Goal: Task Accomplishment & Management: Manage account settings

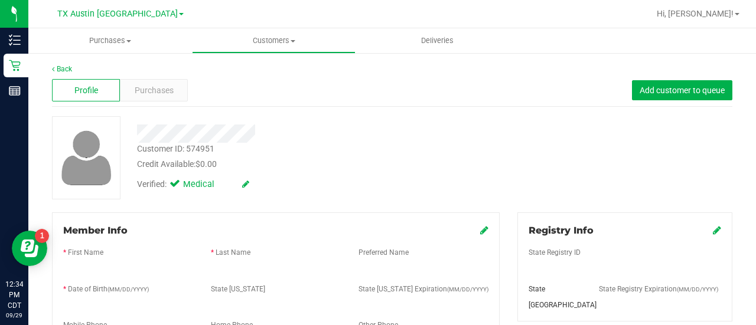
scroll to position [171, 0]
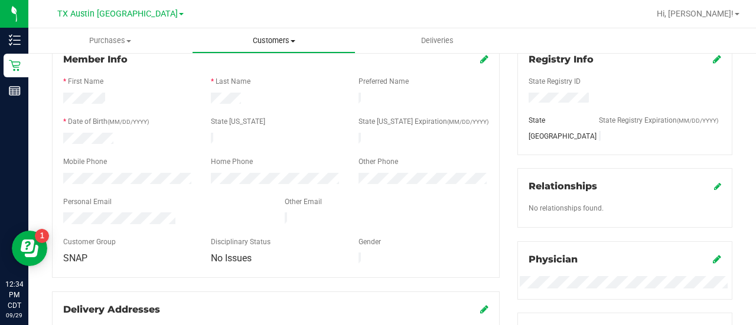
click at [255, 34] on uib-tab-heading "Customers All customers Add a new customer All physicians" at bounding box center [274, 41] width 162 height 24
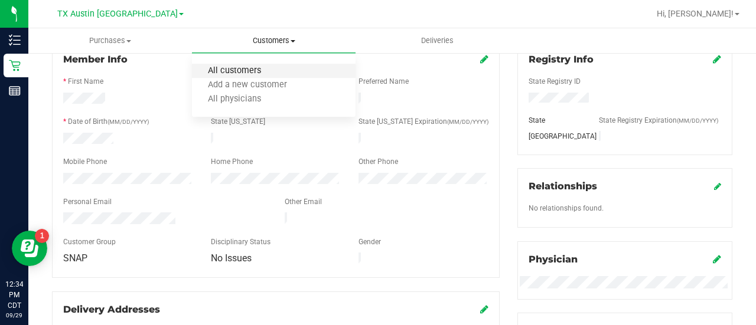
click at [244, 68] on span "All customers" at bounding box center [234, 71] width 85 height 10
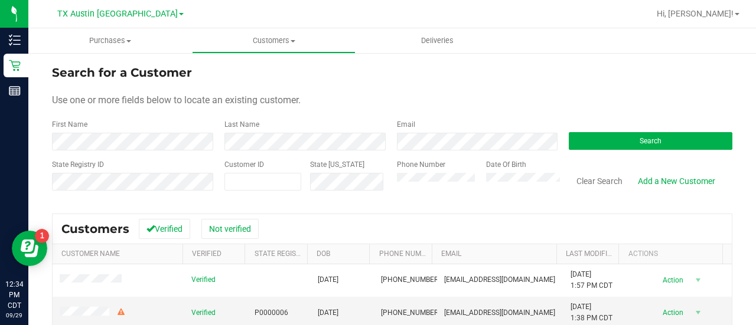
click at [431, 131] on div "Email" at bounding box center [474, 134] width 172 height 31
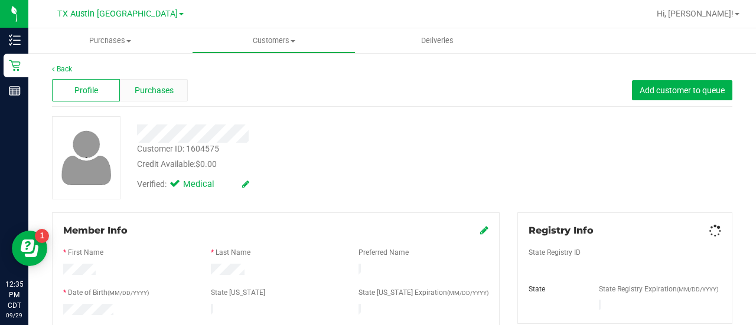
click at [151, 87] on span "Purchases" at bounding box center [154, 90] width 39 height 12
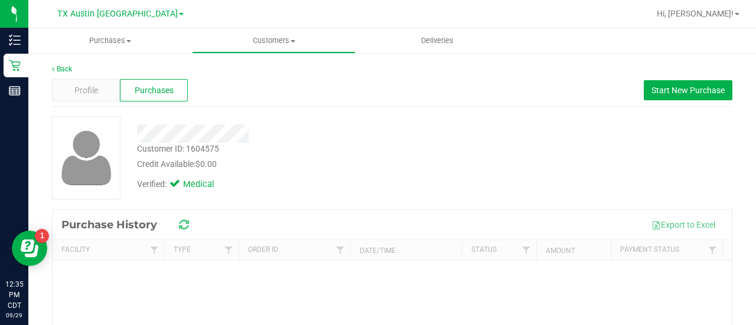
click at [307, 138] on div at bounding box center [302, 134] width 349 height 18
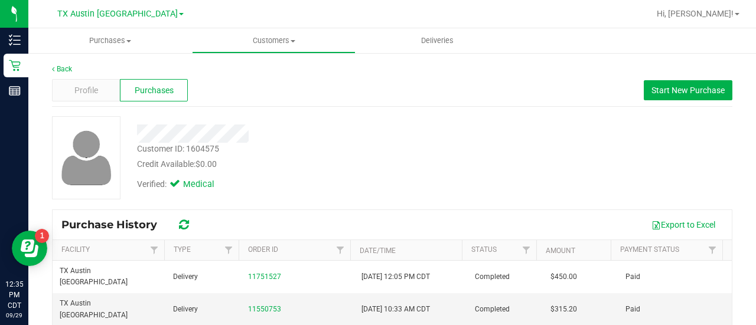
click at [353, 141] on div at bounding box center [302, 134] width 349 height 18
click at [412, 143] on div "Customer ID: 1604575 Credit Available: $0.00" at bounding box center [302, 157] width 349 height 28
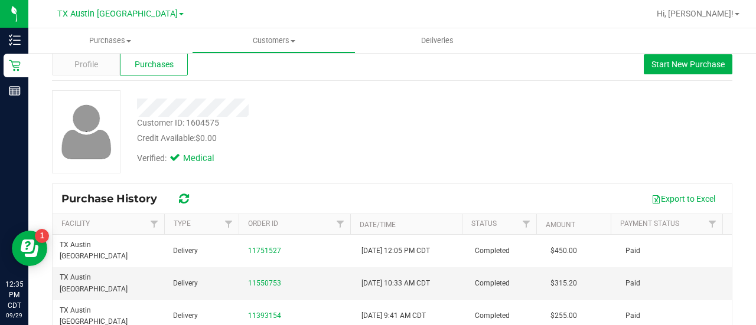
scroll to position [24, 0]
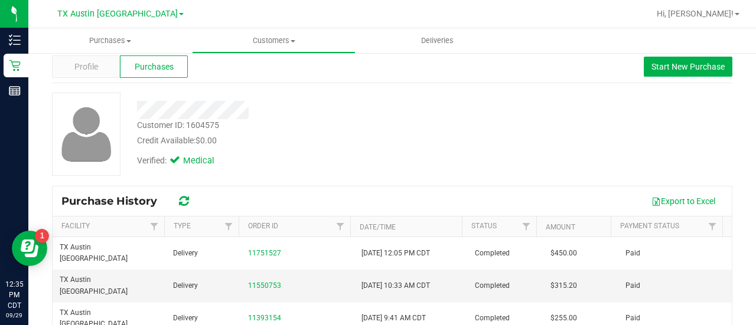
click at [412, 111] on div at bounding box center [302, 110] width 349 height 18
click at [350, 155] on div "Verified: Medical" at bounding box center [302, 160] width 349 height 26
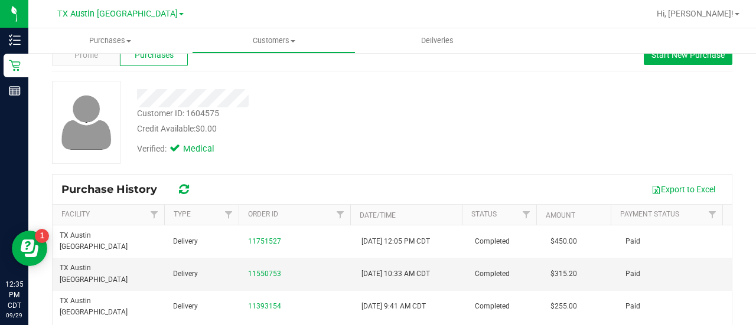
scroll to position [36, 0]
click at [344, 166] on div "Customer ID: 1604575 Credit Available: $0.00 Verified: Medical" at bounding box center [392, 126] width 680 height 93
click at [390, 171] on div "Customer ID: 1604575 Credit Available: $0.00 Verified: Medical" at bounding box center [392, 126] width 680 height 93
click at [92, 57] on div "Profile" at bounding box center [86, 54] width 68 height 22
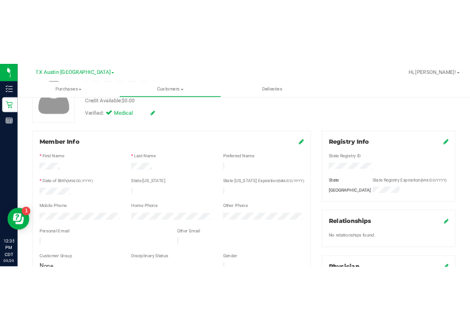
scroll to position [131, 0]
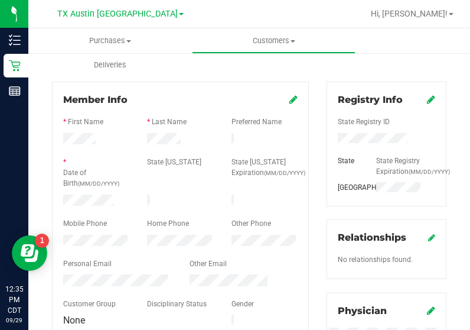
click at [318, 85] on div "Registry Info State Registry ID State State Registry Expiration (MM/DD/YYYY) [G…" at bounding box center [387, 301] width 138 height 441
click at [309, 109] on div "Member Info * First Name * Last Name Preferred Name * Date of Birth (MM/DD/YYYY…" at bounding box center [180, 272] width 275 height 383
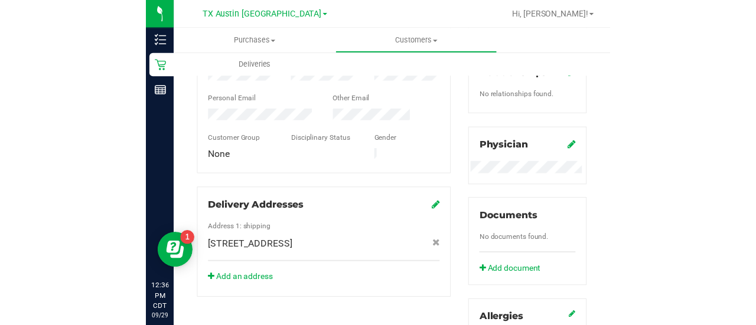
scroll to position [574, 0]
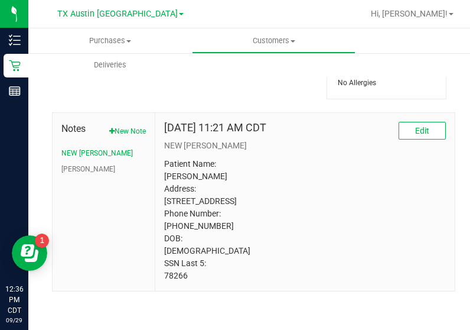
click at [168, 279] on p "Patient Name: [PERSON_NAME] Address: [STREET_ADDRESS] Phone Number: [PHONE_NUMB…" at bounding box center [305, 220] width 282 height 124
click at [332, 178] on p "Patient Name: [PERSON_NAME] Address: [STREET_ADDRESS] Phone Number: [PHONE_NUMB…" at bounding box center [305, 220] width 282 height 124
click at [360, 216] on p "Patient Name: [PERSON_NAME] Address: [STREET_ADDRESS] Phone Number: [PHONE_NUMB…" at bounding box center [305, 220] width 282 height 124
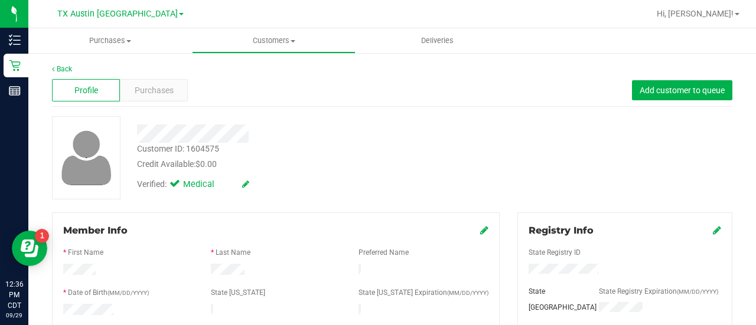
scroll to position [4, 0]
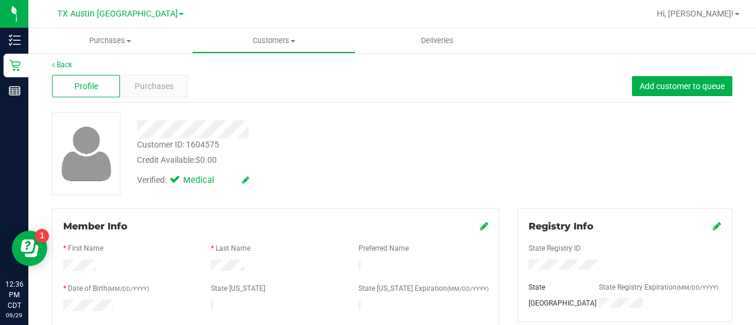
click at [436, 126] on div at bounding box center [302, 129] width 349 height 18
click at [378, 160] on div "Credit Available: $0.00" at bounding box center [302, 160] width 331 height 12
click at [377, 152] on div "Customer ID: 1604575 Credit Available: $0.00" at bounding box center [302, 153] width 349 height 28
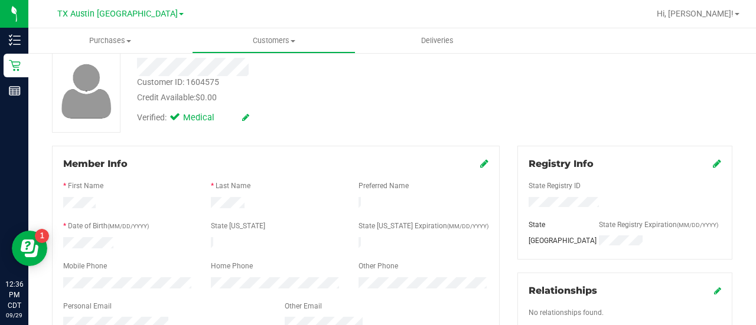
scroll to position [0, 0]
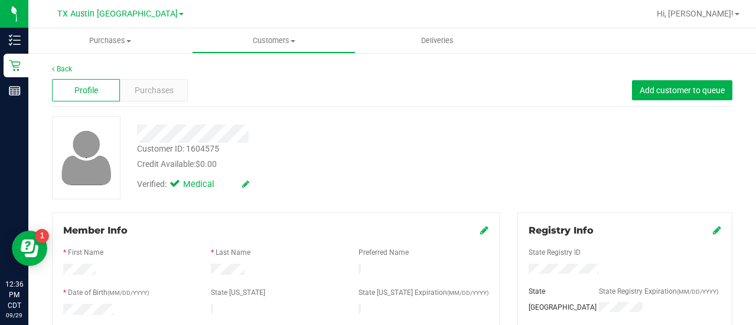
click at [338, 136] on div at bounding box center [302, 134] width 349 height 18
click at [165, 94] on span "Purchases" at bounding box center [154, 90] width 39 height 12
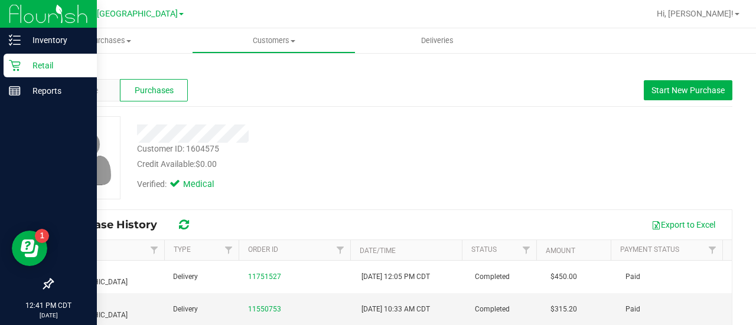
click at [18, 68] on icon at bounding box center [15, 66] width 12 height 12
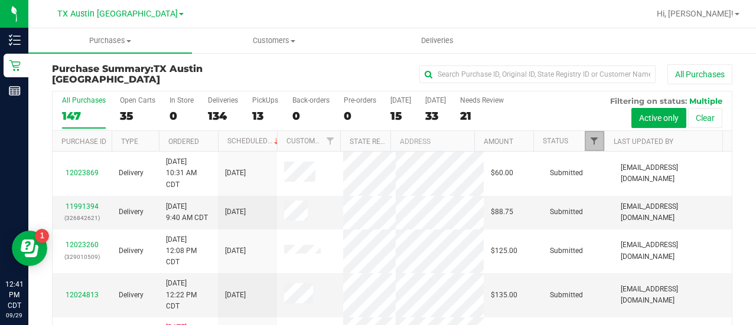
click at [589, 141] on span "Filter" at bounding box center [593, 140] width 9 height 9
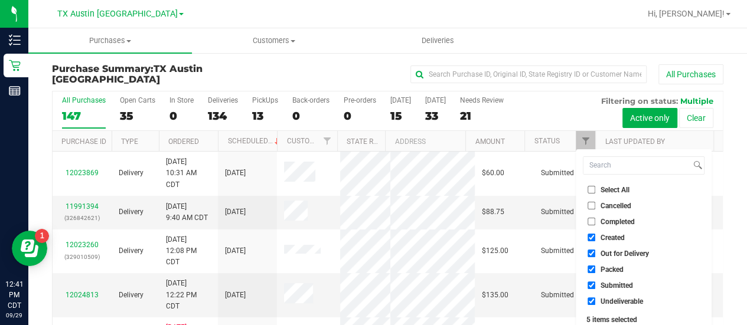
click at [596, 193] on label "Select All" at bounding box center [609, 190] width 42 height 8
click at [595, 193] on input "Select All" at bounding box center [592, 190] width 8 height 8
checkbox input "true"
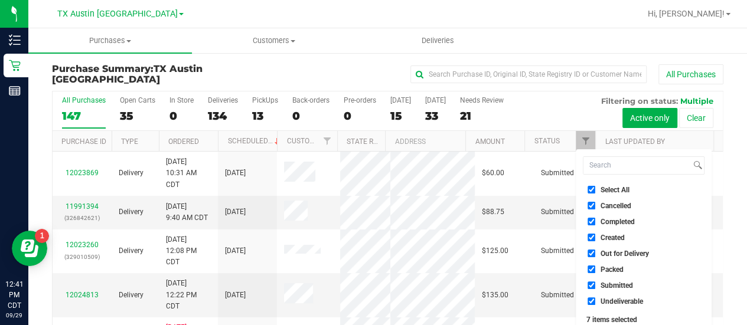
click at [596, 193] on label "Select All" at bounding box center [609, 190] width 42 height 8
click at [595, 193] on input "Select All" at bounding box center [592, 190] width 8 height 8
checkbox input "false"
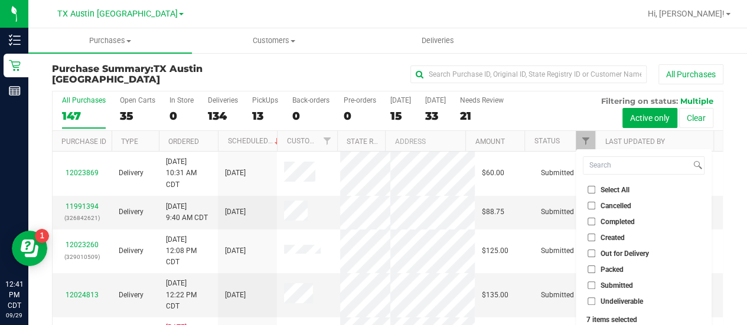
checkbox input "false"
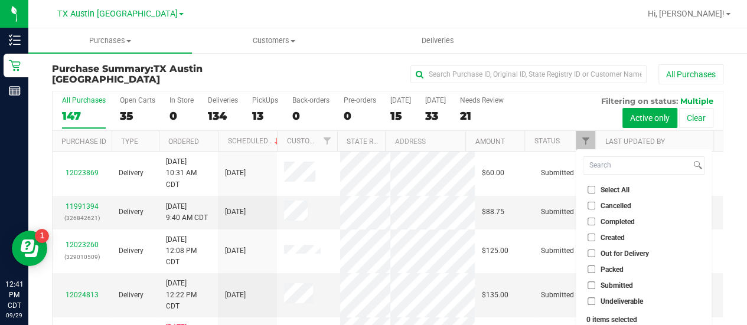
click at [591, 237] on input "Created" at bounding box center [592, 238] width 8 height 8
checkbox input "true"
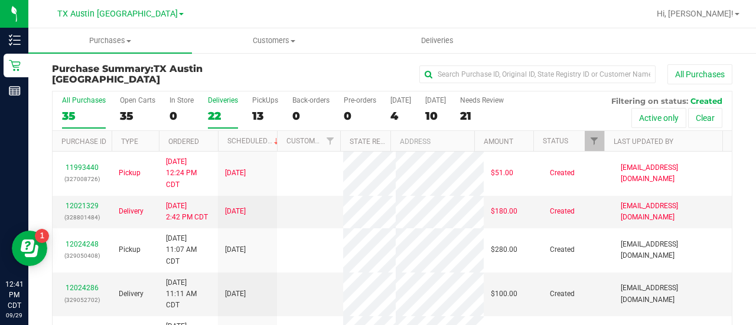
click at [213, 117] on div "22" at bounding box center [223, 116] width 30 height 14
click at [0, 0] on input "Deliveries 22" at bounding box center [0, 0] width 0 height 0
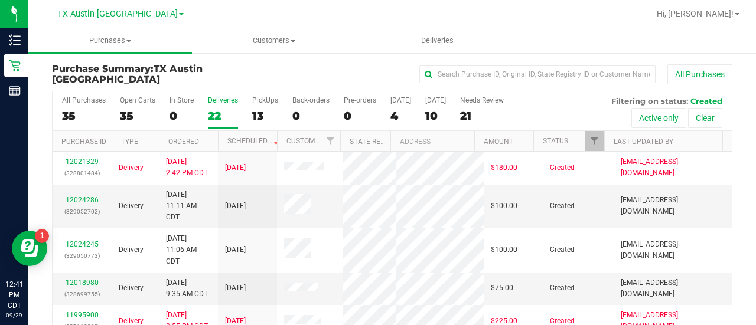
drag, startPoint x: 752, startPoint y: 53, endPoint x: 754, endPoint y: 109, distance: 56.1
click at [754, 109] on div "Purchases Summary of purchases Fulfillment All purchases Customers All customer…" at bounding box center [392, 176] width 728 height 297
click at [553, 100] on div "All Purchases 35 Open Carts 35 In Store 0 Deliveries 22 PickUps 13 Back-orders …" at bounding box center [392, 112] width 679 height 40
click at [477, 103] on label "Needs Review 21" at bounding box center [482, 112] width 44 height 32
click at [0, 0] on input "Needs Review 21" at bounding box center [0, 0] width 0 height 0
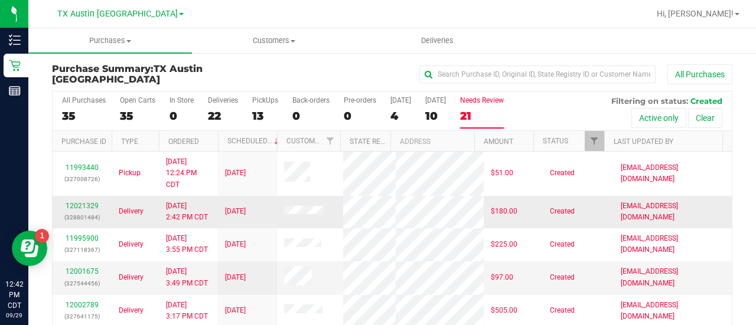
click at [82, 214] on td "12021329 (328801484)" at bounding box center [82, 212] width 59 height 32
click at [83, 223] on div "12021329 (328801484)" at bounding box center [82, 212] width 45 height 22
click at [70, 210] on link "12021329" at bounding box center [82, 206] width 33 height 8
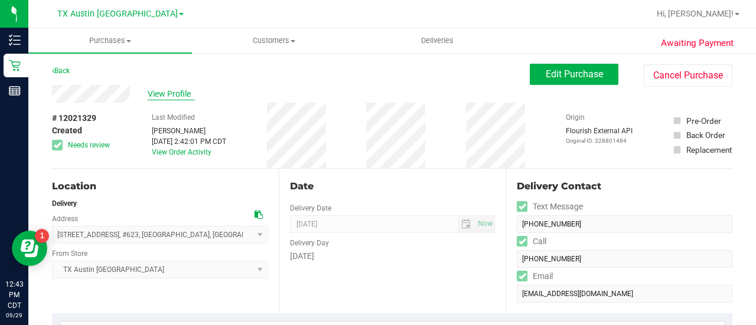
click at [188, 93] on span "View Profile" at bounding box center [171, 94] width 47 height 12
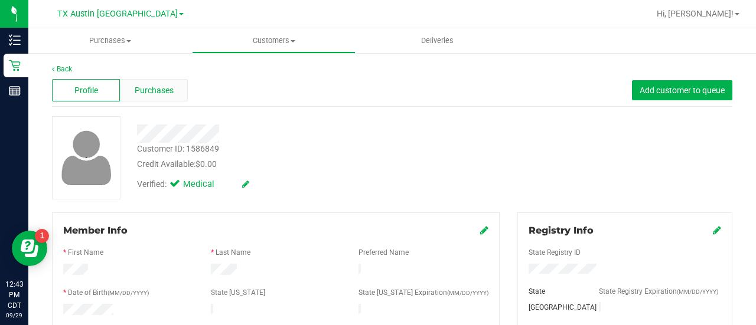
drag, startPoint x: 118, startPoint y: 86, endPoint x: 158, endPoint y: 90, distance: 39.8
click at [118, 86] on div "Profile" at bounding box center [86, 90] width 68 height 22
click at [161, 90] on span "Purchases" at bounding box center [154, 90] width 39 height 12
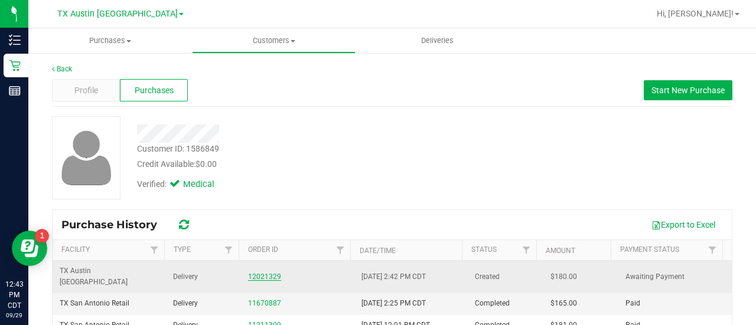
click at [265, 273] on link "12021329" at bounding box center [264, 277] width 33 height 8
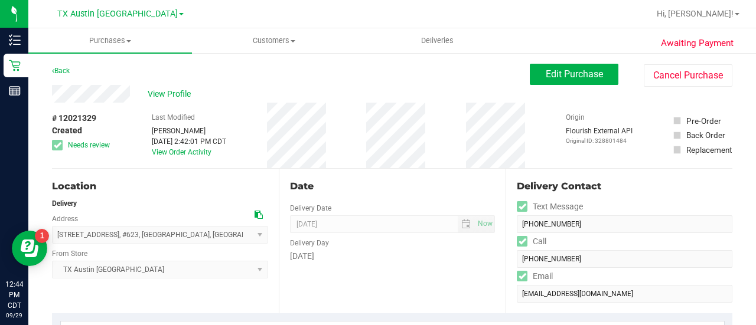
click at [255, 211] on div at bounding box center [259, 215] width 8 height 12
click at [255, 211] on icon at bounding box center [259, 215] width 8 height 8
click at [425, 271] on div "Date Delivery Date [DATE] Now [DATE] 08:00 AM Now Delivery Day [DATE]" at bounding box center [392, 241] width 227 height 145
drag, startPoint x: 286, startPoint y: 45, endPoint x: 237, endPoint y: 74, distance: 56.1
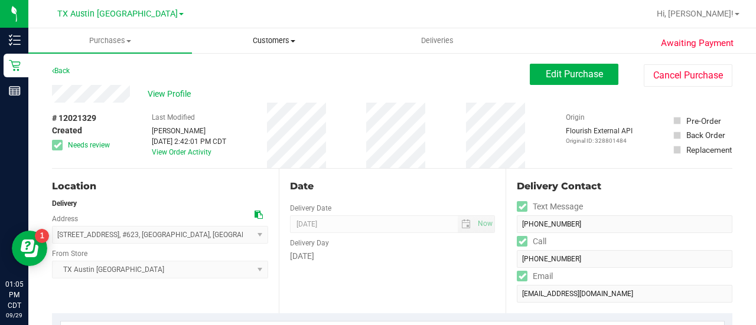
click at [286, 45] on span "Customers" at bounding box center [274, 40] width 162 height 11
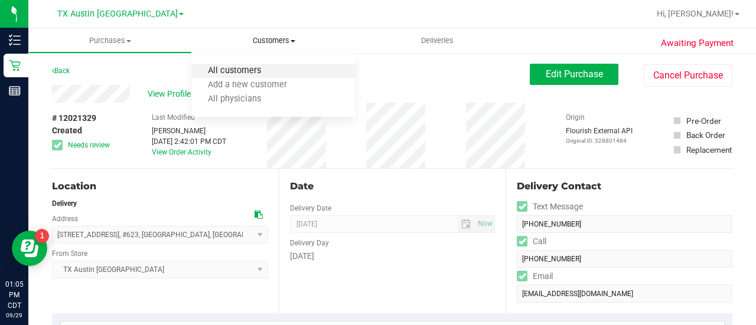
click at [220, 73] on span "All customers" at bounding box center [234, 71] width 85 height 10
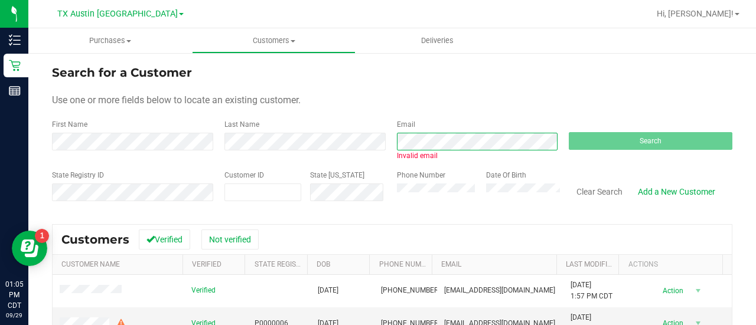
click at [343, 132] on div "First Name Last Name Email Invalid email Search" at bounding box center [392, 140] width 680 height 42
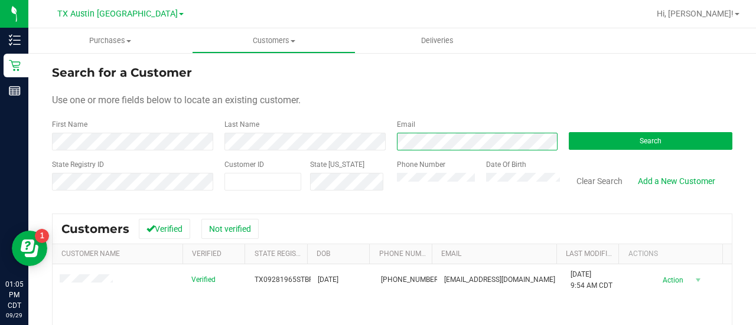
scroll to position [19, 0]
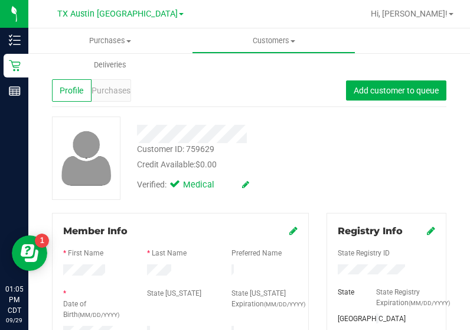
click at [322, 136] on div at bounding box center [231, 134] width 206 height 18
click at [400, 150] on div "Customer ID: 759629 Credit Available: $0.00 Verified: Medical" at bounding box center [249, 157] width 412 height 83
click at [124, 100] on div "Purchases" at bounding box center [112, 90] width 40 height 22
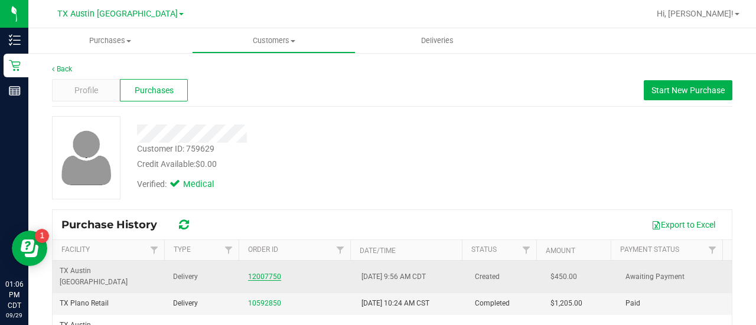
click at [268, 273] on link "12007750" at bounding box center [264, 277] width 33 height 8
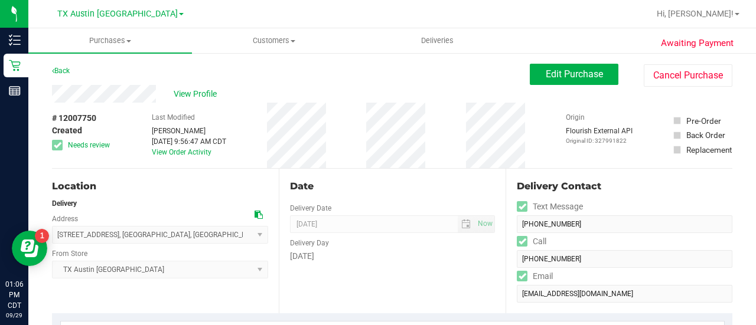
click at [255, 216] on icon at bounding box center [259, 215] width 8 height 8
click at [547, 64] on button "Edit Purchase" at bounding box center [574, 74] width 89 height 21
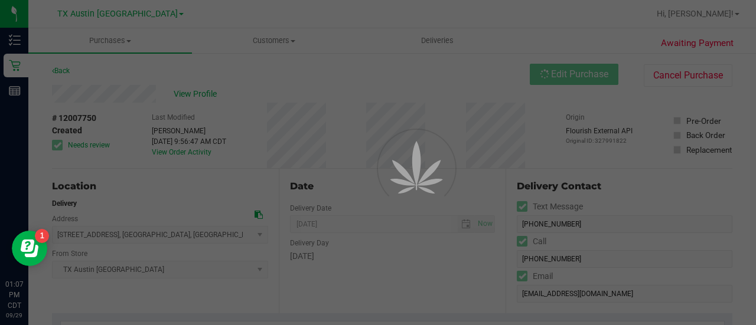
drag, startPoint x: 755, startPoint y: 92, endPoint x: 754, endPoint y: 97, distance: 5.9
click at [754, 97] on div at bounding box center [378, 162] width 756 height 325
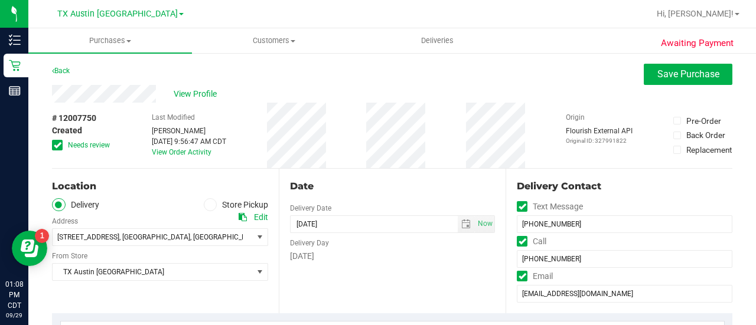
click at [430, 172] on div "Date Delivery Date [DATE] Now [DATE] 08:00 AM Now Delivery Day [DATE]" at bounding box center [392, 241] width 227 height 145
click at [149, 190] on div "Location" at bounding box center [160, 187] width 216 height 14
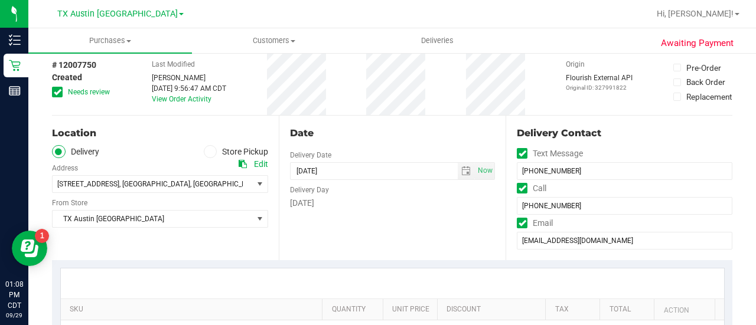
scroll to position [66, 0]
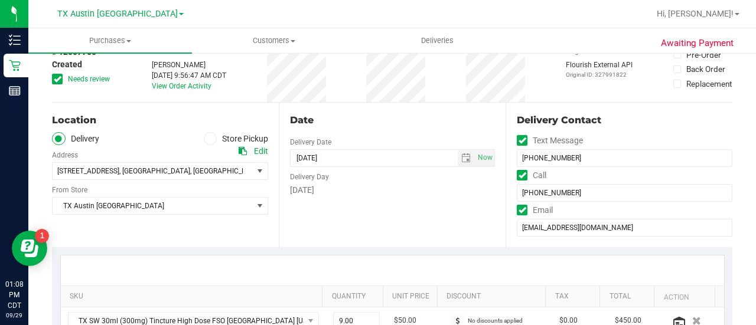
click at [242, 152] on icon at bounding box center [243, 151] width 8 height 8
click at [390, 202] on div "Date Delivery Date [DATE] Now [DATE] 08:00 AM Now Delivery Day [DATE]" at bounding box center [392, 175] width 227 height 145
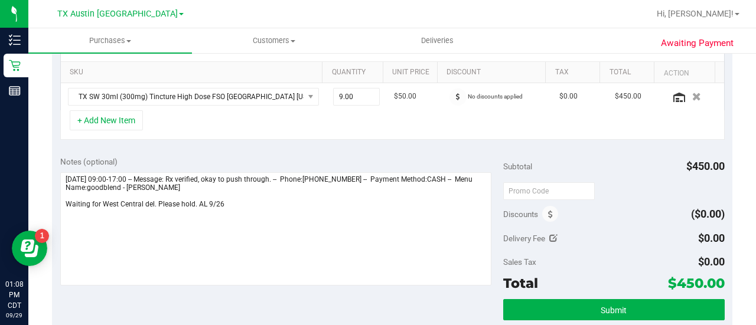
scroll to position [342, 0]
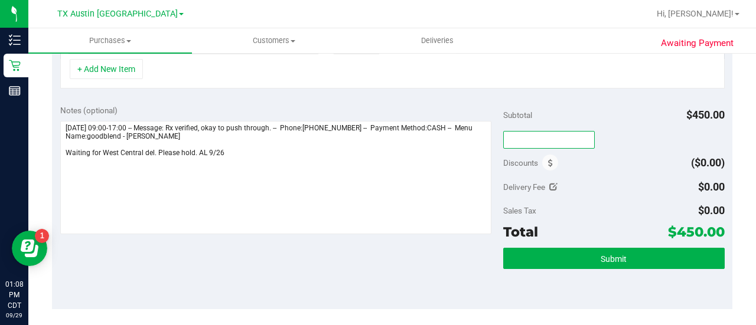
click at [527, 139] on input "text" at bounding box center [549, 140] width 92 height 18
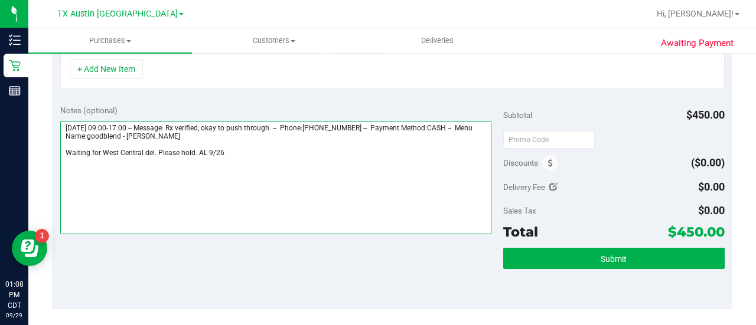
click at [480, 167] on textarea at bounding box center [275, 177] width 431 height 113
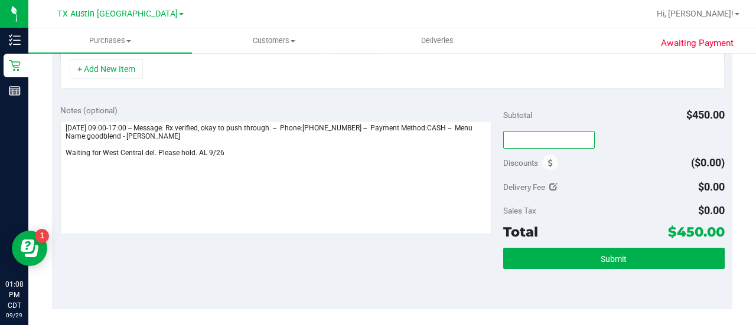
click at [522, 142] on input "text" at bounding box center [549, 140] width 92 height 18
type input "HAPPYDAY25"
click at [608, 193] on div "Delivery Fee $0.00" at bounding box center [613, 187] width 221 height 21
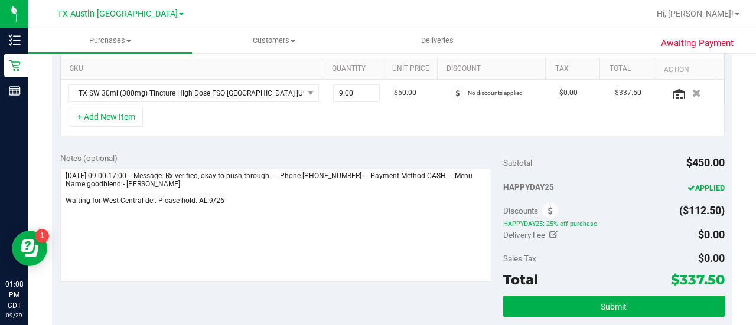
scroll to position [286, 0]
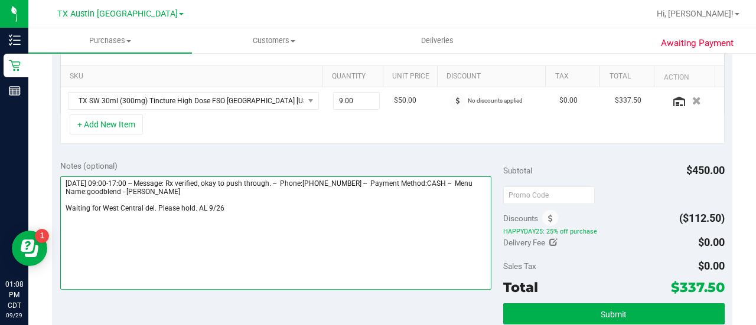
click at [317, 208] on textarea at bounding box center [275, 233] width 431 height 113
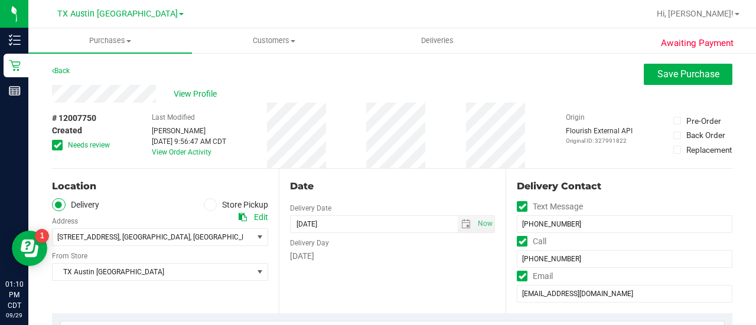
click at [241, 219] on icon at bounding box center [243, 217] width 8 height 8
click at [393, 180] on div "Date" at bounding box center [392, 187] width 205 height 14
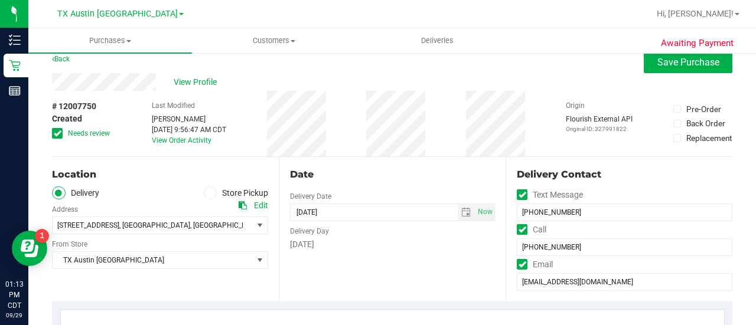
scroll to position [405, 0]
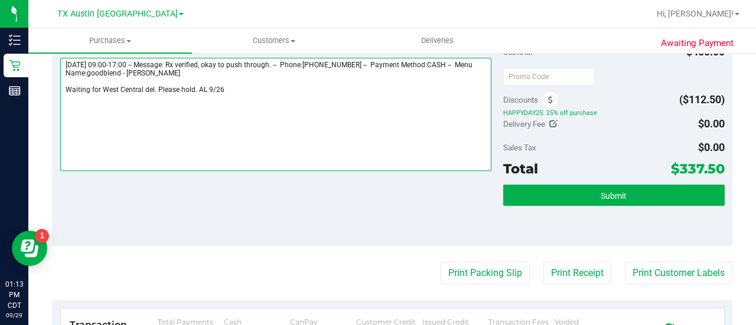
click at [300, 97] on textarea at bounding box center [275, 114] width 431 height 113
click at [300, 100] on textarea at bounding box center [275, 114] width 431 height 113
paste textarea "Are we doing [GEOGRAPHIC_DATA]? 5-11? DCTeam [STREET_ADDRESS][PERSON_NAME] Pt h…"
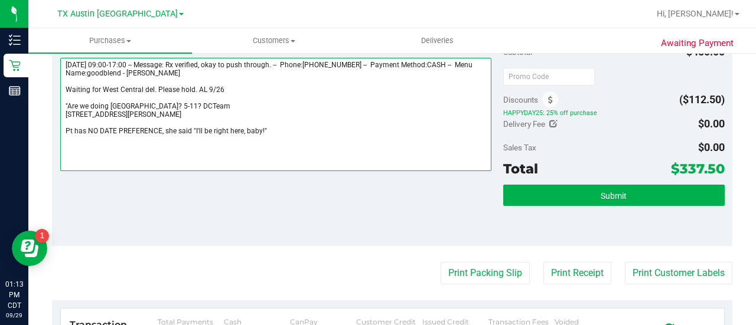
click at [176, 123] on textarea at bounding box center [275, 114] width 431 height 113
drag, startPoint x: 298, startPoint y: 132, endPoint x: 161, endPoint y: 141, distance: 137.3
click at [161, 141] on textarea at bounding box center [275, 114] width 431 height 113
click at [131, 122] on textarea at bounding box center [275, 114] width 431 height 113
drag, startPoint x: 185, startPoint y: 115, endPoint x: 54, endPoint y: 115, distance: 130.5
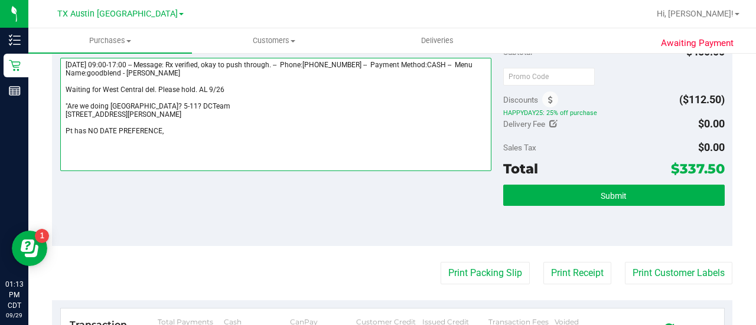
click at [54, 115] on div "Notes (optional) Subtotal $450.00 Discounts ($112.50) HAPPYDAY25: 25% off purch…" at bounding box center [392, 140] width 680 height 213
click at [77, 113] on textarea at bounding box center [275, 114] width 431 height 113
click at [178, 115] on textarea at bounding box center [275, 114] width 431 height 113
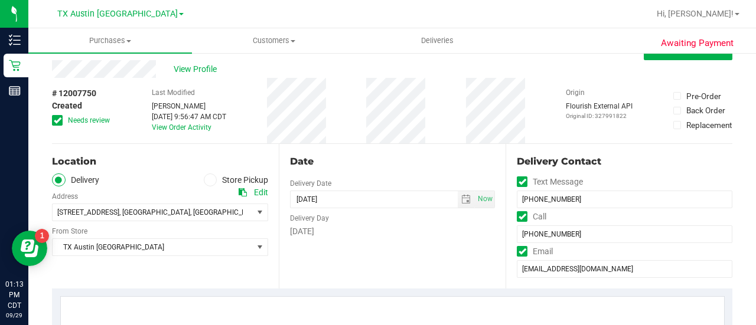
scroll to position [0, 0]
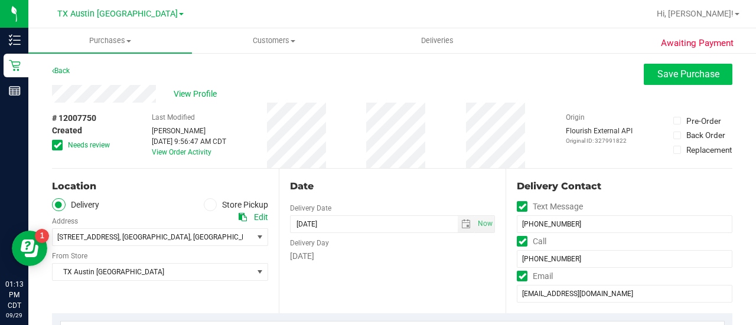
type textarea "[DATE] 09:00-17:00 -- Message: Rx verified, okay to push through. -- Phone:[PHO…"
click at [664, 79] on span "Save Purchase" at bounding box center [688, 74] width 62 height 11
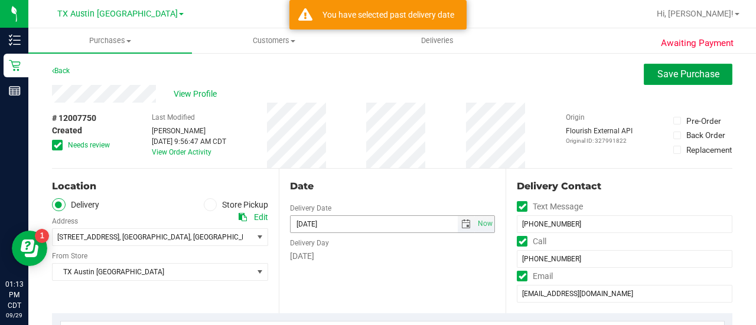
click at [461, 227] on span "select" at bounding box center [465, 224] width 9 height 9
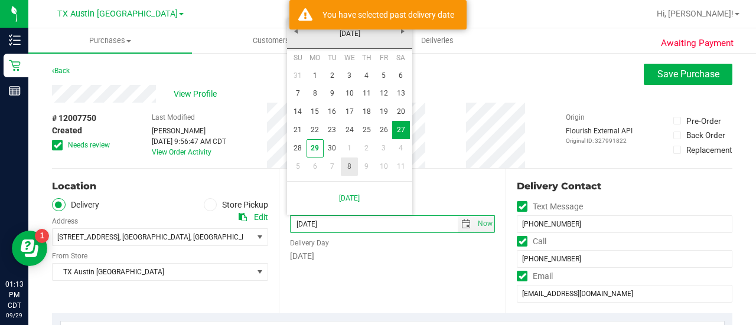
click at [355, 161] on link "8" at bounding box center [349, 167] width 17 height 18
type input "[DATE]"
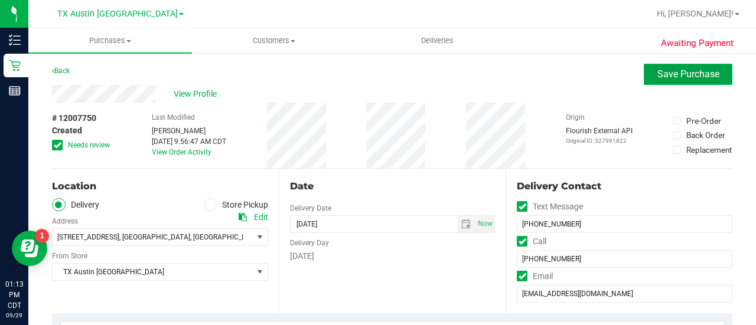
click at [670, 69] on span "Save Purchase" at bounding box center [688, 74] width 62 height 11
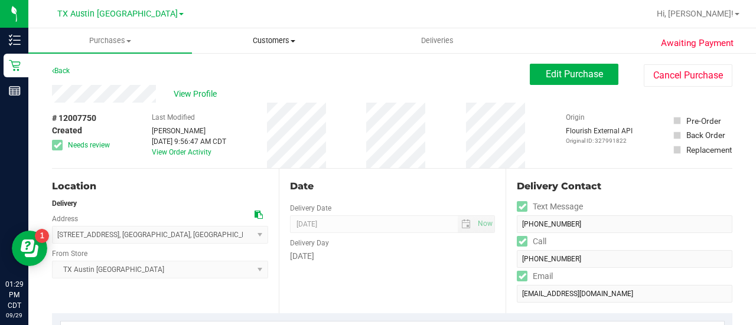
click at [259, 35] on span "Customers" at bounding box center [274, 40] width 162 height 11
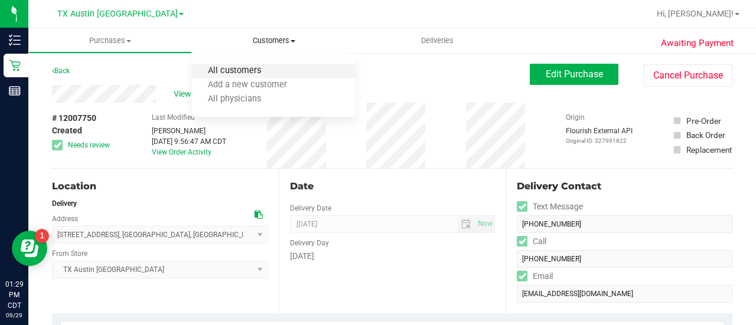
click at [259, 70] on span "All customers" at bounding box center [234, 71] width 85 height 10
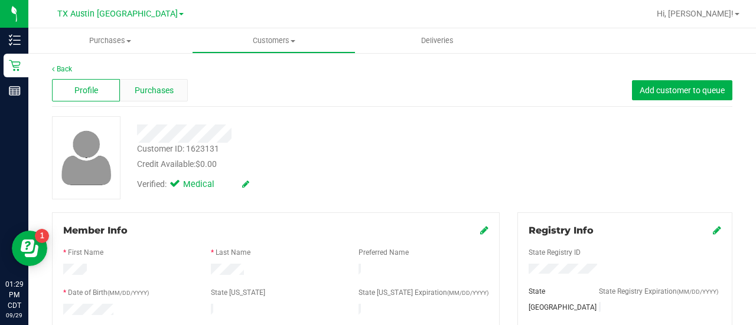
click at [143, 97] on div "Purchases" at bounding box center [154, 90] width 68 height 22
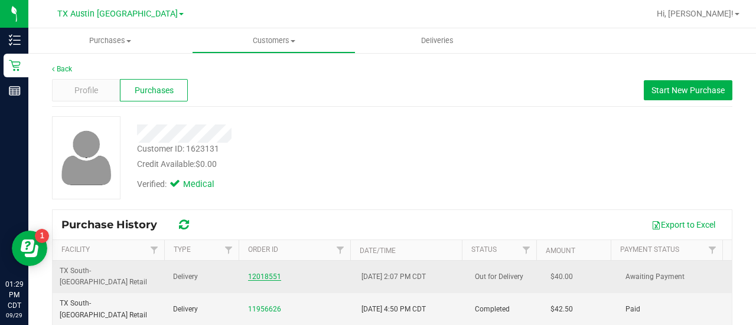
click at [262, 273] on link "12018551" at bounding box center [264, 277] width 33 height 8
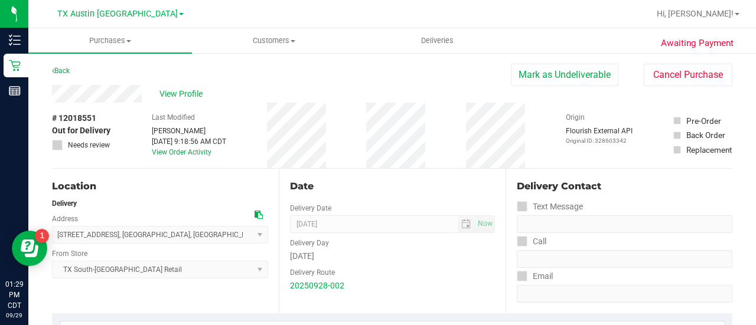
click at [405, 197] on div "Date Delivery Date [DATE] Now [DATE] 08:00 AM Now Delivery Day [DATE] Delivery …" at bounding box center [392, 241] width 227 height 145
click at [244, 147] on div "# 12018551 Out for Delivery Needs review Last Modified [PERSON_NAME] [DATE] 9:1…" at bounding box center [392, 136] width 680 height 66
click at [128, 128] on div "# 12018551 Out for Delivery Needs review Last Modified [PERSON_NAME] [DATE] 9:1…" at bounding box center [392, 136] width 680 height 66
click at [456, 159] on div "# 12018551 Out for Delivery Needs review Last Modified [PERSON_NAME] [DATE] 9:1…" at bounding box center [392, 136] width 680 height 66
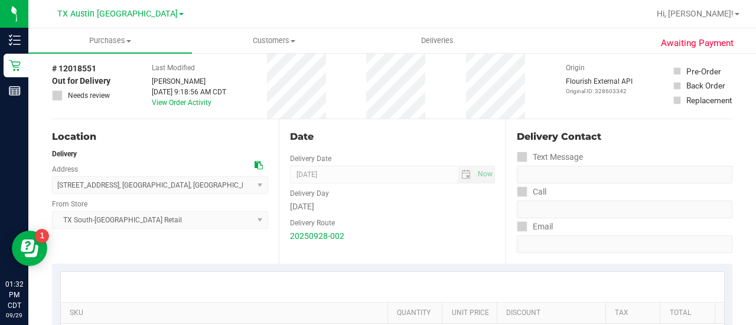
scroll to position [255, 0]
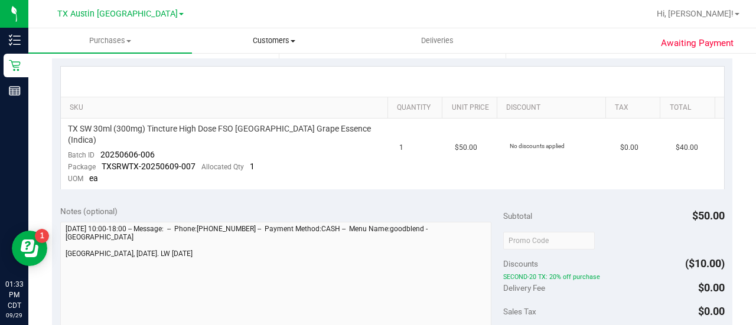
click at [286, 30] on uib-tab-heading "Customers All customers Add a new customer All physicians" at bounding box center [274, 41] width 162 height 24
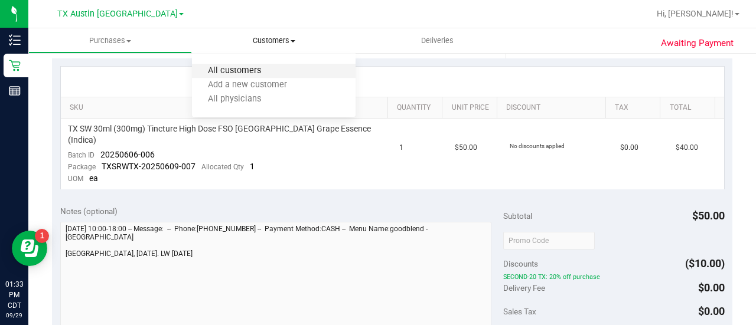
click at [245, 74] on span "All customers" at bounding box center [234, 71] width 85 height 10
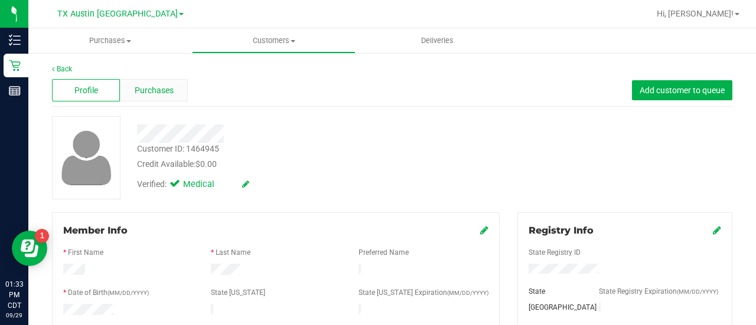
click at [159, 92] on span "Purchases" at bounding box center [154, 90] width 39 height 12
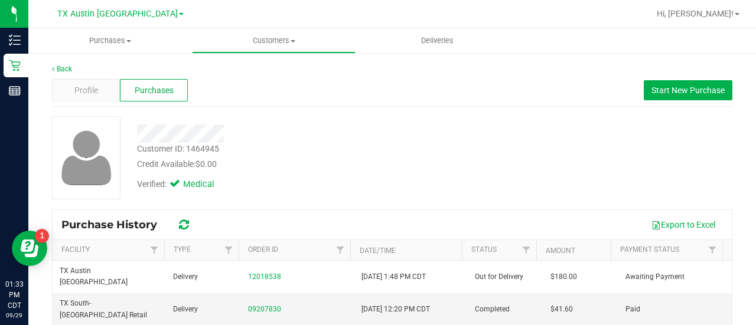
click at [309, 182] on div "Verified: Medical" at bounding box center [302, 184] width 349 height 26
click at [364, 187] on div "Verified: Medical" at bounding box center [302, 184] width 349 height 26
click at [275, 164] on div "Credit Available: $0.00" at bounding box center [302, 164] width 331 height 12
click at [369, 172] on div "Verified: Medical" at bounding box center [302, 184] width 349 height 26
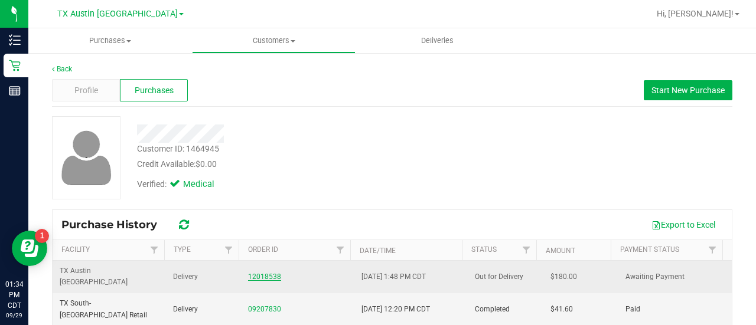
click at [248, 273] on link "12018538" at bounding box center [264, 277] width 33 height 8
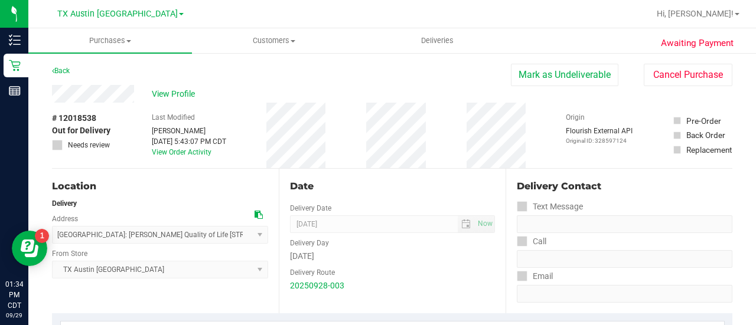
click at [210, 173] on div "Location Delivery Address [GEOGRAPHIC_DATA]: [PERSON_NAME] Quality of Life [STR…" at bounding box center [165, 241] width 227 height 145
click at [173, 96] on span "View Profile" at bounding box center [175, 94] width 47 height 12
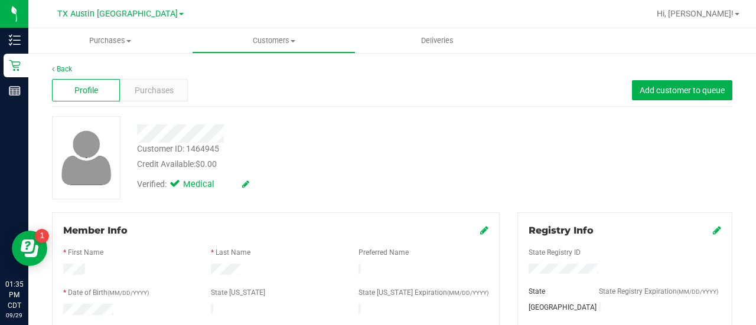
click at [157, 81] on div "Purchases" at bounding box center [154, 90] width 68 height 22
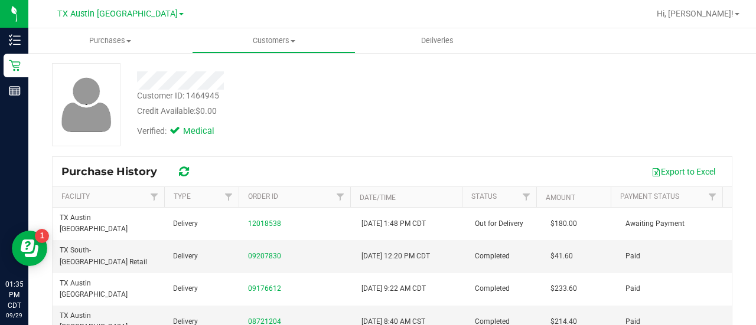
scroll to position [62, 0]
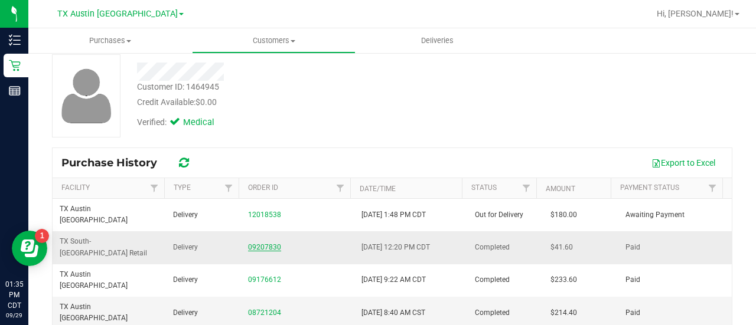
click at [257, 243] on link "09207830" at bounding box center [264, 247] width 33 height 8
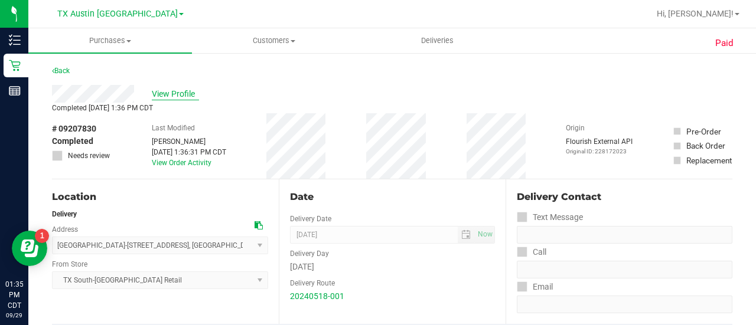
click at [181, 92] on span "View Profile" at bounding box center [175, 94] width 47 height 12
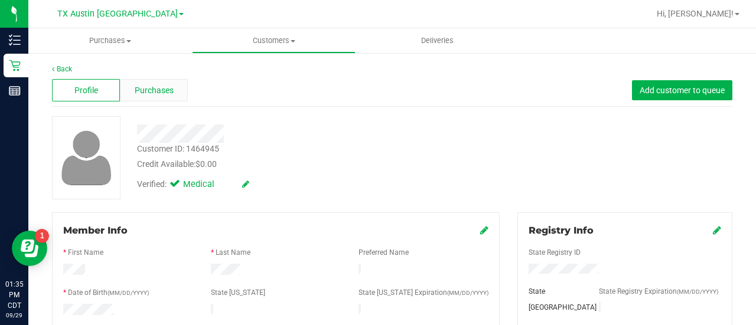
click at [160, 89] on span "Purchases" at bounding box center [154, 90] width 39 height 12
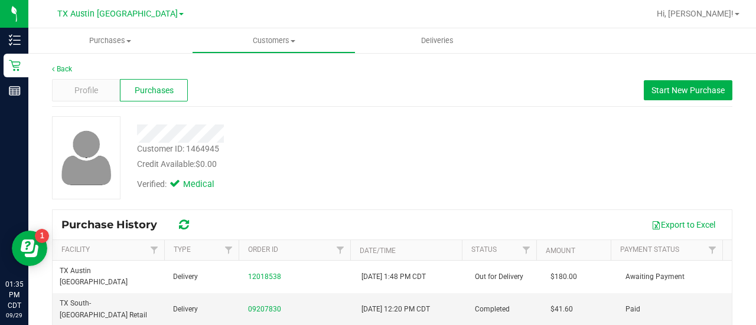
click at [568, 141] on div "Customer ID: 1464945 Credit Available: $0.00 Verified: Medical" at bounding box center [392, 157] width 698 height 83
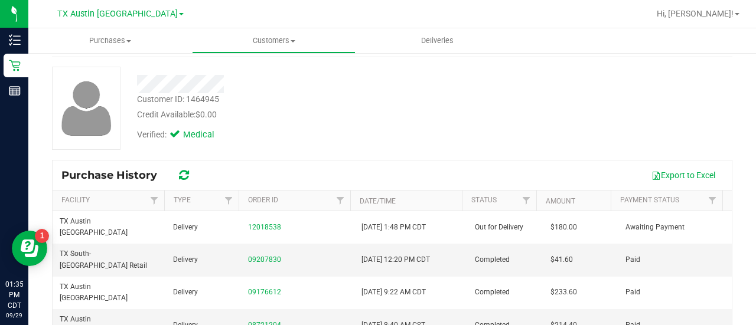
scroll to position [54, 0]
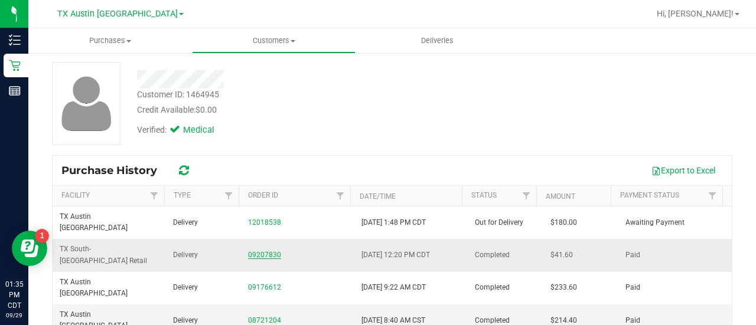
click at [248, 251] on link "09207830" at bounding box center [264, 255] width 33 height 8
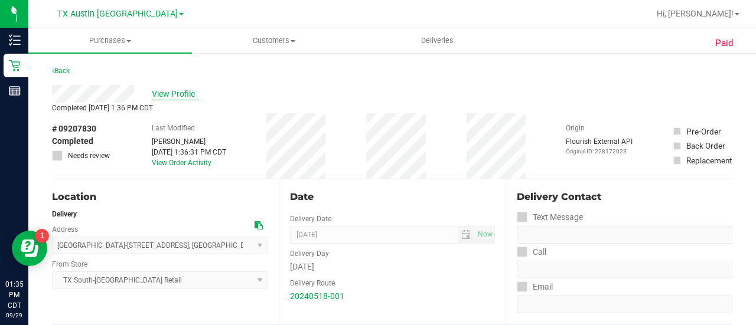
click at [165, 90] on span "View Profile" at bounding box center [175, 94] width 47 height 12
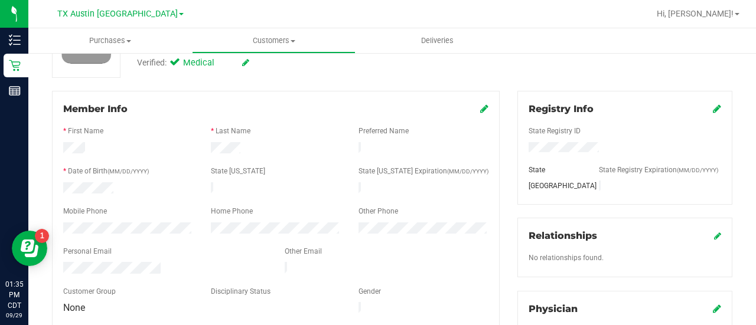
scroll to position [113, 0]
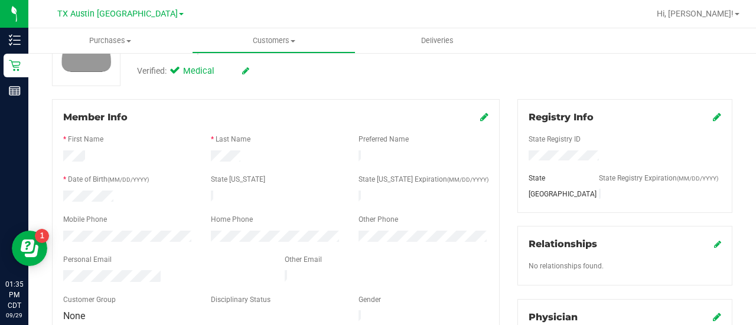
click at [480, 114] on icon at bounding box center [484, 116] width 8 height 9
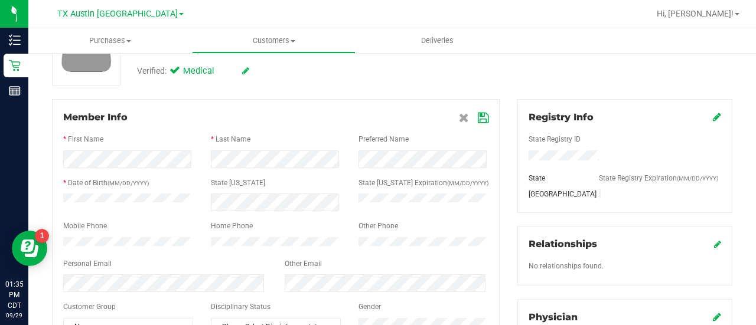
scroll to position [244, 0]
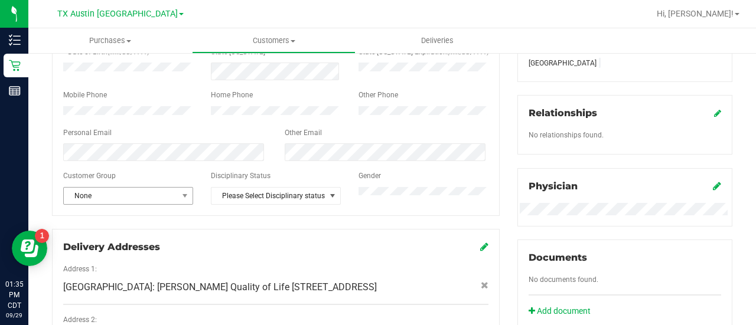
click at [120, 193] on span "None" at bounding box center [121, 196] width 114 height 17
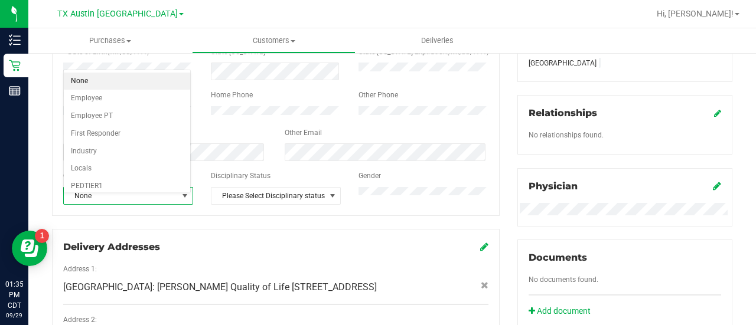
scroll to position [139, 0]
click at [90, 180] on li "Veteran" at bounding box center [127, 189] width 127 height 18
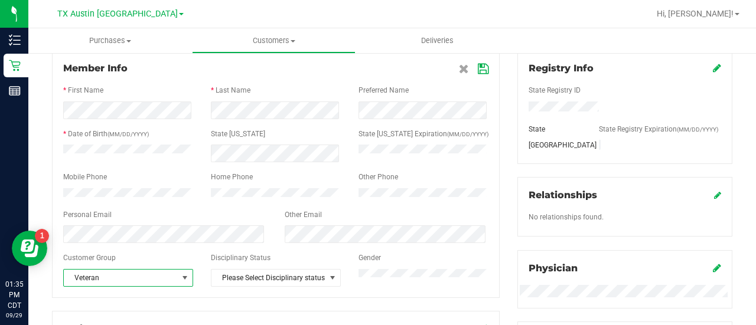
scroll to position [125, 0]
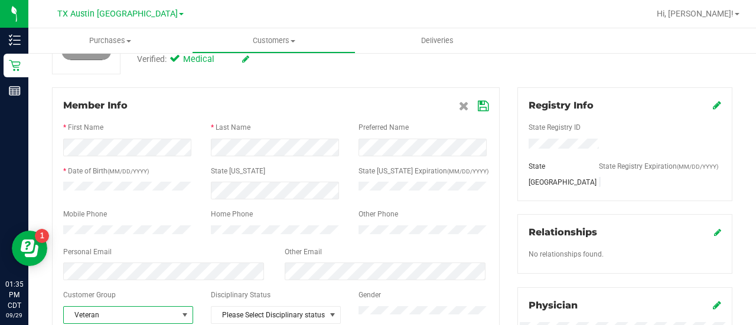
click at [478, 107] on icon at bounding box center [483, 106] width 11 height 9
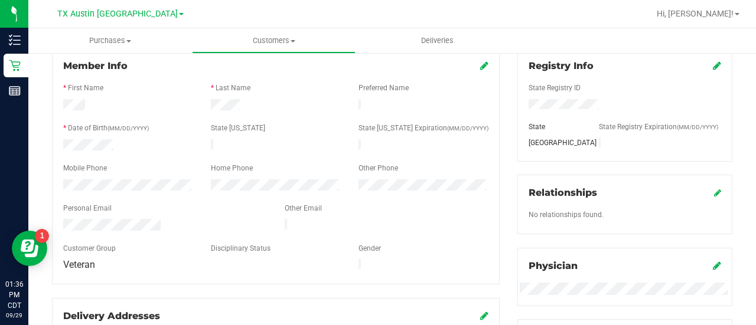
scroll to position [0, 0]
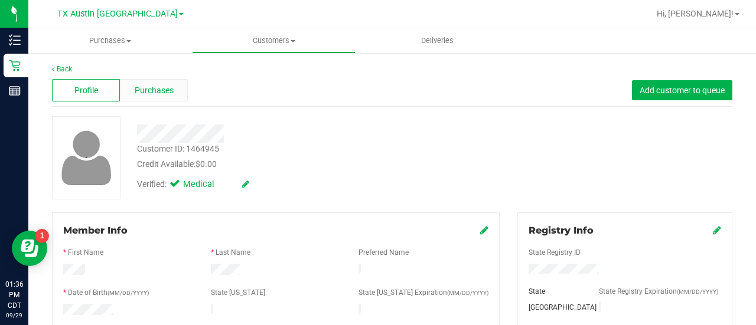
click at [171, 90] on span "Purchases" at bounding box center [154, 90] width 39 height 12
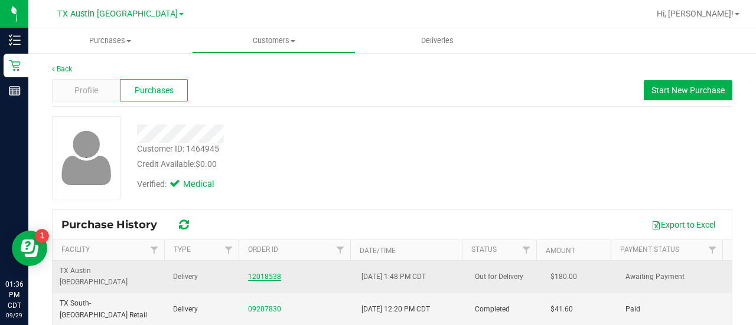
click at [264, 273] on link "12018538" at bounding box center [264, 277] width 33 height 8
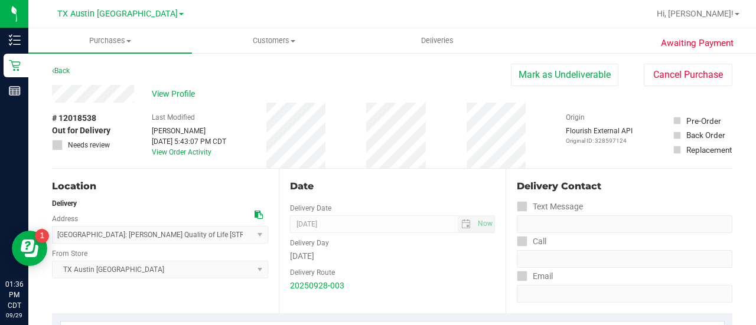
click at [171, 100] on div "View Profile" at bounding box center [281, 94] width 459 height 18
click at [172, 93] on span "View Profile" at bounding box center [175, 94] width 47 height 12
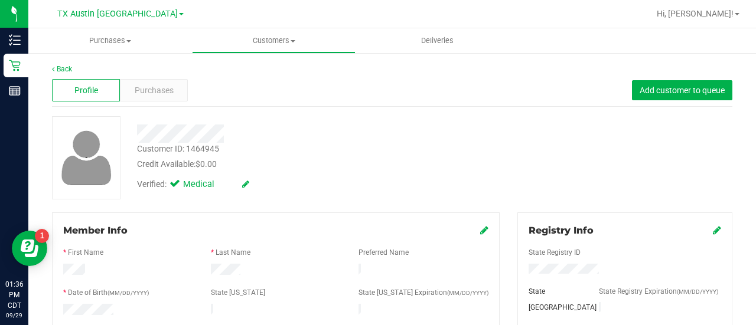
click at [172, 93] on div "Purchases" at bounding box center [154, 90] width 68 height 22
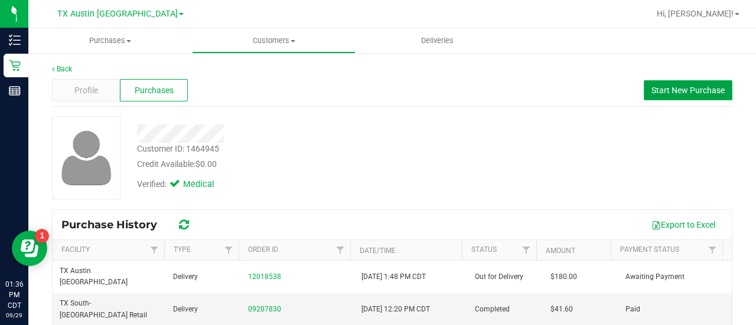
click at [678, 99] on button "Start New Purchase" at bounding box center [688, 90] width 89 height 20
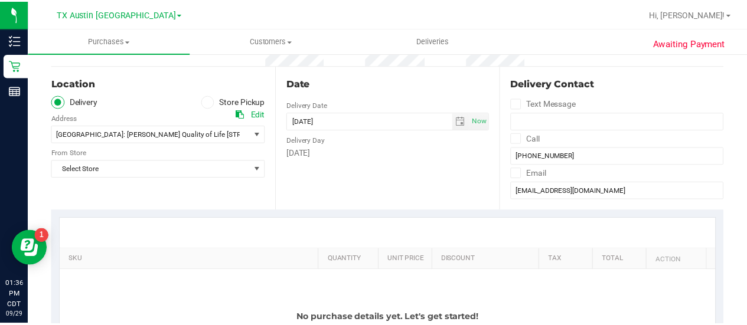
scroll to position [105, 0]
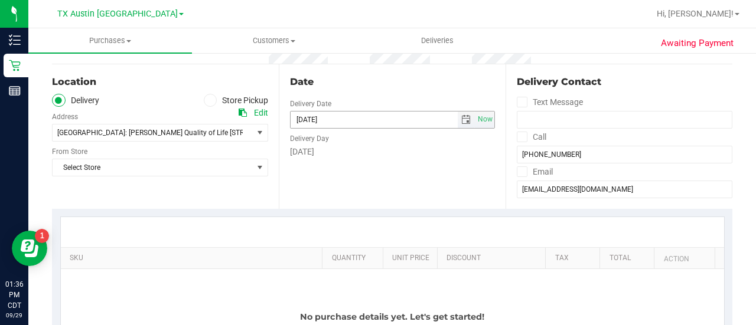
click at [458, 125] on span "select" at bounding box center [466, 120] width 17 height 17
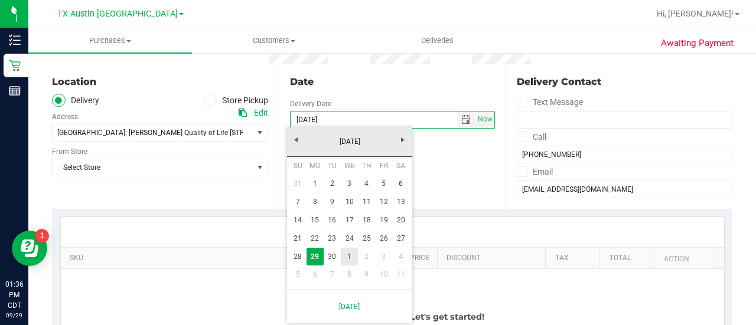
click at [354, 253] on link "1" at bounding box center [349, 257] width 17 height 18
type input "[DATE]"
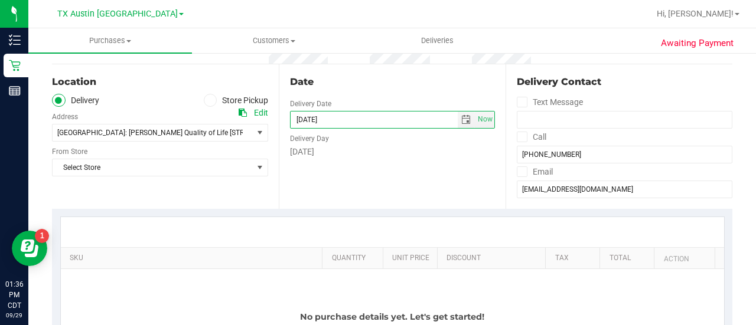
click at [233, 158] on div "Select Store Select Store [PERSON_NAME][GEOGRAPHIC_DATA] [GEOGRAPHIC_DATA][PERS…" at bounding box center [160, 159] width 216 height 35
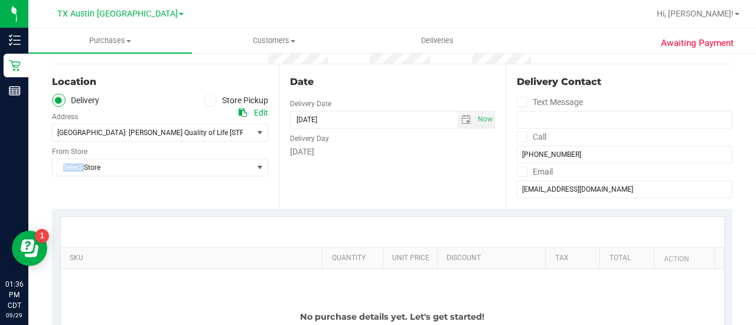
click at [233, 158] on div "Select Store Select Store [PERSON_NAME][GEOGRAPHIC_DATA] [GEOGRAPHIC_DATA][PERS…" at bounding box center [160, 159] width 216 height 35
click at [235, 164] on span "Select Store" at bounding box center [153, 167] width 200 height 17
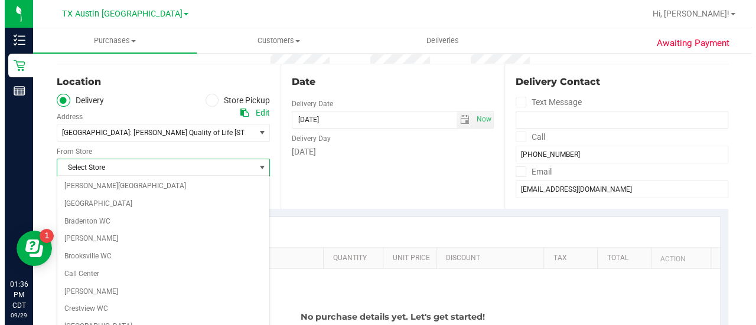
scroll to position [835, 0]
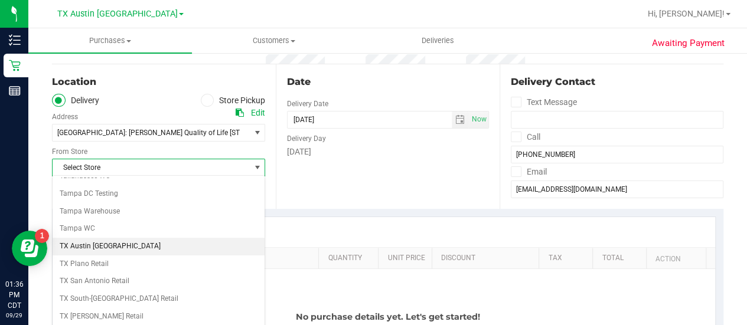
click at [89, 238] on li "TX Austin [GEOGRAPHIC_DATA]" at bounding box center [159, 247] width 212 height 18
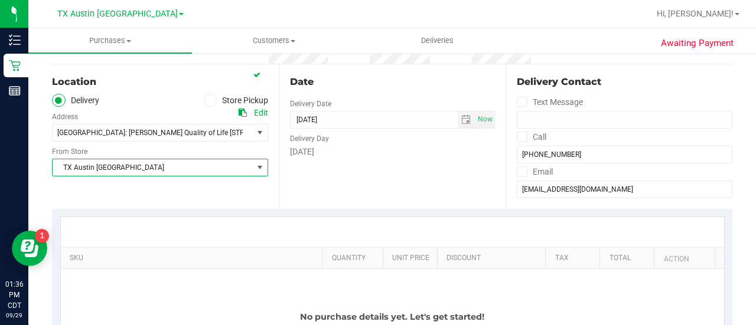
scroll to position [221, 0]
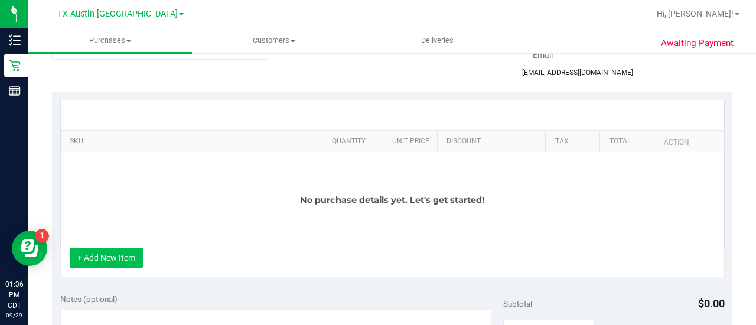
click at [120, 252] on button "+ Add New Item" at bounding box center [106, 258] width 73 height 20
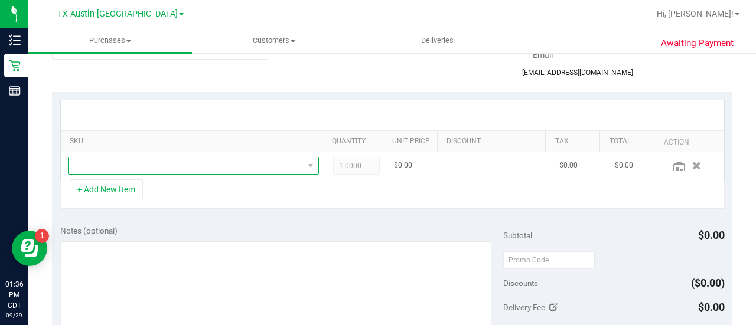
click at [219, 169] on span "NO DATA FOUND" at bounding box center [186, 166] width 235 height 17
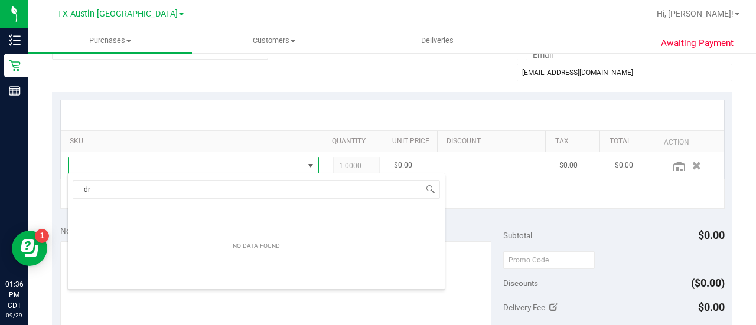
scroll to position [17, 238]
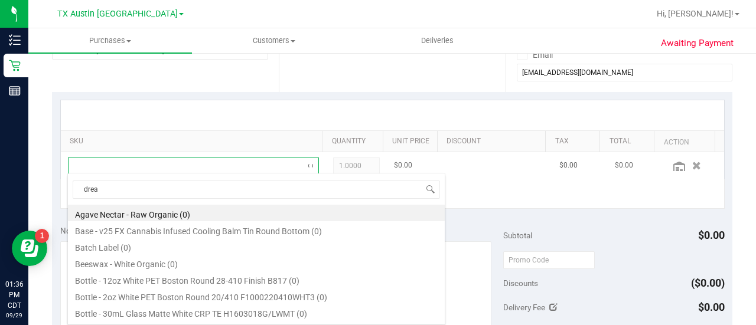
type input "dream"
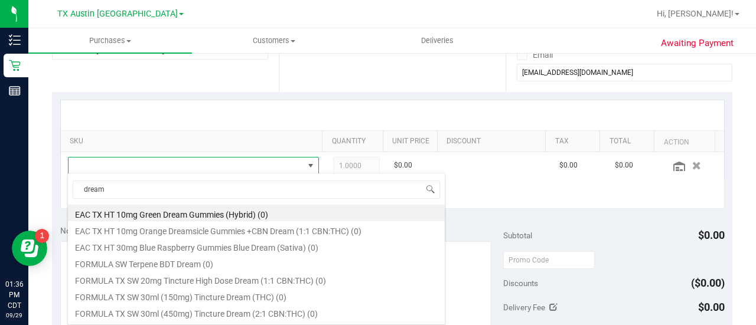
scroll to position [345, 0]
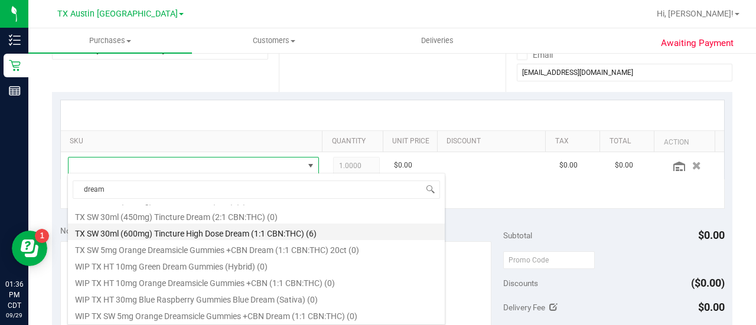
click at [284, 231] on li "TX SW 30ml (600mg) Tincture High Dose Dream (1:1 CBN:THC) (6)" at bounding box center [256, 232] width 377 height 17
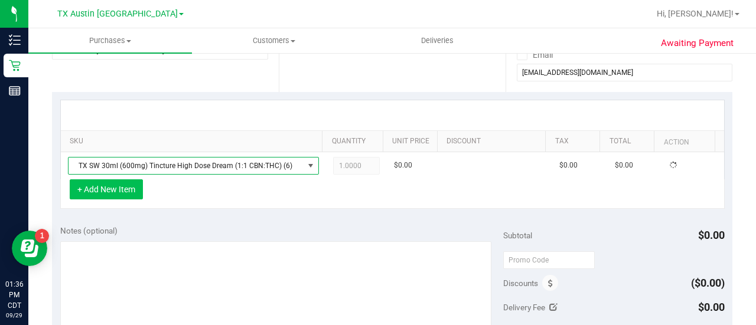
click at [137, 187] on button "+ Add New Item" at bounding box center [106, 190] width 73 height 20
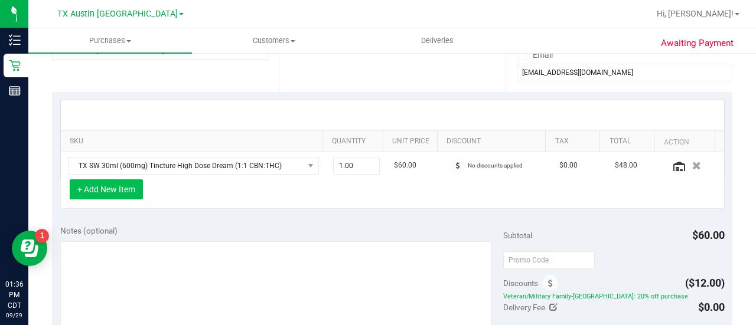
click at [109, 180] on button "+ Add New Item" at bounding box center [106, 190] width 73 height 20
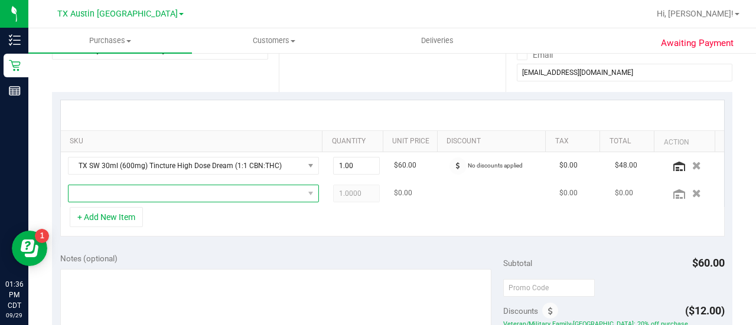
click at [175, 191] on span "NO DATA FOUND" at bounding box center [186, 193] width 235 height 17
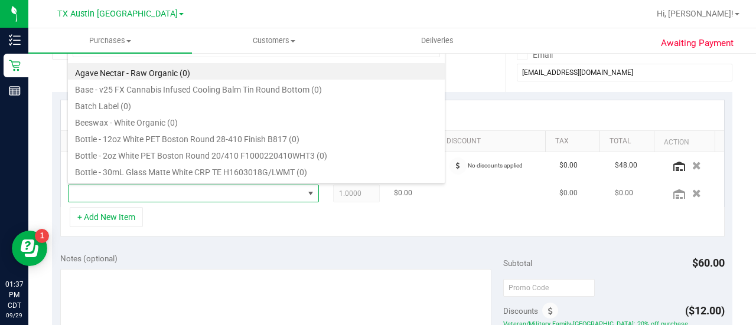
scroll to position [17, 238]
type input "tranq"
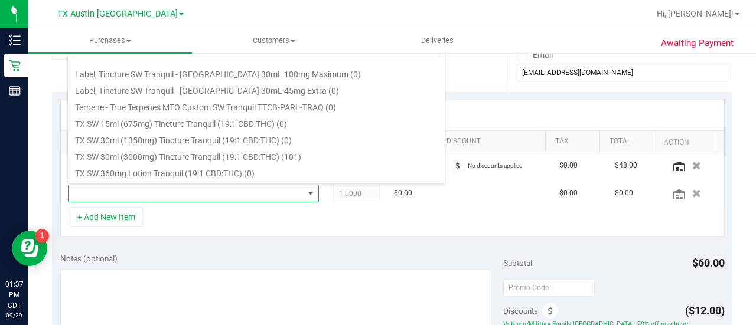
scroll to position [161, 0]
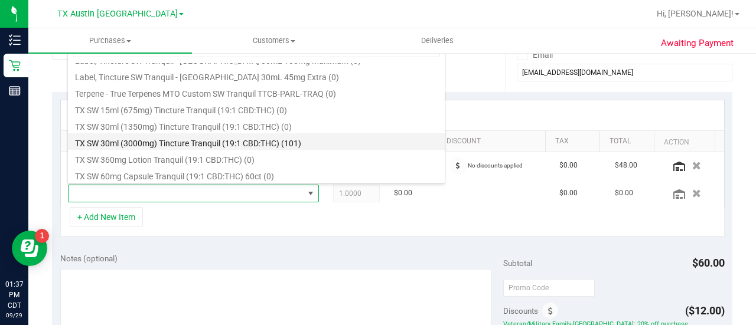
click at [326, 140] on li "TX SW 30ml (3000mg) Tincture Tranquil (19:1 CBD:THC) (101)" at bounding box center [256, 141] width 377 height 17
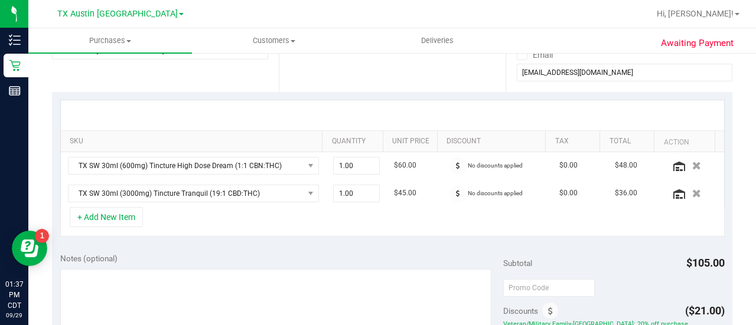
click at [143, 210] on div "+ Add New Item" at bounding box center [392, 222] width 664 height 30
click at [112, 219] on button "+ Add New Item" at bounding box center [106, 217] width 73 height 20
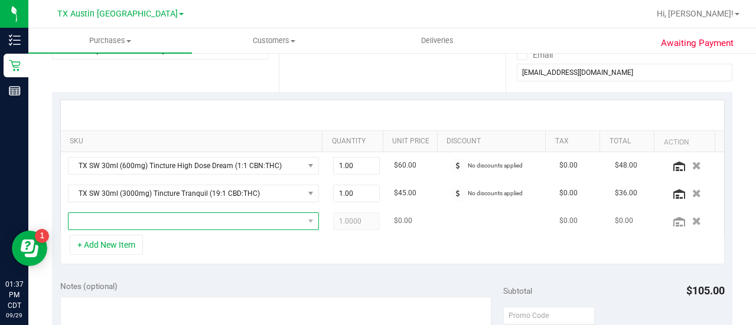
click at [216, 220] on span "NO DATA FOUND" at bounding box center [186, 221] width 235 height 17
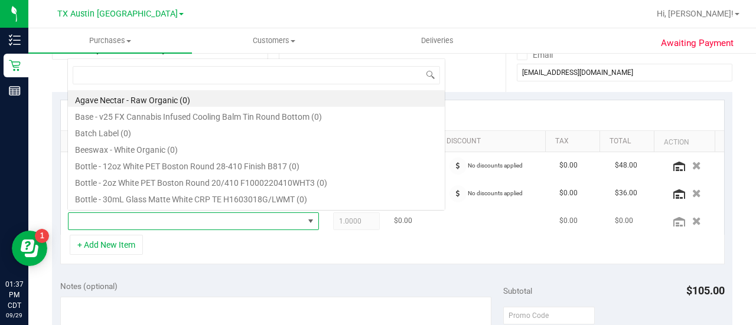
scroll to position [17, 238]
type input "nouri"
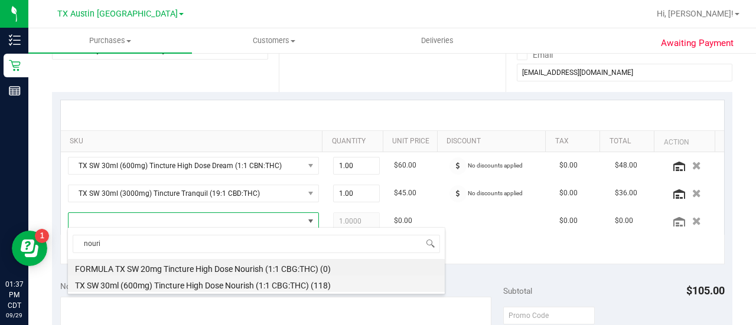
click at [308, 289] on li "TX SW 30ml (600mg) Tincture High Dose Nourish (1:1 CBG:THC) (118)" at bounding box center [256, 284] width 377 height 17
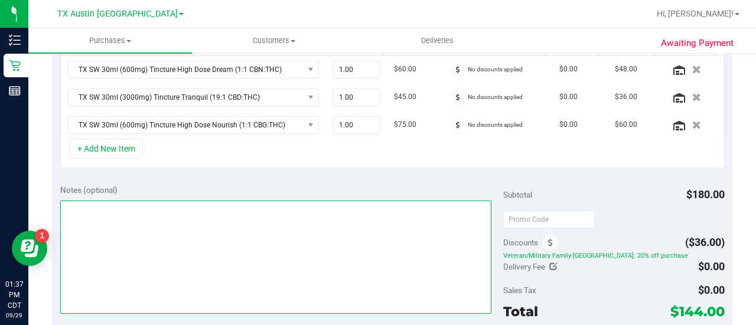
scroll to position [318, 0]
type textarea "FTW PU 10/1 CCLM9/29"
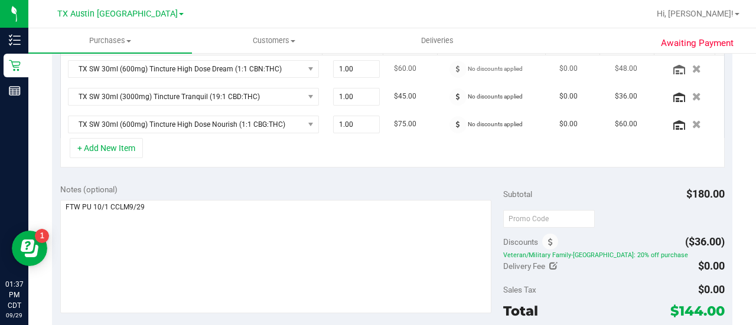
click at [442, 68] on td "No discounts applied" at bounding box center [497, 70] width 110 height 28
click at [449, 68] on span at bounding box center [457, 69] width 17 height 17
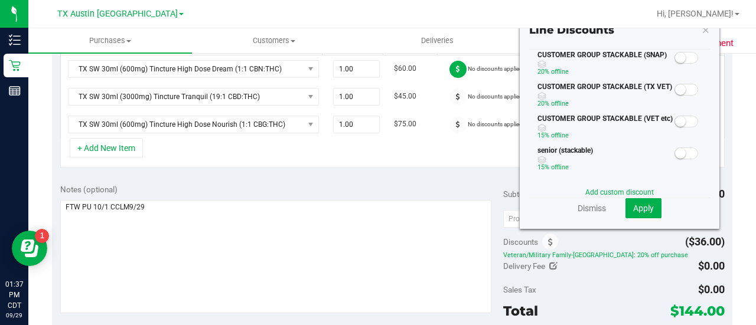
click at [702, 32] on icon at bounding box center [706, 29] width 8 height 14
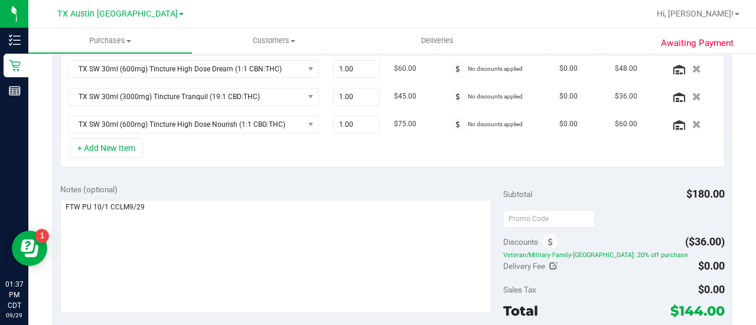
click at [529, 224] on div at bounding box center [549, 218] width 92 height 21
click at [529, 218] on input "text" at bounding box center [549, 219] width 92 height 18
type input "HAPPYDAY25"
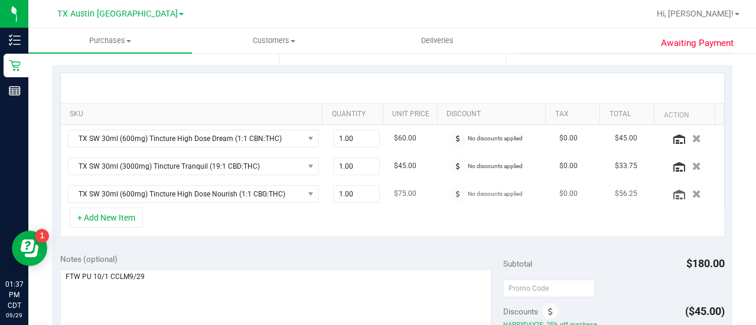
scroll to position [265, 0]
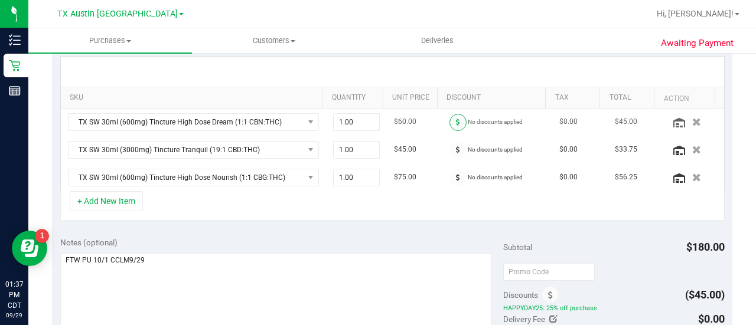
click at [449, 128] on span at bounding box center [457, 122] width 17 height 17
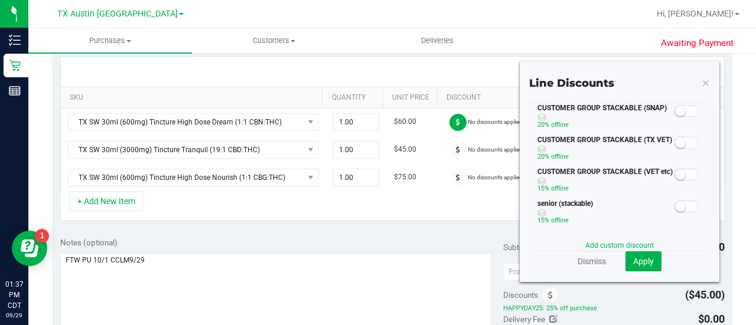
click at [680, 145] on span at bounding box center [686, 143] width 24 height 12
click at [638, 268] on button "Apply" at bounding box center [643, 262] width 36 height 20
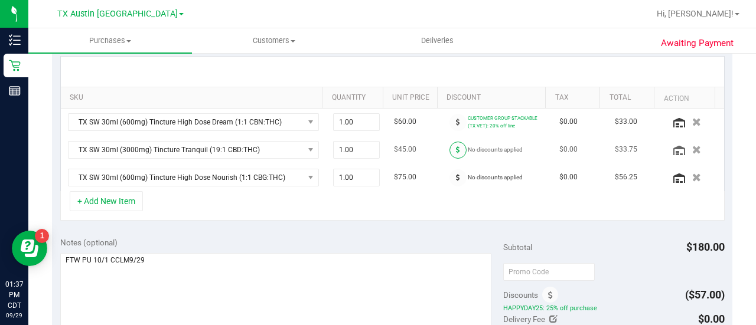
click at [449, 152] on span at bounding box center [457, 150] width 17 height 17
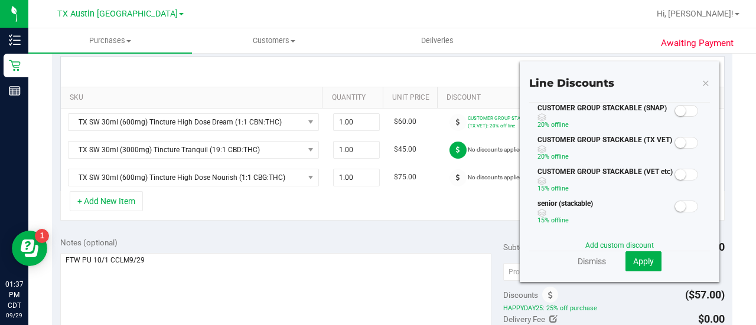
click at [677, 141] on span at bounding box center [686, 143] width 24 height 12
click at [642, 259] on span "Apply" at bounding box center [643, 261] width 21 height 9
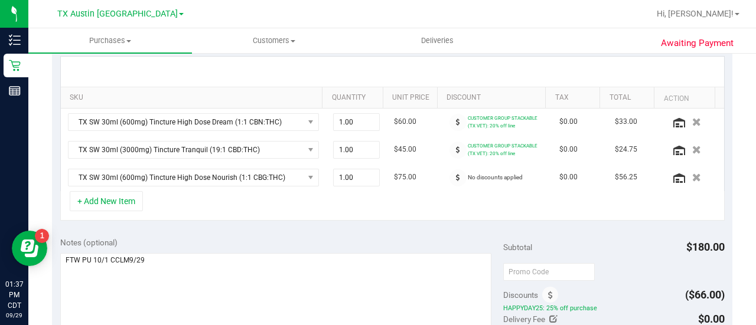
click at [453, 178] on span at bounding box center [457, 177] width 17 height 17
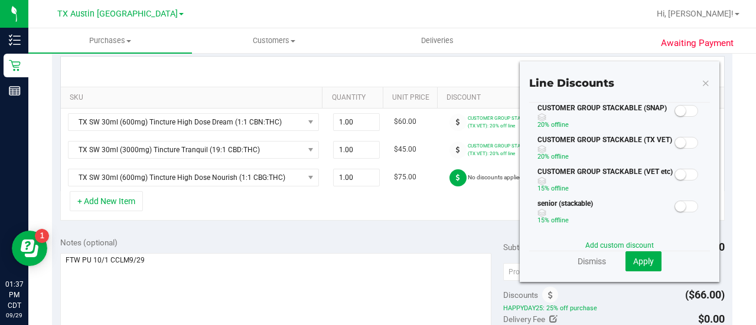
click at [678, 139] on span at bounding box center [686, 143] width 24 height 12
click at [640, 262] on span "Apply" at bounding box center [643, 261] width 21 height 9
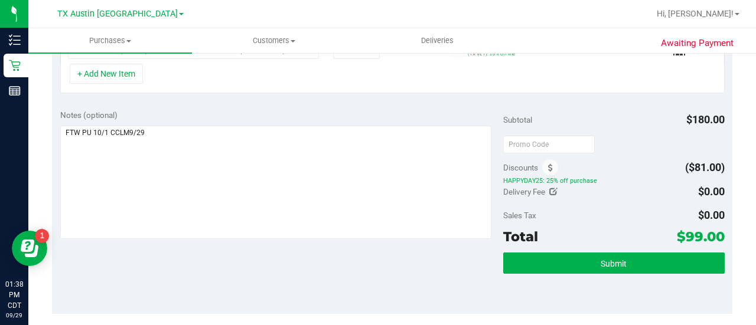
scroll to position [398, 0]
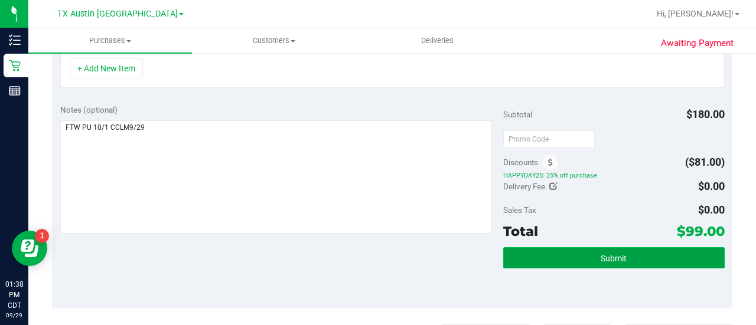
click at [565, 255] on button "Submit" at bounding box center [613, 257] width 221 height 21
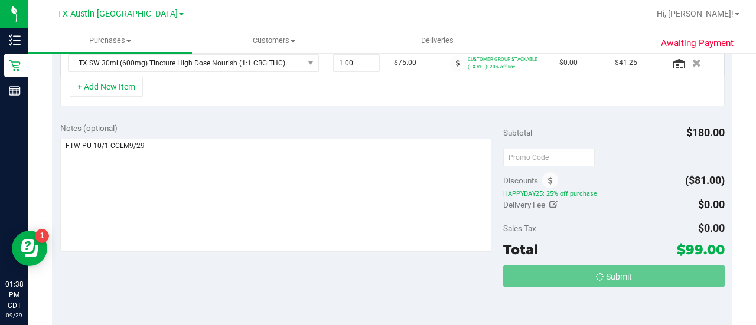
scroll to position [361, 0]
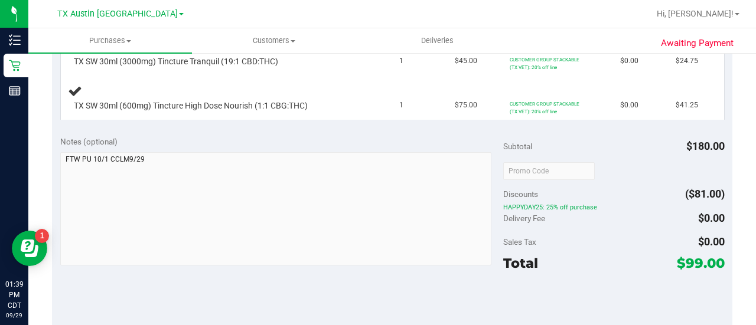
scroll to position [396, 0]
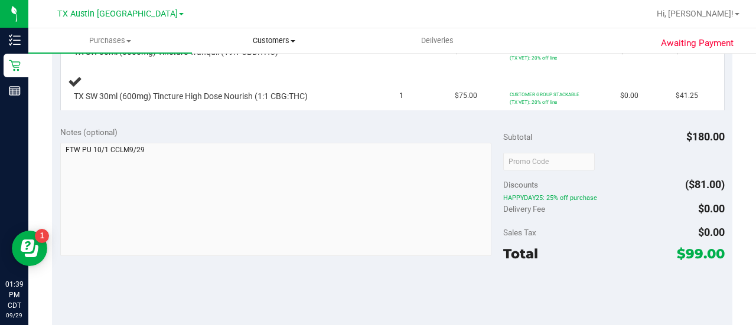
click at [275, 43] on span "Customers" at bounding box center [274, 40] width 162 height 11
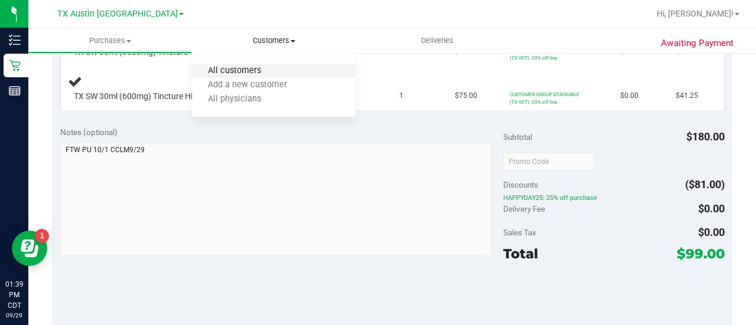
click at [232, 69] on span "All customers" at bounding box center [234, 71] width 85 height 10
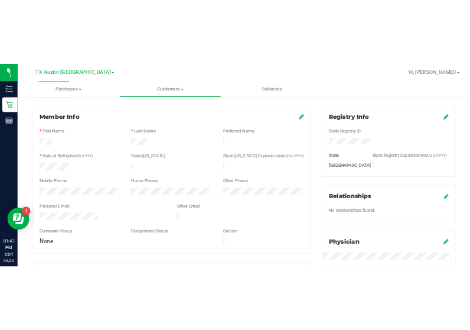
scroll to position [151, 0]
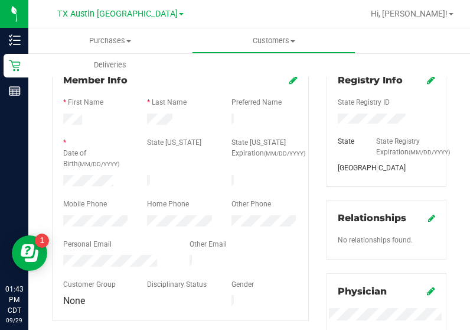
click at [160, 112] on div at bounding box center [180, 111] width 234 height 3
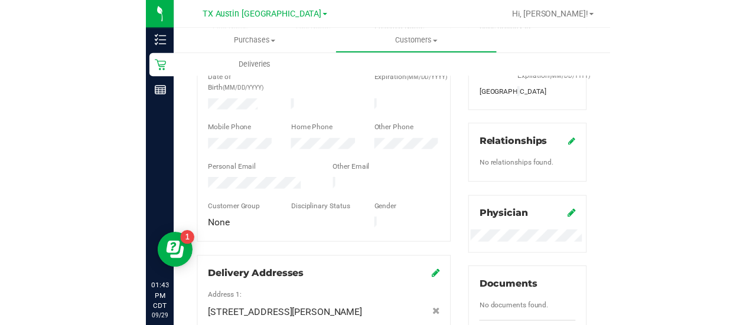
scroll to position [0, 0]
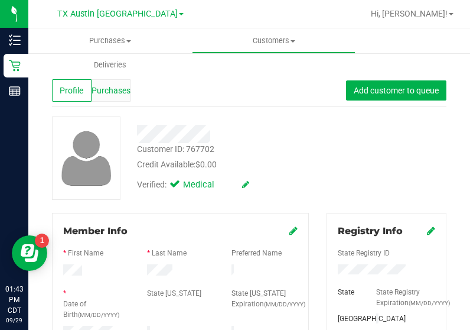
click at [123, 84] on span "Purchases" at bounding box center [111, 90] width 39 height 12
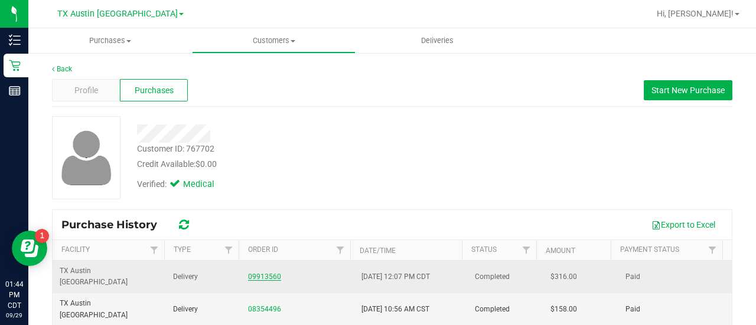
click at [267, 273] on link "09913560" at bounding box center [264, 277] width 33 height 8
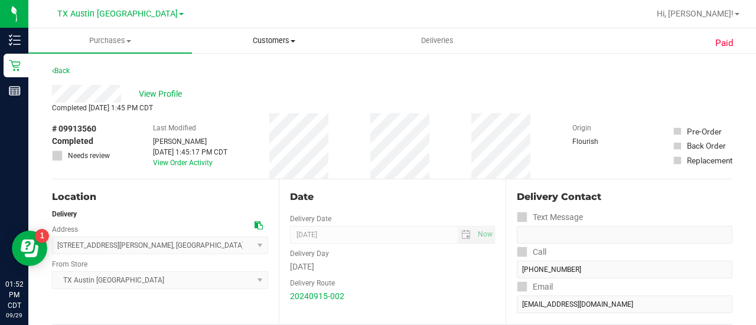
click at [269, 41] on span "Customers" at bounding box center [274, 40] width 162 height 11
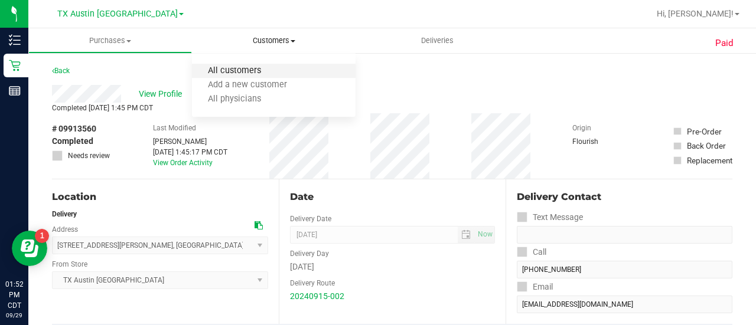
click at [233, 73] on span "All customers" at bounding box center [234, 71] width 85 height 10
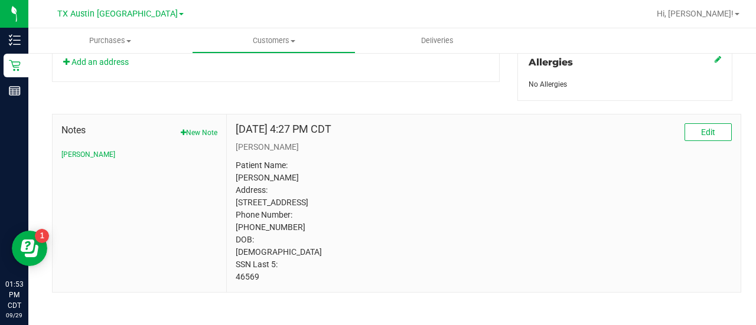
scroll to position [548, 0]
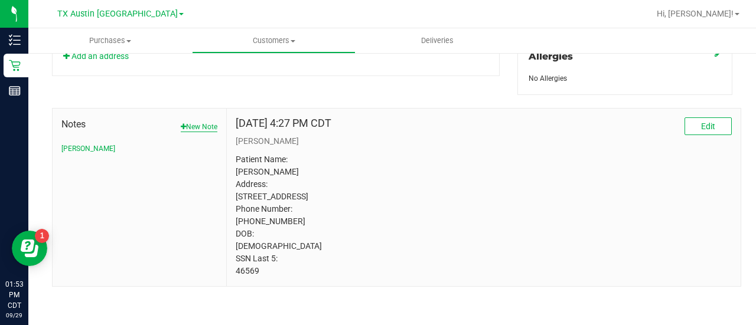
click at [204, 122] on button "New Note" at bounding box center [199, 127] width 37 height 11
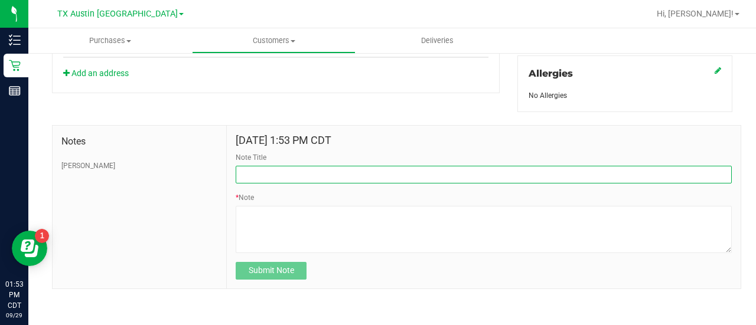
click at [368, 179] on input "Note Title" at bounding box center [484, 175] width 496 height 18
type input "HONOR $25 WINBACK - ABSENT TOGGLE."
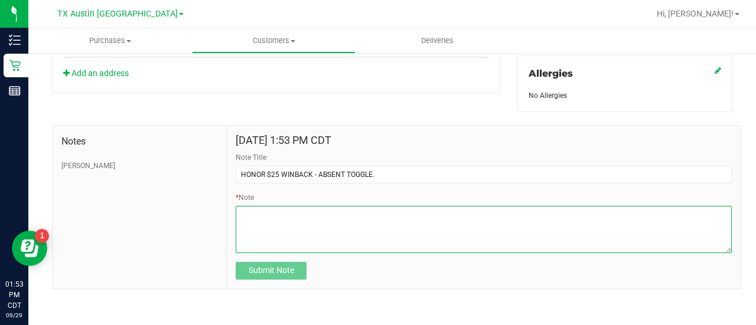
drag, startPoint x: 368, startPoint y: 179, endPoint x: 314, endPoint y: 249, distance: 88.4
click at [314, 249] on textarea "* Note" at bounding box center [484, 229] width 496 height 47
click at [260, 238] on textarea "* Note" at bounding box center [484, 229] width 496 height 47
paste textarea "Stacks with all discounts. Update once redeemed."
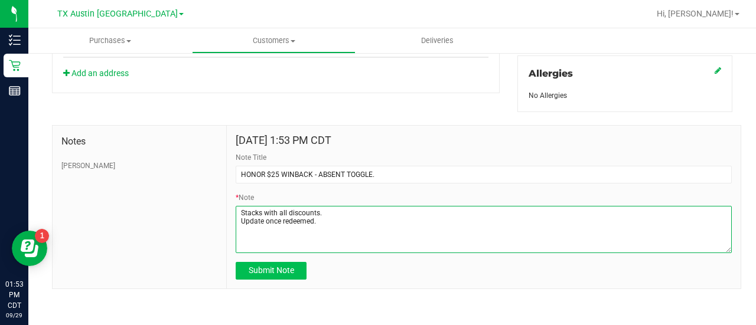
type textarea "Stacks with all discounts. Update once redeemed."
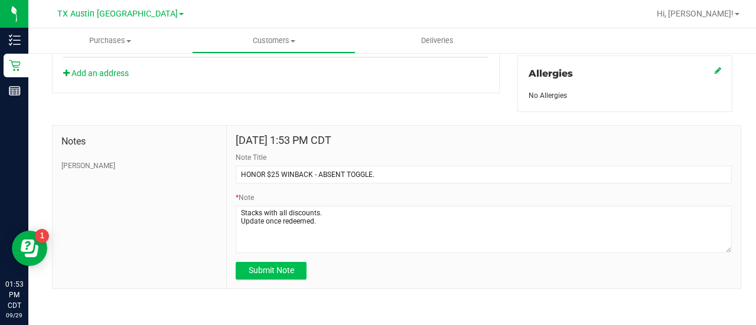
click at [268, 276] on div "[DATE] 1:53 PM CDT Note Title HONOR $25 WINBACK - ABSENT TOGGLE. * Note Submit …" at bounding box center [484, 207] width 514 height 163
click at [273, 266] on span "Submit Note" at bounding box center [271, 270] width 45 height 9
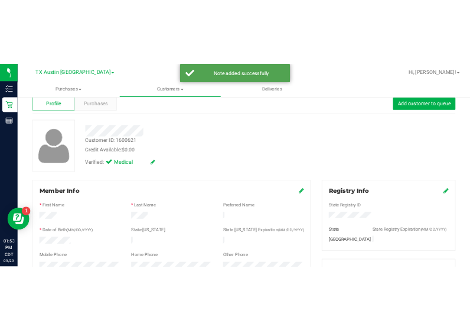
scroll to position [0, 0]
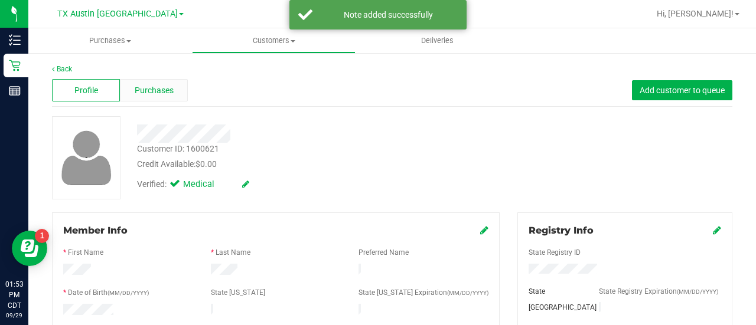
click at [171, 97] on div "Purchases" at bounding box center [154, 90] width 68 height 22
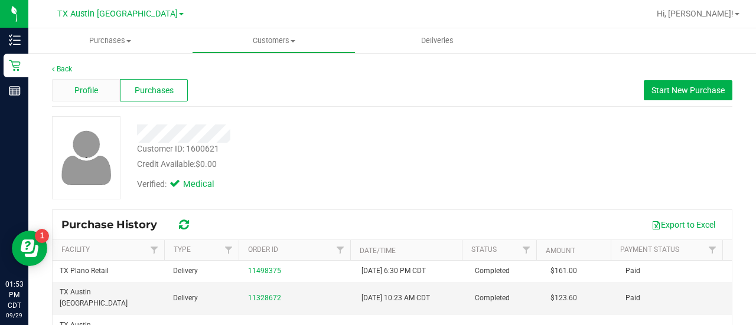
click at [80, 95] on span "Profile" at bounding box center [86, 90] width 24 height 12
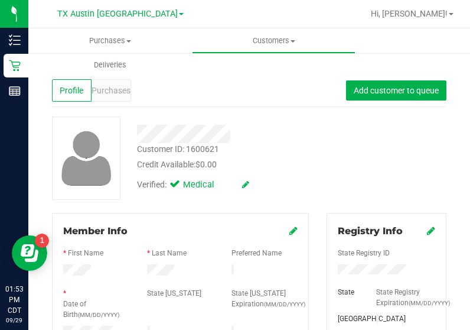
click at [357, 176] on div "Customer ID: 1600621 Credit Available: $0.00 Verified: Medical" at bounding box center [249, 157] width 412 height 83
click at [113, 93] on span "Purchases" at bounding box center [111, 90] width 39 height 12
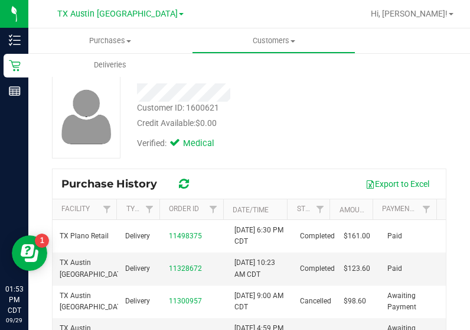
scroll to position [43, 0]
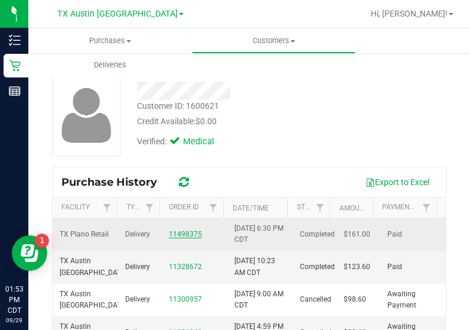
click at [184, 234] on link "11498375" at bounding box center [185, 234] width 33 height 8
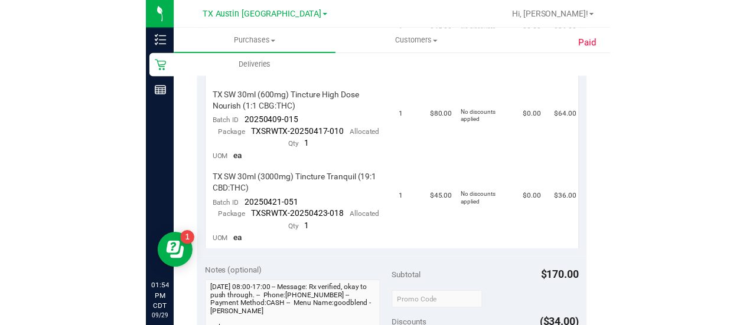
scroll to position [399, 0]
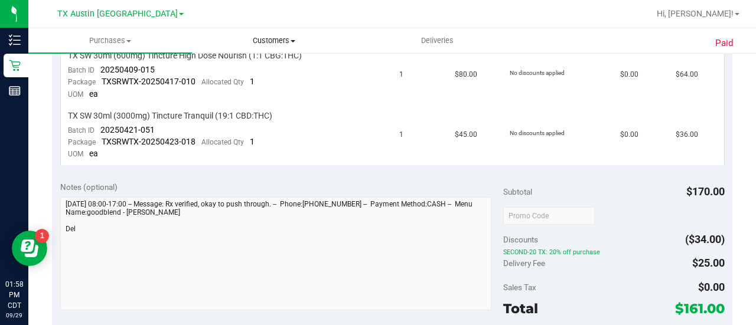
click at [260, 41] on span "Customers" at bounding box center [274, 40] width 162 height 11
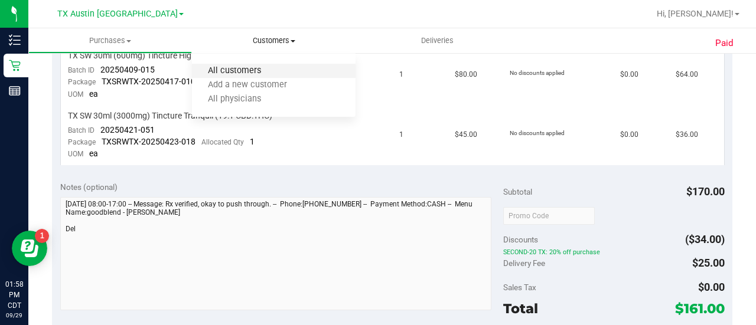
click at [242, 69] on span "All customers" at bounding box center [234, 71] width 85 height 10
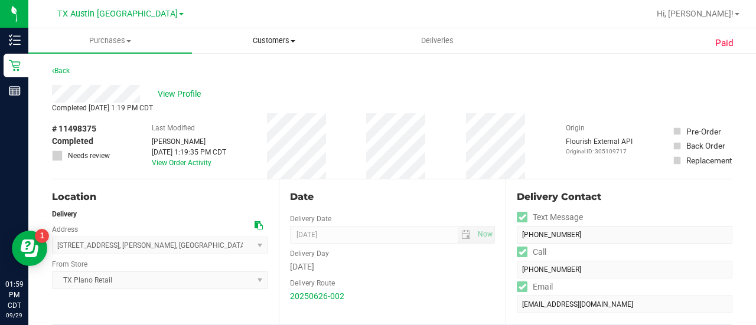
click at [263, 44] on span "Customers" at bounding box center [274, 40] width 162 height 11
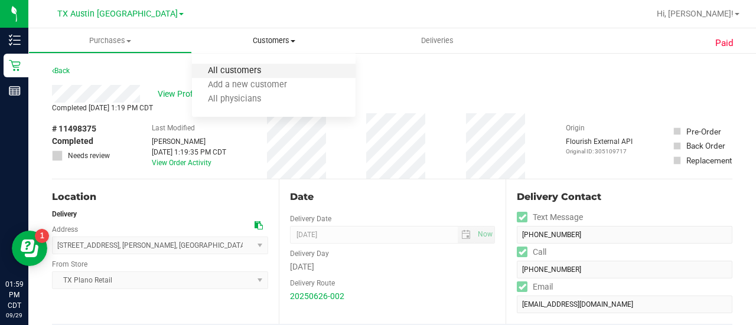
click at [246, 76] on span "All customers" at bounding box center [234, 71] width 85 height 10
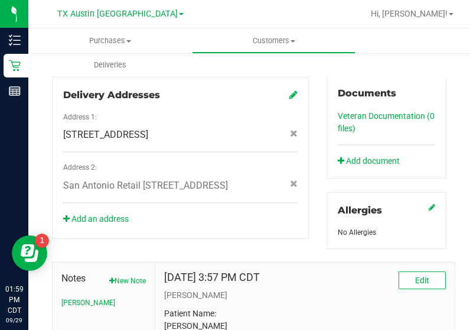
scroll to position [426, 0]
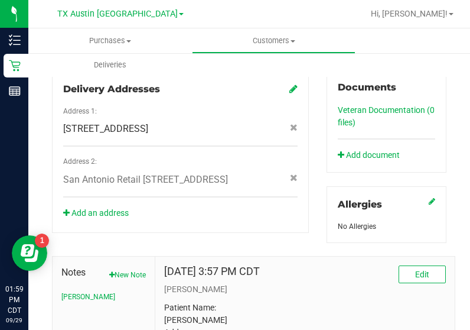
click at [217, 216] on div "Add an address" at bounding box center [180, 213] width 252 height 12
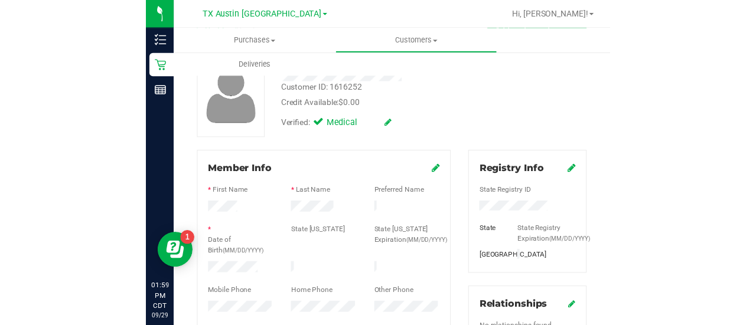
scroll to position [0, 0]
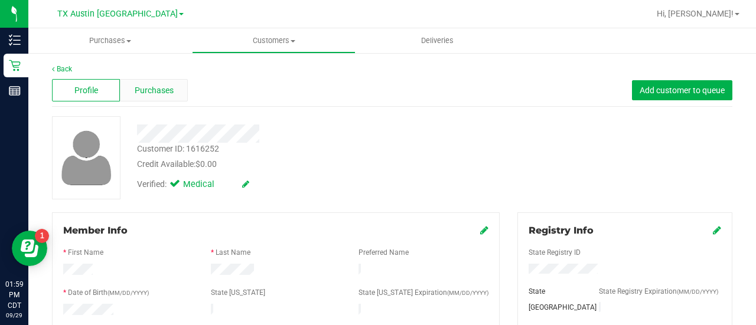
click at [164, 94] on span "Purchases" at bounding box center [154, 90] width 39 height 12
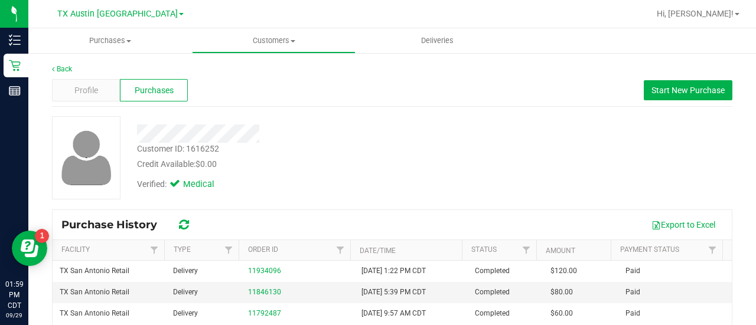
click at [358, 132] on div at bounding box center [302, 134] width 349 height 18
click at [677, 94] on span "Start New Purchase" at bounding box center [687, 90] width 73 height 9
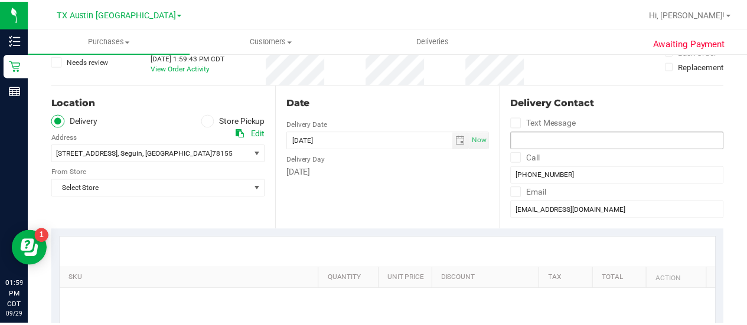
scroll to position [86, 0]
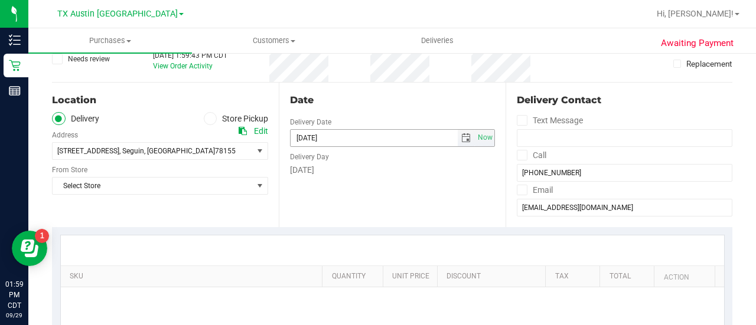
click at [461, 136] on span "select" at bounding box center [465, 137] width 9 height 9
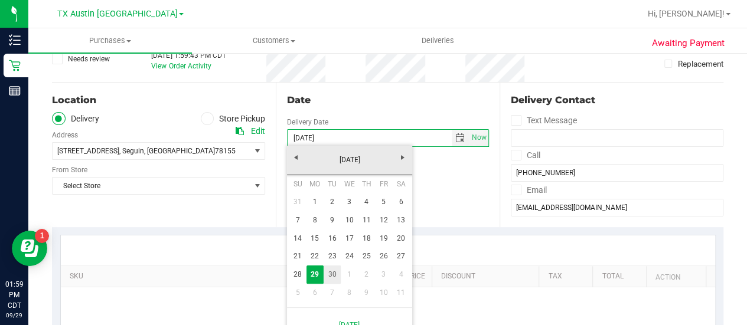
click at [327, 279] on link "30" at bounding box center [332, 275] width 17 height 18
type input "[DATE]"
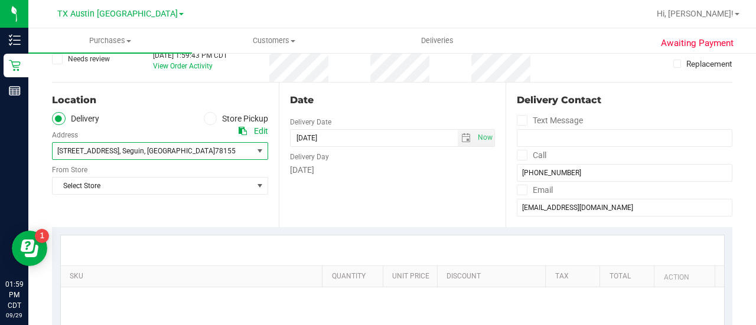
click at [167, 149] on span "[STREET_ADDRESS] , [GEOGRAPHIC_DATA] , [GEOGRAPHIC_DATA] 78155" at bounding box center [148, 151] width 190 height 17
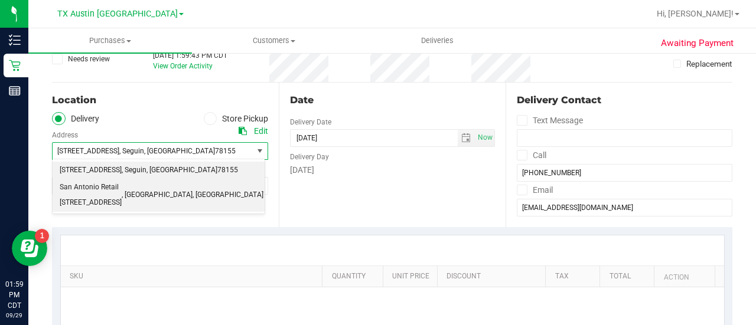
drag, startPoint x: 163, startPoint y: 186, endPoint x: 159, endPoint y: 181, distance: 6.4
click at [122, 186] on span "San Antonio Retail [STREET_ADDRESS]" at bounding box center [91, 195] width 62 height 30
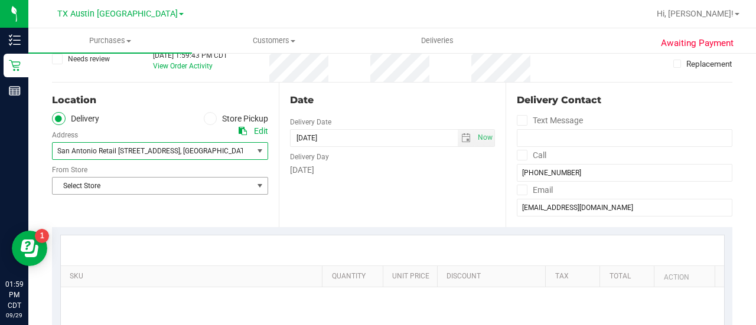
click at [161, 174] on div "Select Store Select Store [PERSON_NAME][GEOGRAPHIC_DATA] [GEOGRAPHIC_DATA][PERS…" at bounding box center [160, 177] width 216 height 35
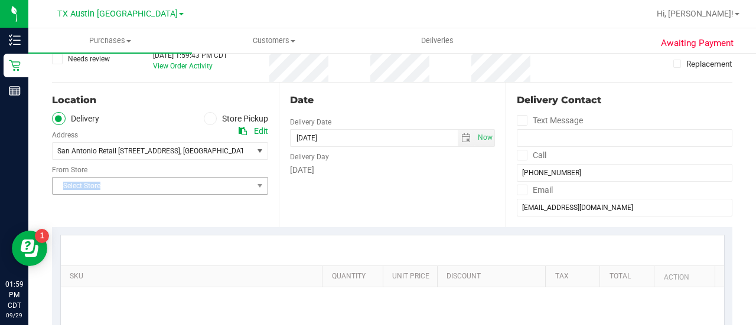
click at [161, 180] on div "Select Store Select Store [PERSON_NAME][GEOGRAPHIC_DATA] [GEOGRAPHIC_DATA][PERS…" at bounding box center [160, 177] width 216 height 35
click at [185, 178] on div "Select Store Select Store [PERSON_NAME][GEOGRAPHIC_DATA] [GEOGRAPHIC_DATA][PERS…" at bounding box center [160, 177] width 216 height 35
click at [188, 185] on span "Select Store" at bounding box center [153, 186] width 200 height 17
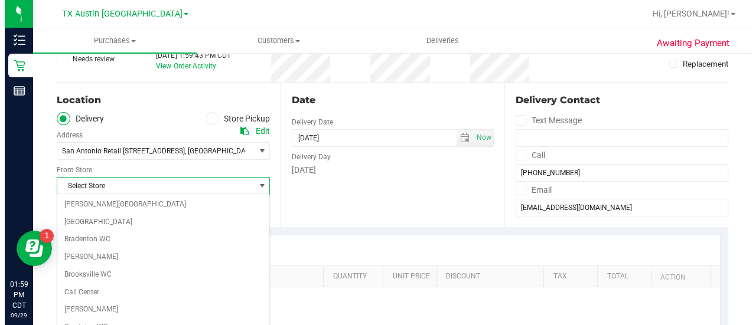
scroll to position [835, 0]
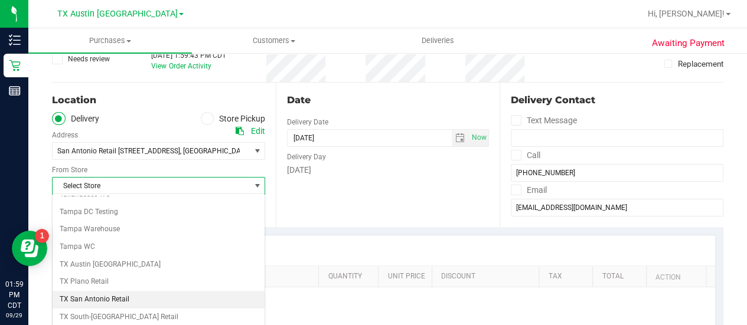
click at [107, 291] on li "TX San Antonio Retail" at bounding box center [159, 300] width 212 height 18
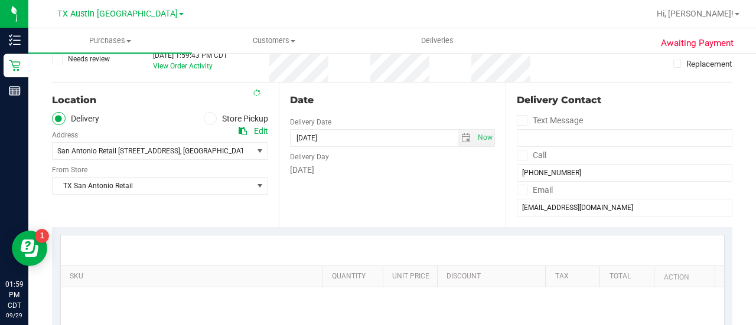
drag, startPoint x: 380, startPoint y: 193, endPoint x: 469, endPoint y: 167, distance: 92.3
click at [382, 193] on div "Date Delivery Date [DATE] Now [DATE] 01:59 PM Now Delivery Day [DATE]" at bounding box center [392, 155] width 227 height 145
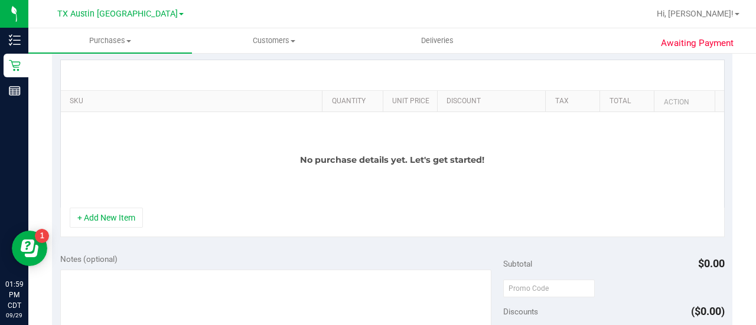
scroll to position [265, 0]
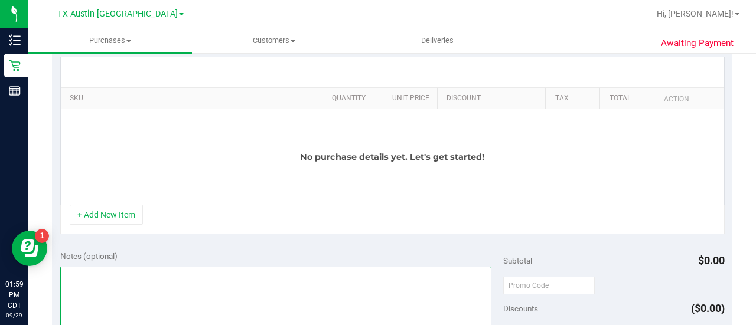
click at [243, 283] on textarea at bounding box center [275, 323] width 431 height 113
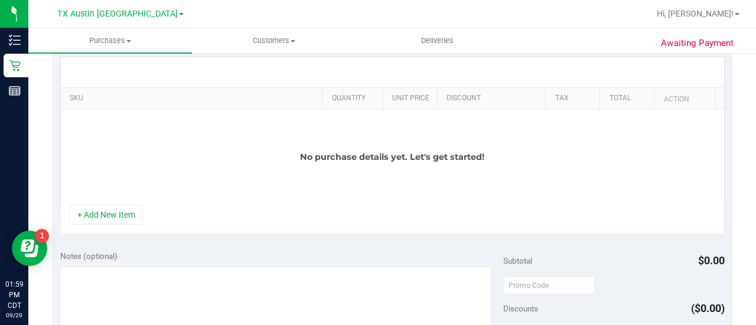
click at [125, 203] on div "No purchase details yet. Let's get started!" at bounding box center [392, 157] width 663 height 96
click at [125, 210] on button "+ Add New Item" at bounding box center [106, 215] width 73 height 20
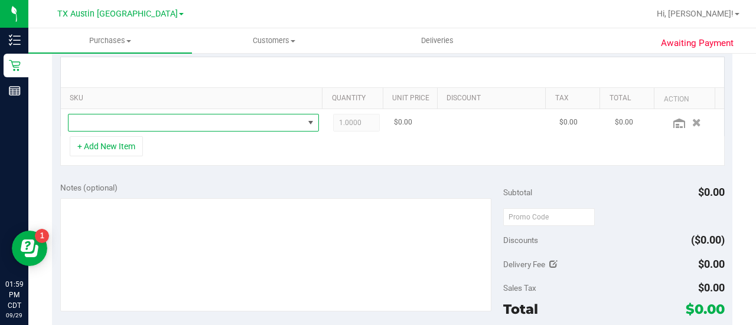
click at [142, 116] on span "NO DATA FOUND" at bounding box center [186, 123] width 235 height 17
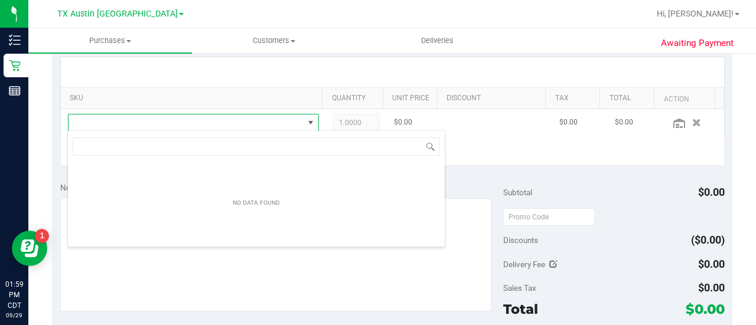
scroll to position [59038, 58811]
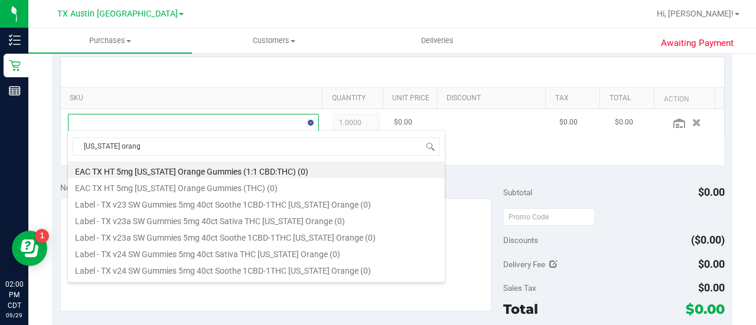
type input "[US_STATE] orange"
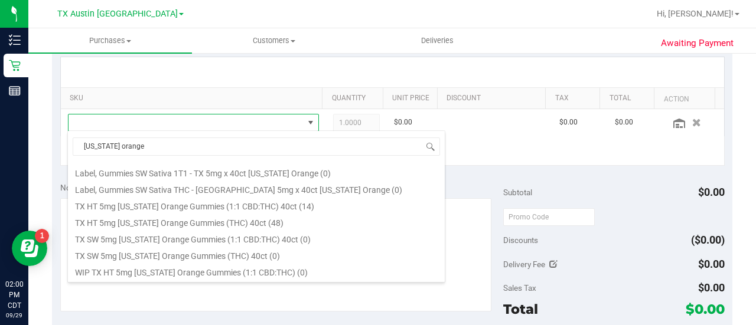
scroll to position [154, 0]
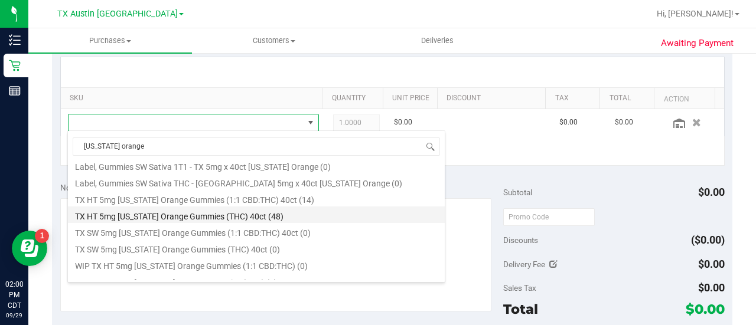
click at [248, 214] on li "TX HT 5mg [US_STATE] Orange Gummies (THC) 40ct (48)" at bounding box center [256, 215] width 377 height 17
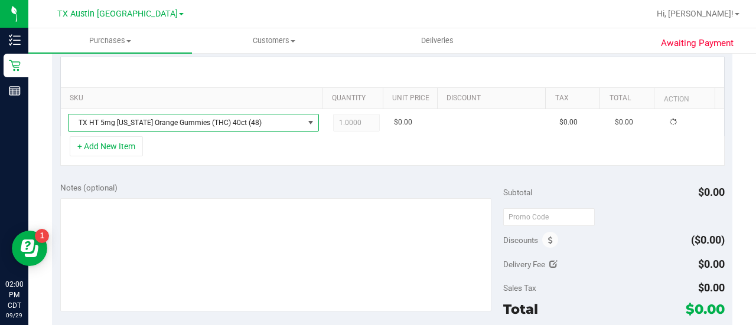
click at [251, 171] on div "SKU Quantity Unit Price Discount Tax Total Action TX HT 5mg [US_STATE] Orange G…" at bounding box center [392, 111] width 680 height 125
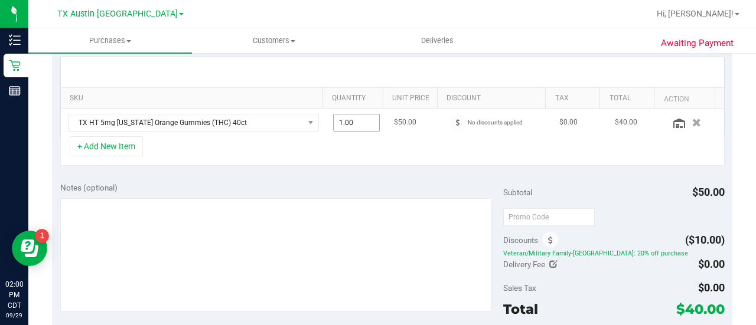
click at [354, 118] on span "1.00 1" at bounding box center [356, 123] width 47 height 18
type input "2"
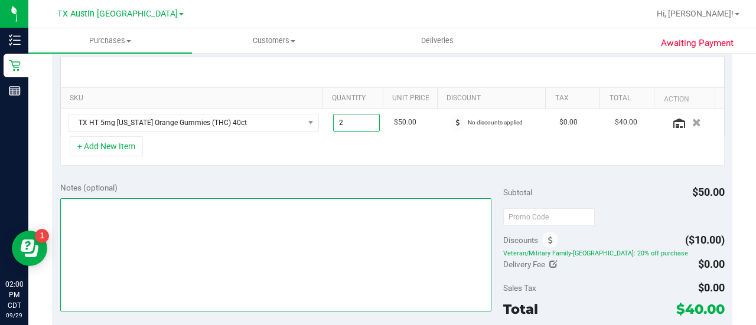
type input "2.00"
click at [299, 259] on textarea at bounding box center [275, 254] width 431 height 113
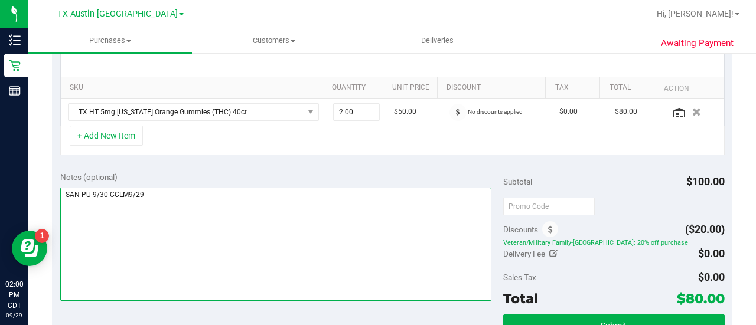
scroll to position [327, 0]
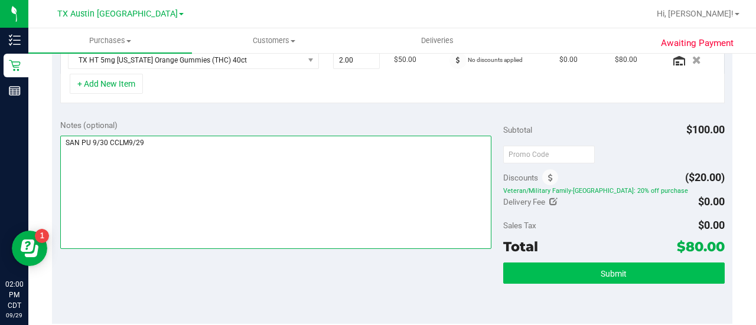
type textarea "SAN PU 9/30 CCLM9/29"
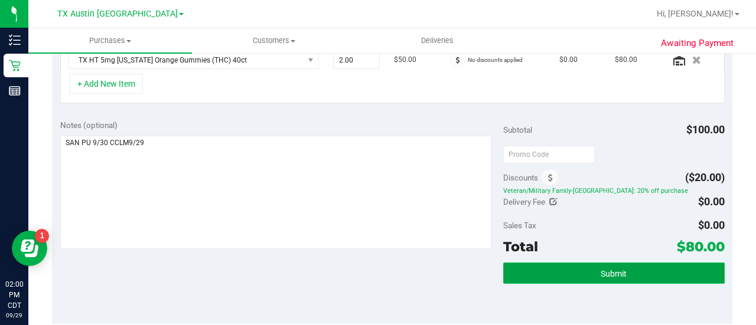
click at [575, 263] on button "Submit" at bounding box center [613, 273] width 221 height 21
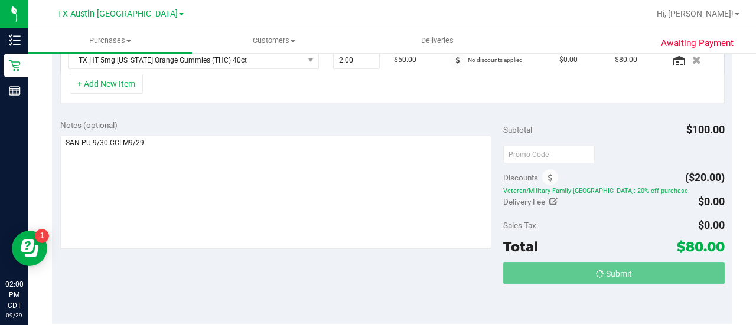
scroll to position [329, 0]
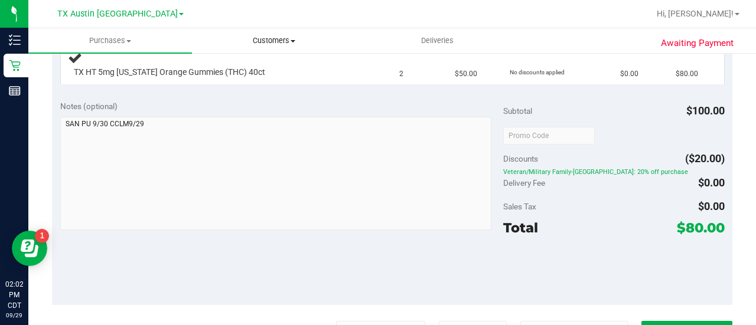
click at [264, 51] on uib-tab-heading "Customers All customers Add a new customer All physicians" at bounding box center [274, 41] width 162 height 24
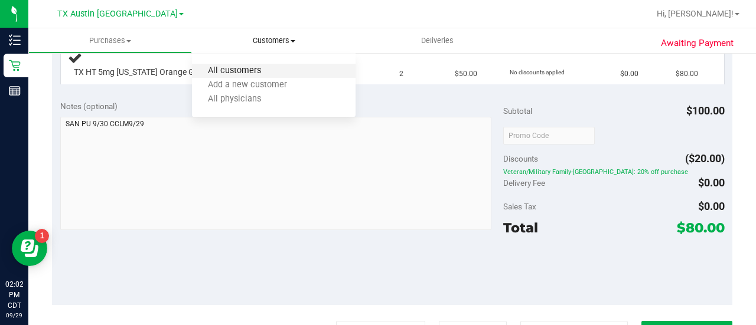
click at [244, 69] on span "All customers" at bounding box center [234, 71] width 85 height 10
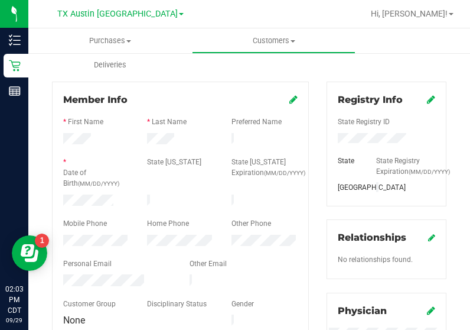
scroll to position [131, 0]
click at [104, 191] on div at bounding box center [180, 192] width 234 height 3
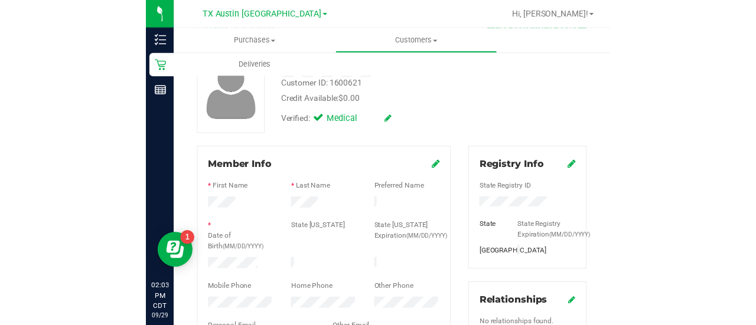
scroll to position [0, 0]
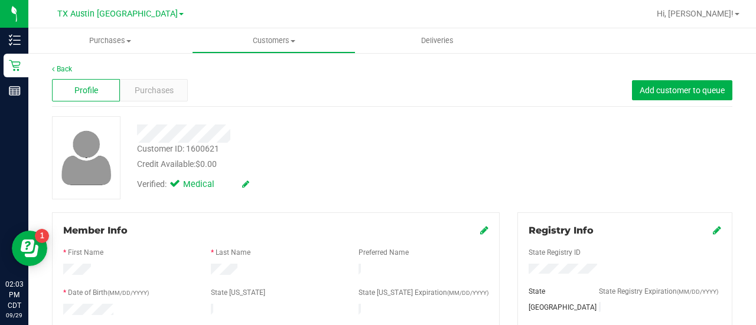
click at [162, 92] on span "Purchases" at bounding box center [154, 90] width 39 height 12
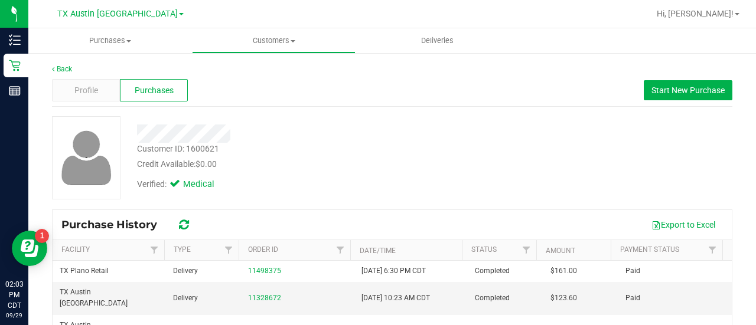
scroll to position [39, 0]
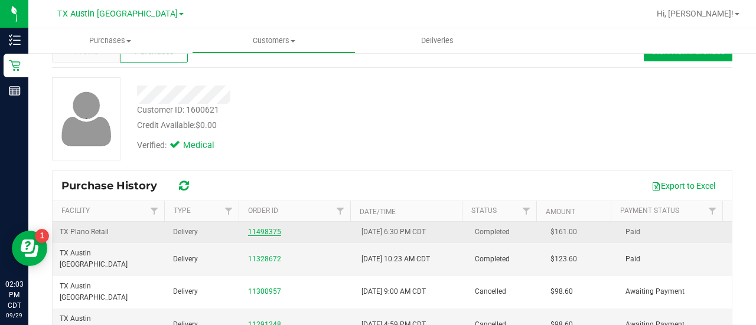
click at [248, 228] on link "11498375" at bounding box center [264, 232] width 33 height 8
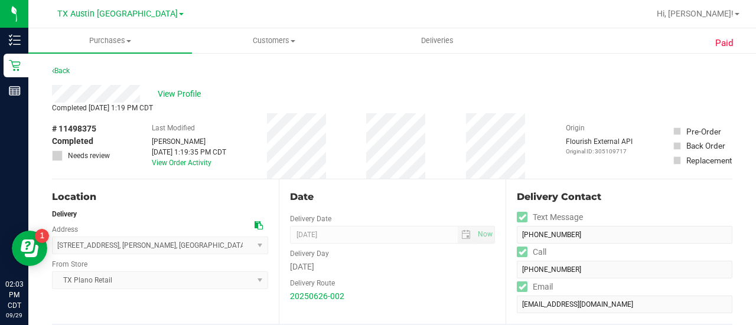
click at [256, 222] on icon at bounding box center [259, 225] width 8 height 8
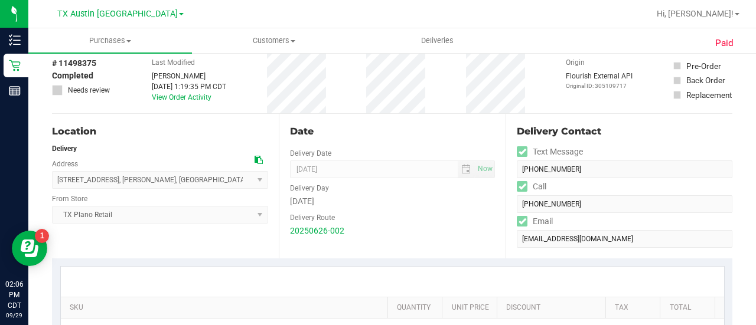
scroll to position [57, 0]
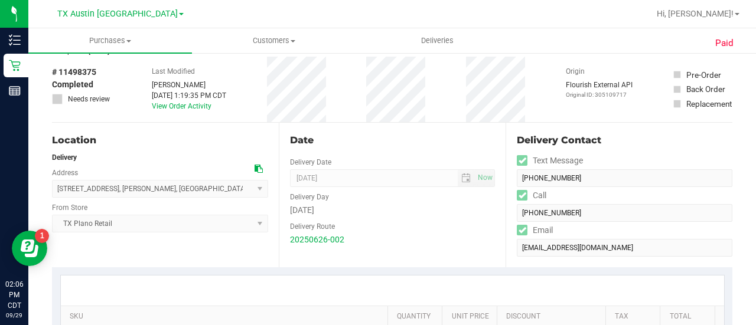
click at [258, 166] on icon at bounding box center [259, 169] width 8 height 8
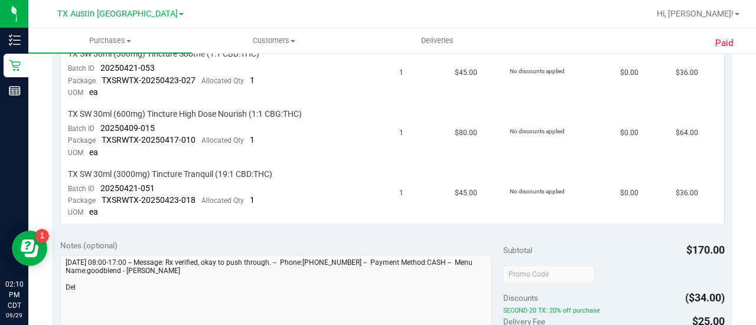
scroll to position [0, 0]
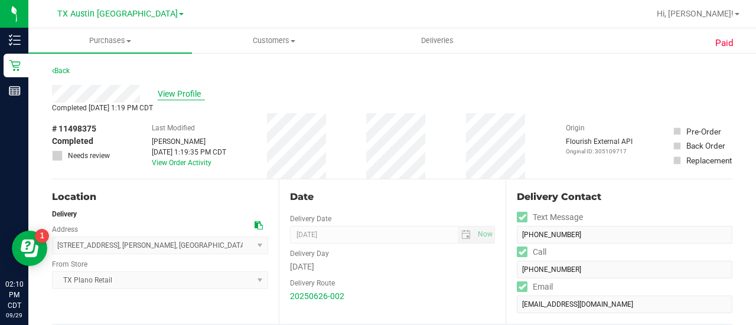
click at [176, 92] on span "View Profile" at bounding box center [181, 94] width 47 height 12
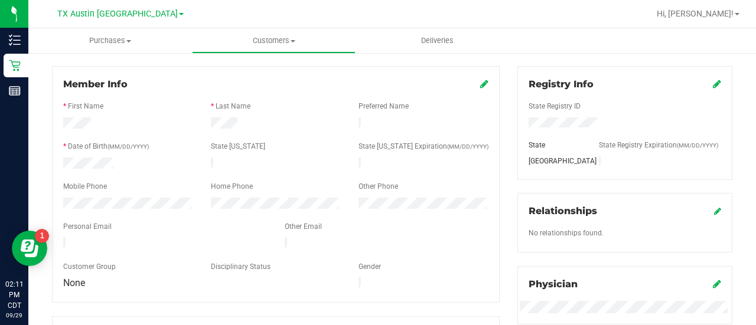
scroll to position [233, 0]
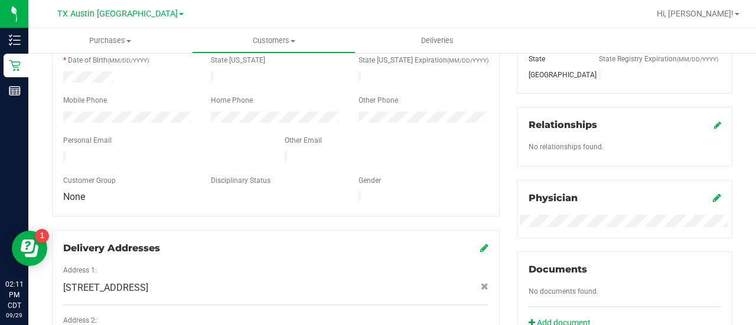
click at [142, 281] on span "[STREET_ADDRESS]" at bounding box center [105, 288] width 85 height 14
copy div "[STREET_ADDRESS]"
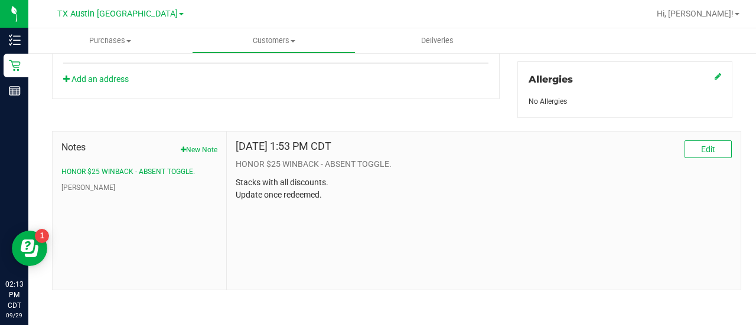
scroll to position [0, 0]
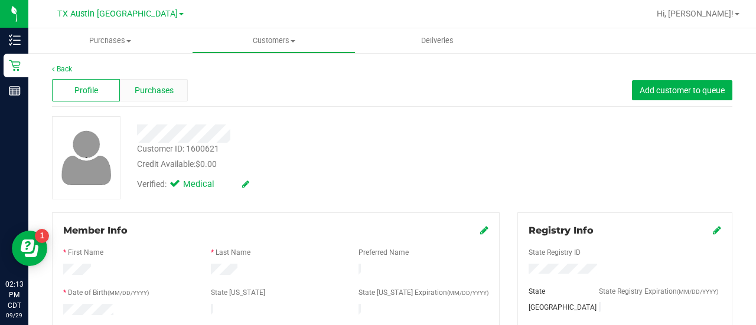
click at [148, 90] on span "Purchases" at bounding box center [154, 90] width 39 height 12
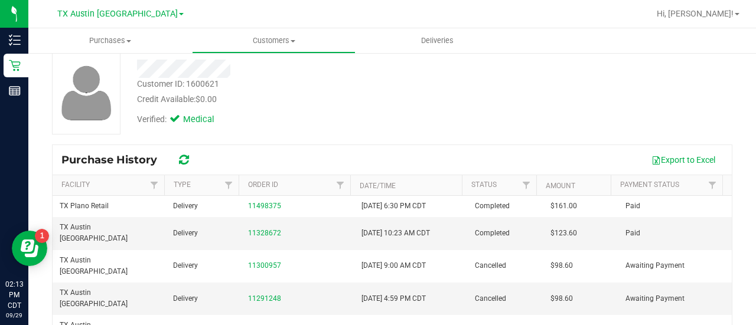
scroll to position [67, 0]
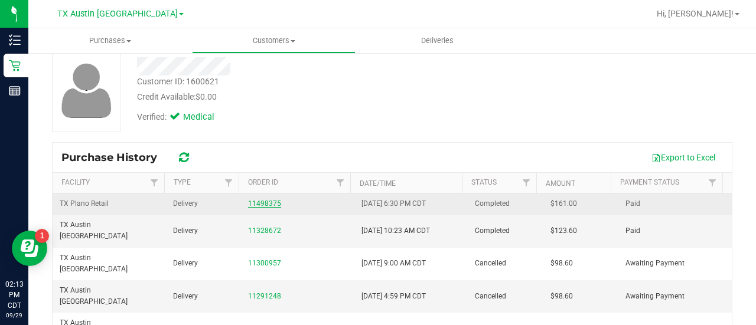
click at [274, 202] on link "11498375" at bounding box center [264, 204] width 33 height 8
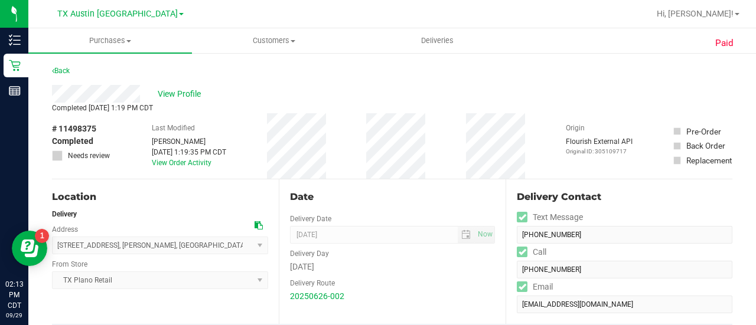
click at [91, 131] on span "# 11498375" at bounding box center [74, 129] width 44 height 12
copy div "# 11498375"
click at [123, 145] on div "# 11498375 Completed Needs review Last Modified [PERSON_NAME] [DATE] 1:19:35 PM…" at bounding box center [392, 146] width 680 height 66
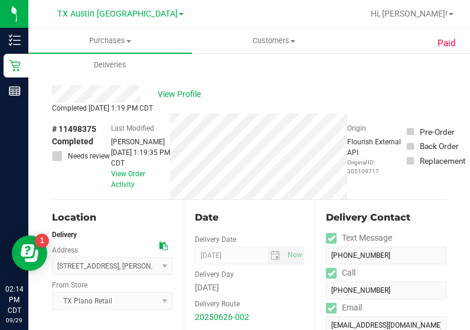
click at [160, 246] on icon at bounding box center [163, 246] width 8 height 8
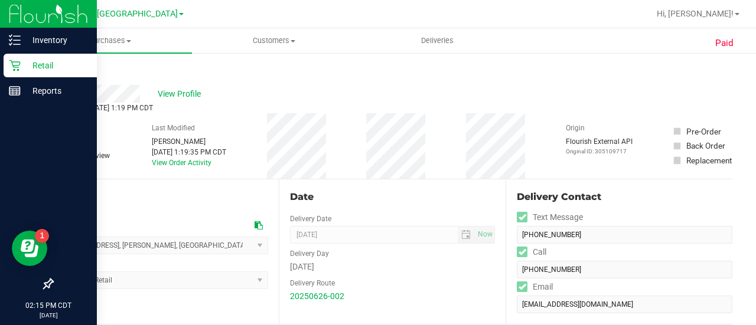
drag, startPoint x: 15, startPoint y: 71, endPoint x: 67, endPoint y: 67, distance: 52.7
click at [15, 71] on icon at bounding box center [15, 66] width 12 height 12
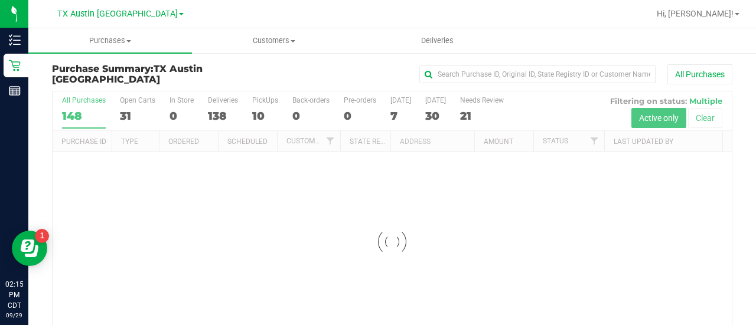
click at [480, 115] on div at bounding box center [392, 242] width 679 height 301
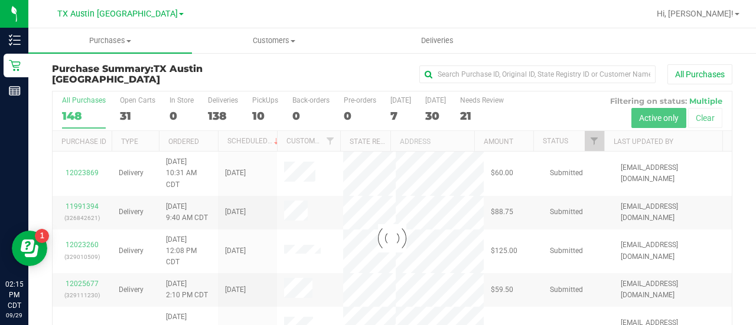
click at [477, 115] on div at bounding box center [392, 239] width 679 height 294
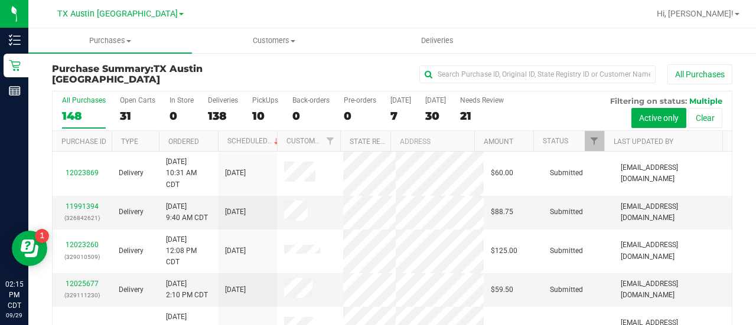
click at [477, 115] on div "21" at bounding box center [482, 116] width 44 height 14
click at [0, 0] on input "Needs Review 21" at bounding box center [0, 0] width 0 height 0
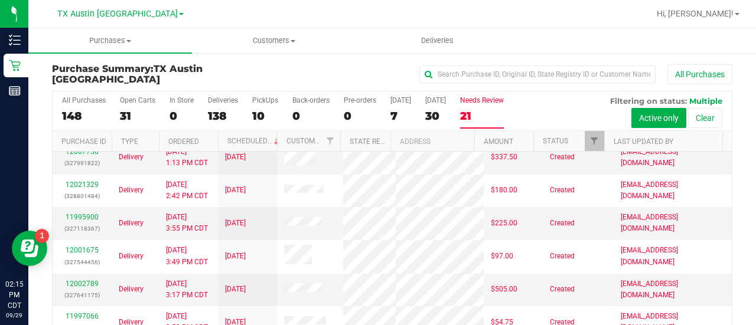
scroll to position [57, 0]
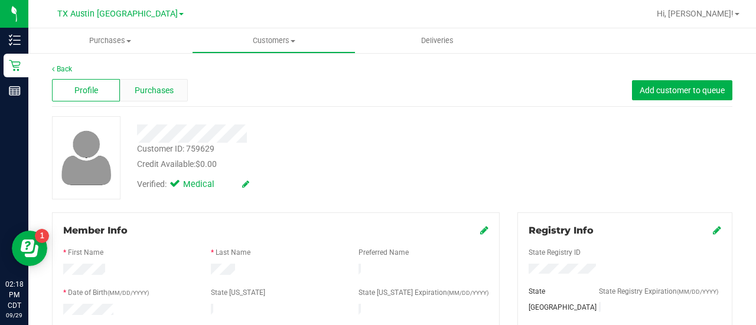
click at [141, 97] on div "Purchases" at bounding box center [154, 90] width 68 height 22
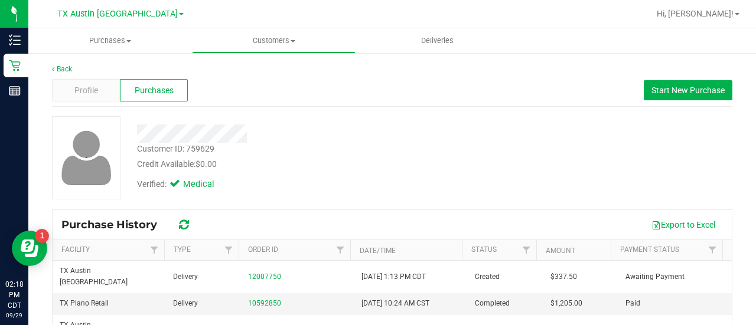
click at [381, 204] on div "Customer ID: 759629 Credit Available: $0.00 Verified: Medical" at bounding box center [392, 162] width 680 height 93
click at [287, 177] on div "Verified: Medical" at bounding box center [302, 184] width 349 height 26
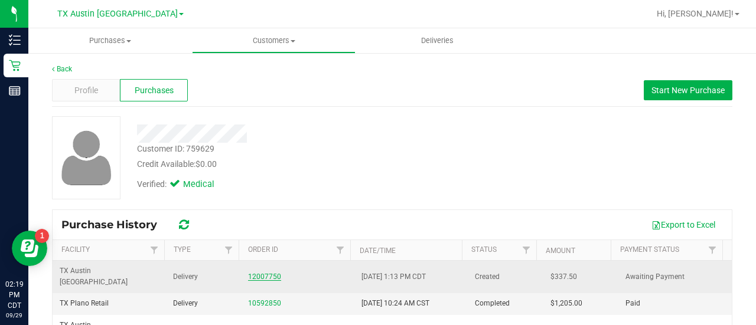
click at [255, 273] on link "12007750" at bounding box center [264, 277] width 33 height 8
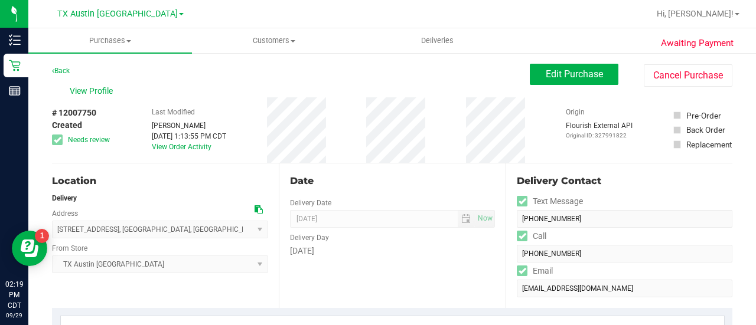
click at [360, 177] on div "Date Delivery Date [DATE] Now [DATE] 08:00 AM Now Delivery Day [DATE]" at bounding box center [392, 236] width 227 height 145
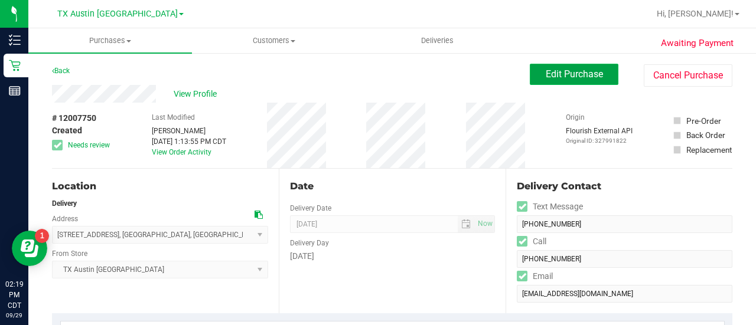
click at [577, 66] on button "Edit Purchase" at bounding box center [574, 74] width 89 height 21
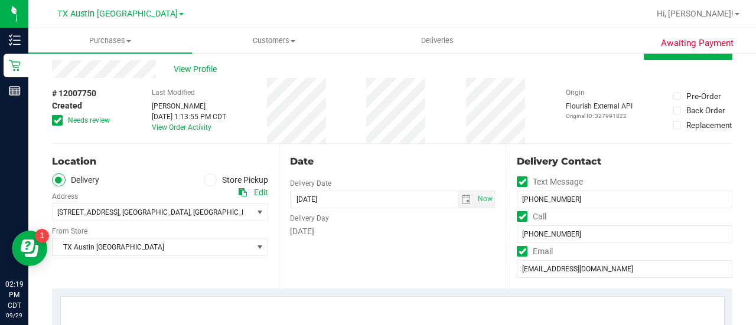
scroll to position [54, 0]
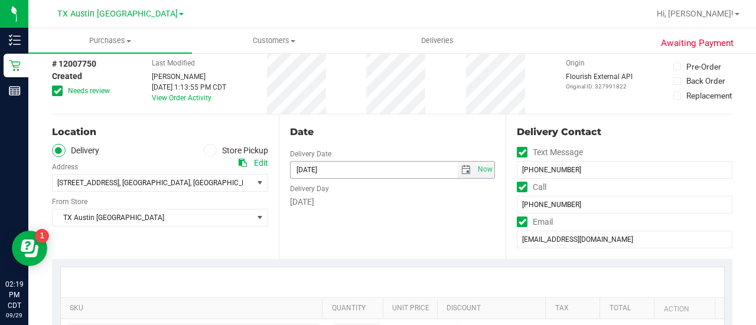
click at [461, 165] on span "select" at bounding box center [465, 169] width 9 height 9
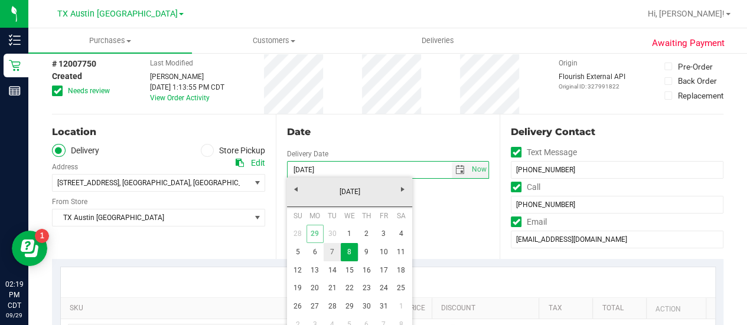
click at [333, 251] on link "7" at bounding box center [332, 252] width 17 height 18
type input "[DATE]"
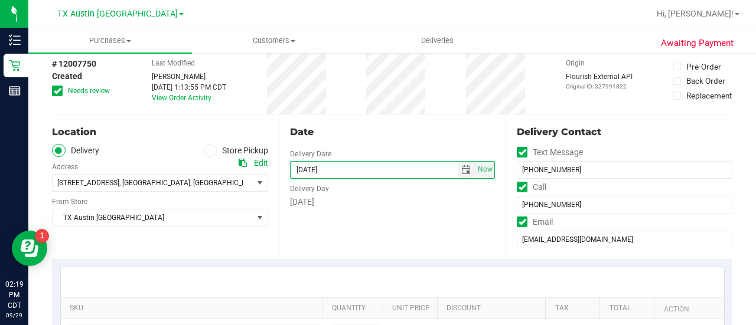
click at [393, 224] on div "Date Delivery Date [DATE] Now [DATE] 08:00 AM Now Delivery Day [DATE]" at bounding box center [392, 187] width 227 height 145
click at [56, 91] on icon at bounding box center [58, 91] width 8 height 0
click at [0, 0] on input "Needs review" at bounding box center [0, 0] width 0 height 0
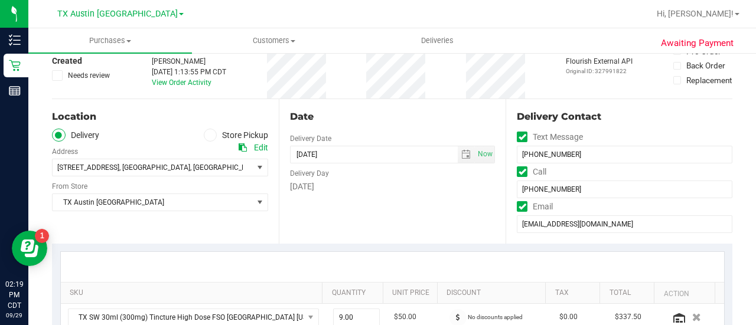
scroll to position [0, 0]
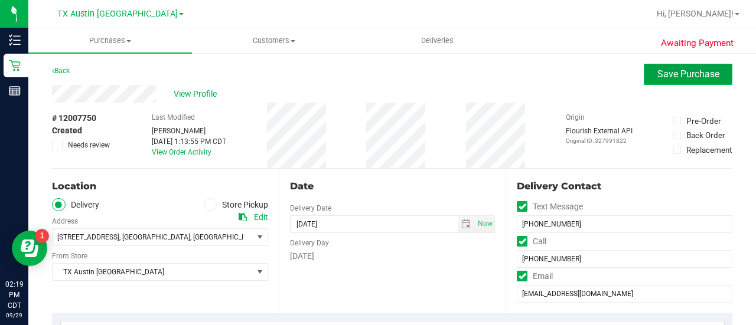
click at [646, 75] on button "Save Purchase" at bounding box center [688, 74] width 89 height 21
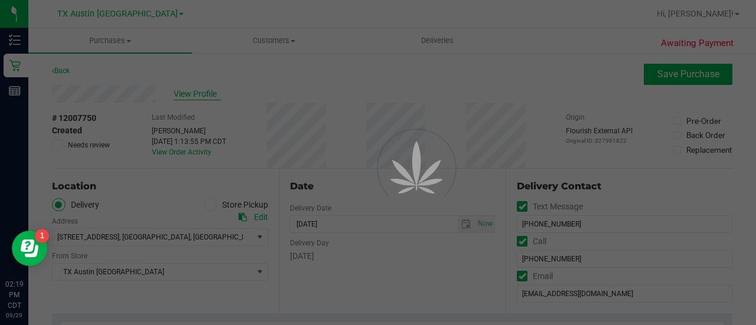
click at [206, 90] on div at bounding box center [378, 162] width 756 height 325
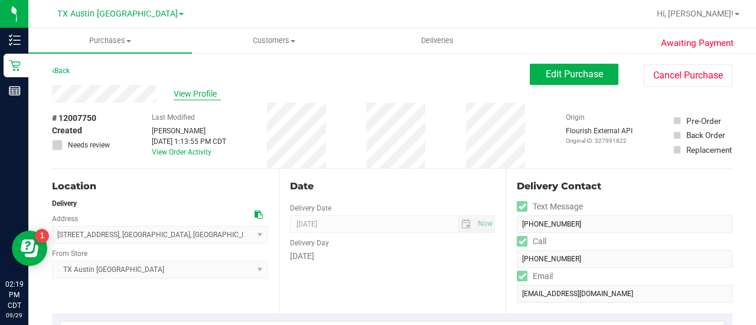
click at [204, 95] on span "View Profile" at bounding box center [197, 94] width 47 height 12
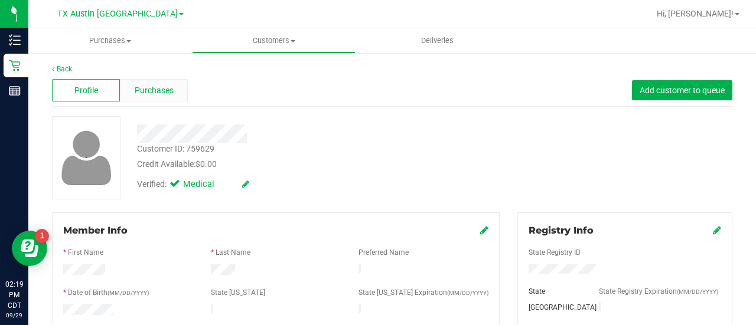
click at [182, 99] on div "Purchases" at bounding box center [154, 90] width 68 height 22
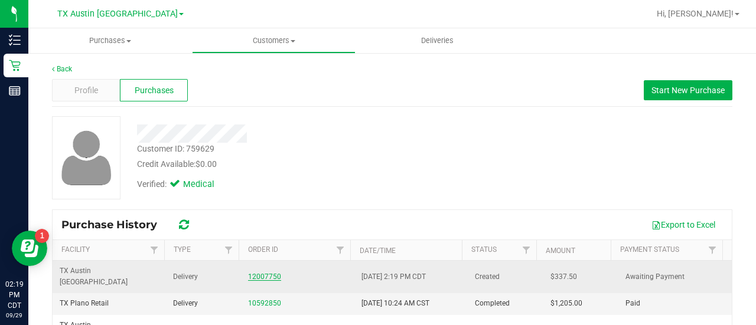
click at [259, 273] on link "12007750" at bounding box center [264, 277] width 33 height 8
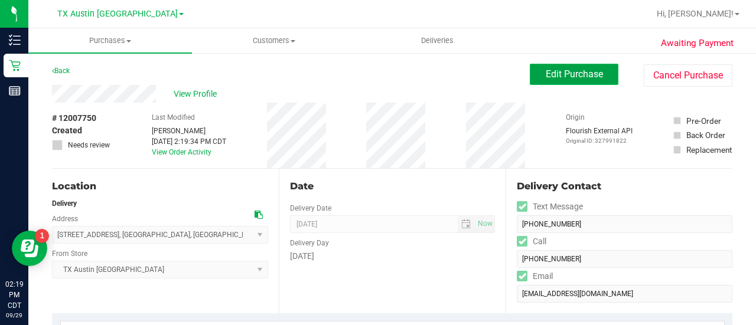
click at [566, 77] on span "Edit Purchase" at bounding box center [574, 74] width 57 height 11
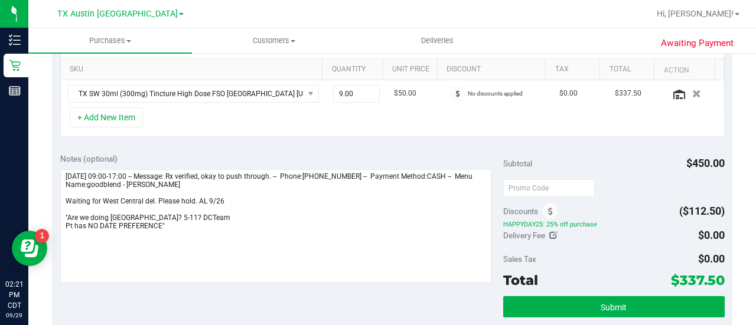
scroll to position [295, 0]
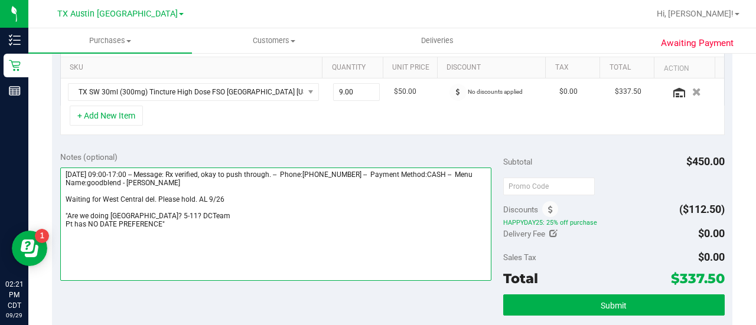
click at [129, 206] on textarea at bounding box center [275, 224] width 431 height 113
click at [125, 190] on textarea at bounding box center [275, 224] width 431 height 113
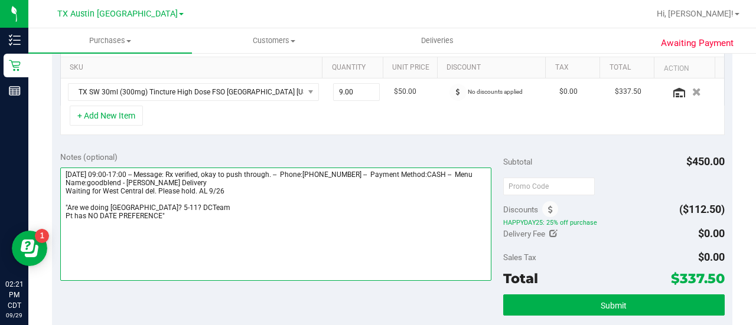
click at [129, 195] on textarea at bounding box center [275, 224] width 431 height 113
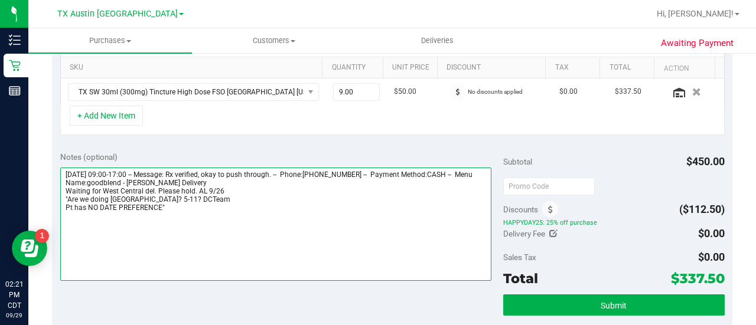
click at [184, 212] on textarea at bounding box center [275, 224] width 431 height 113
type textarea "[DATE] 09:00-17:00 -- Message: Rx verified, okay to push through. -- Phone:[PHO…"
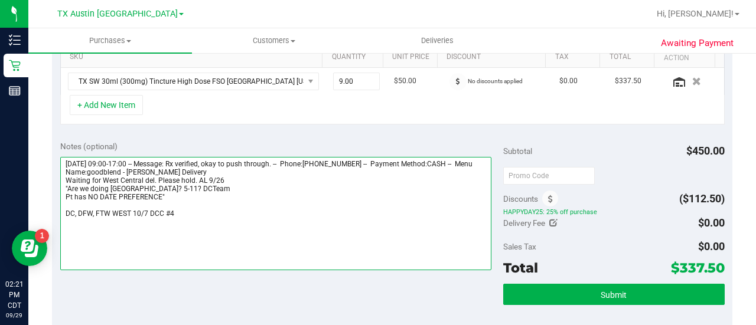
scroll to position [332, 0]
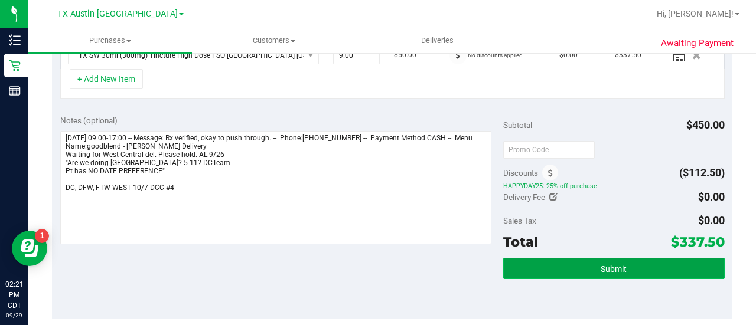
click at [544, 271] on button "Submit" at bounding box center [613, 268] width 221 height 21
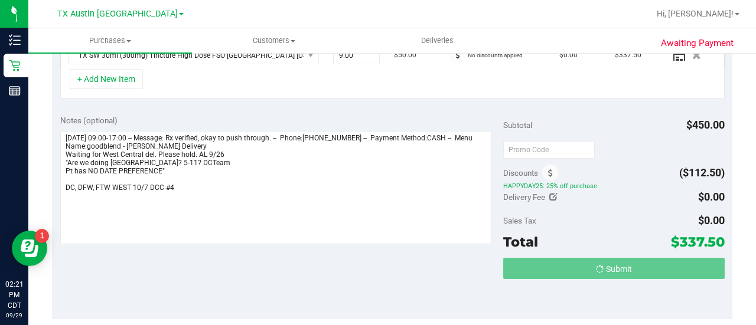
scroll to position [334, 0]
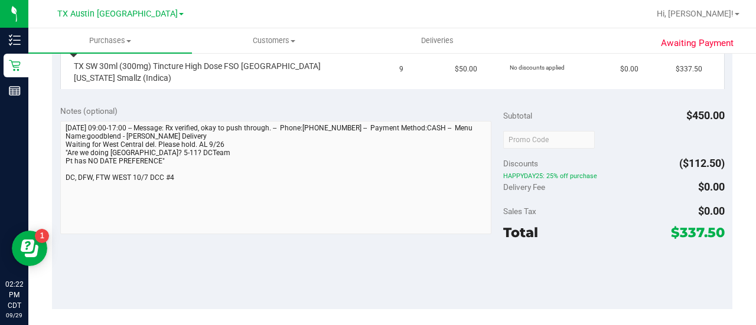
click at [48, 170] on div "Awaiting Payment Back Edit Purchase Cancel Purchase View Profile # 12007750 Sub…" at bounding box center [392, 154] width 728 height 873
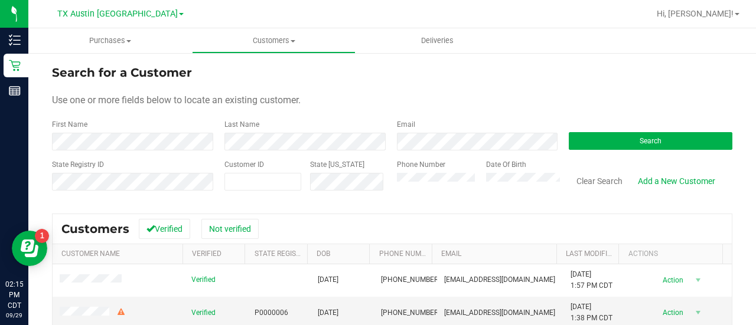
click at [478, 152] on form "Search for a Customer Use one or more fields below to locate an existing custom…" at bounding box center [392, 133] width 680 height 138
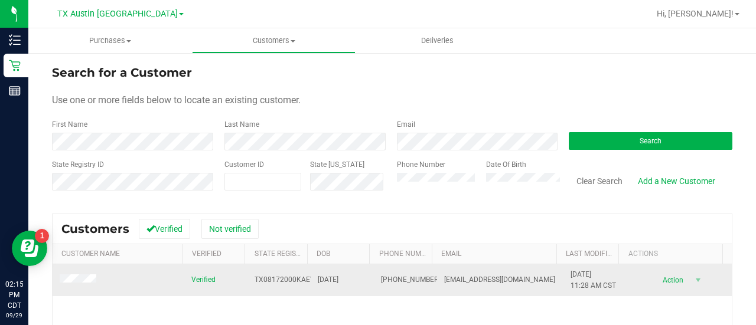
click at [95, 284] on span at bounding box center [80, 281] width 40 height 12
click at [90, 284] on span at bounding box center [80, 281] width 40 height 12
click at [90, 273] on td at bounding box center [119, 281] width 132 height 32
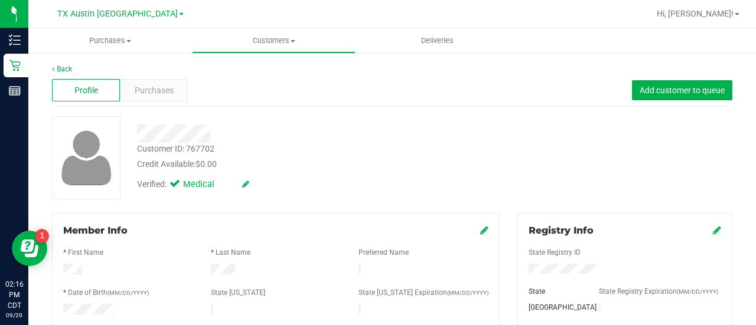
click at [438, 122] on div at bounding box center [302, 129] width 349 height 27
click at [137, 84] on span "Purchases" at bounding box center [154, 90] width 39 height 12
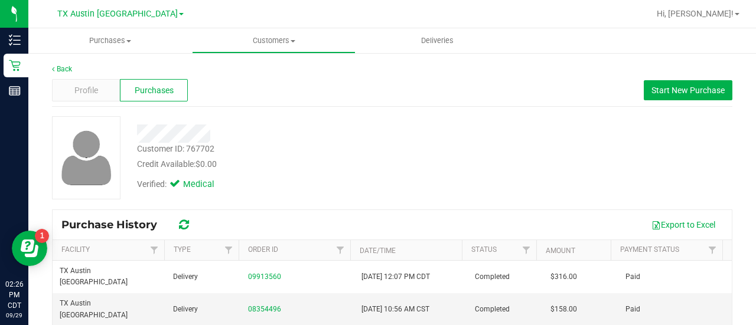
click at [170, 96] on span "Purchases" at bounding box center [154, 90] width 39 height 12
click at [658, 97] on button "Start New Purchase" at bounding box center [688, 90] width 89 height 20
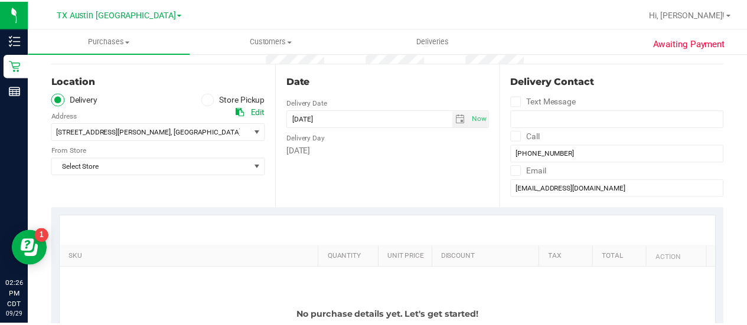
scroll to position [110, 0]
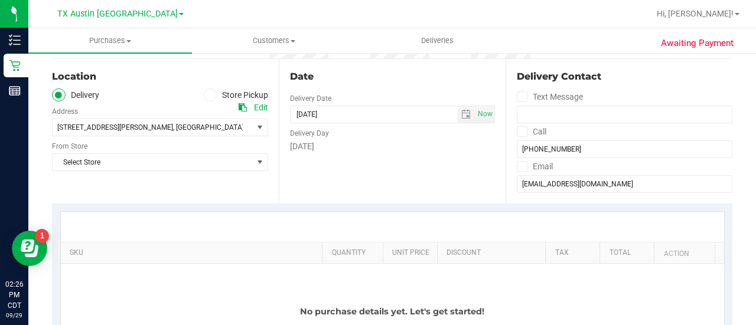
click at [207, 142] on div "Select Store Select Store [PERSON_NAME][GEOGRAPHIC_DATA] [GEOGRAPHIC_DATA][PERS…" at bounding box center [160, 153] width 216 height 35
click at [207, 121] on span "9432 Katy Fwy , Houston , TX 77079" at bounding box center [148, 127] width 190 height 17
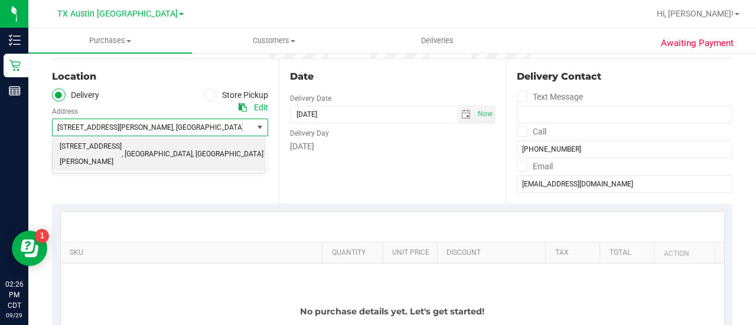
click at [207, 121] on span "9432 Katy Fwy , Houston , TX 77079" at bounding box center [148, 127] width 190 height 17
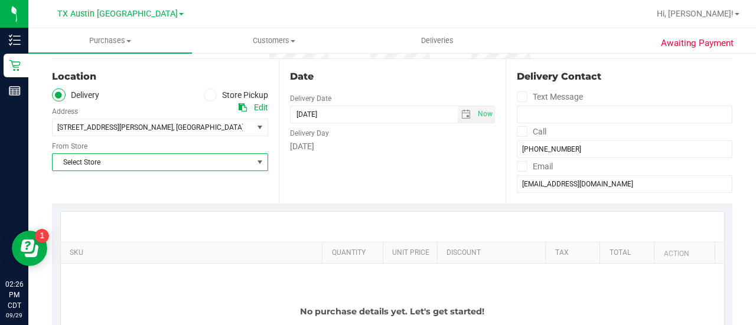
click at [219, 159] on span "Select Store" at bounding box center [153, 162] width 200 height 17
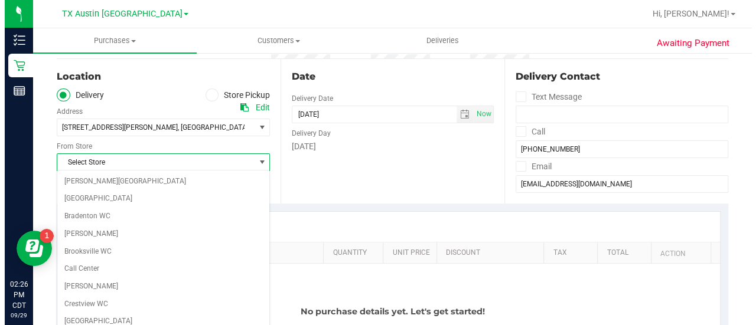
scroll to position [835, 0]
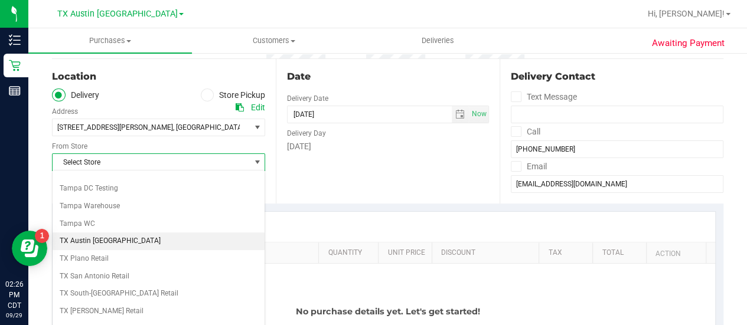
click at [74, 233] on li "TX Austin [GEOGRAPHIC_DATA]" at bounding box center [159, 242] width 212 height 18
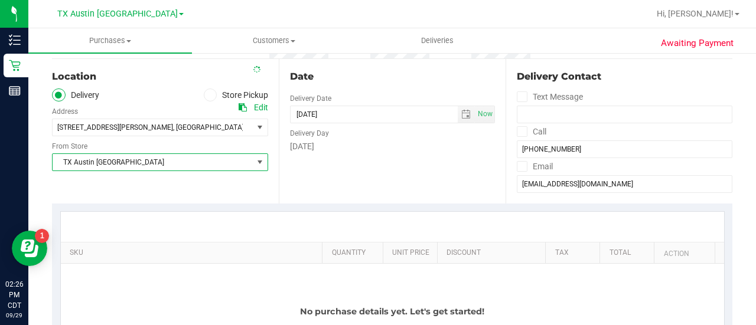
click at [259, 204] on div "SKU Quantity Unit Price Discount Tax Total Action No purchase details yet. Let'…" at bounding box center [392, 301] width 680 height 194
click at [461, 115] on span "select" at bounding box center [465, 114] width 9 height 9
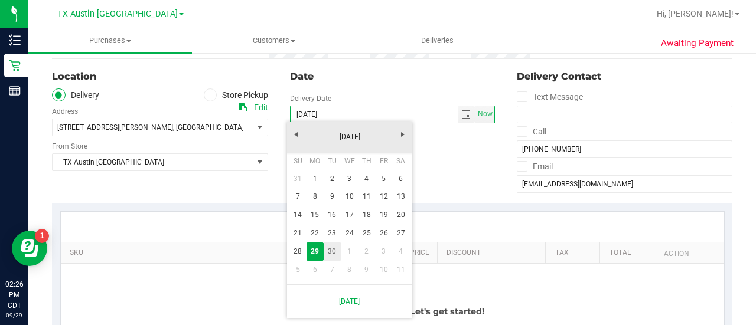
click at [336, 248] on link "30" at bounding box center [332, 252] width 17 height 18
type input "[DATE]"
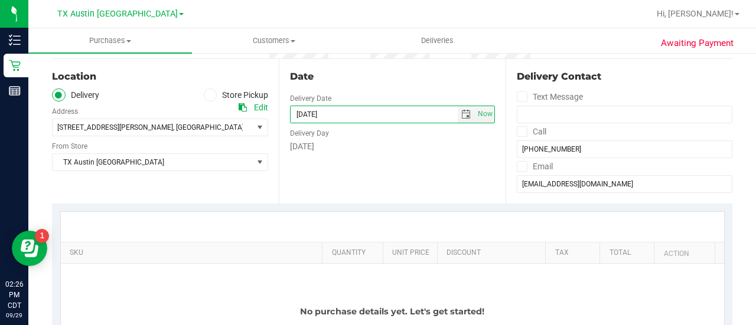
click at [411, 181] on div "Date Delivery Date 09/30/2025 Now 09/30/2025 02:26 PM Now Delivery Day Tuesday" at bounding box center [392, 131] width 227 height 145
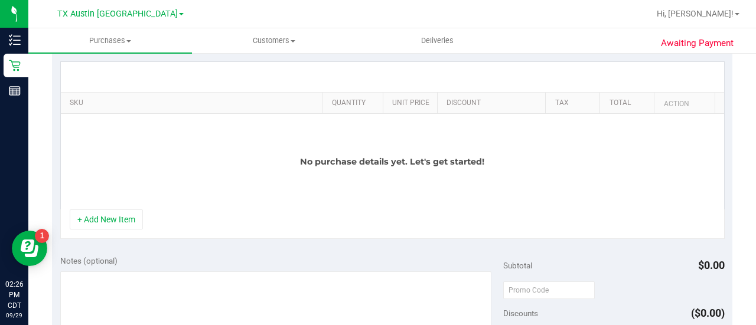
scroll to position [263, 0]
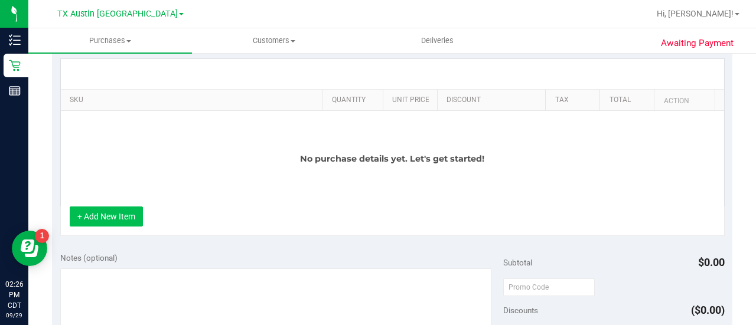
click at [110, 216] on button "+ Add New Item" at bounding box center [106, 217] width 73 height 20
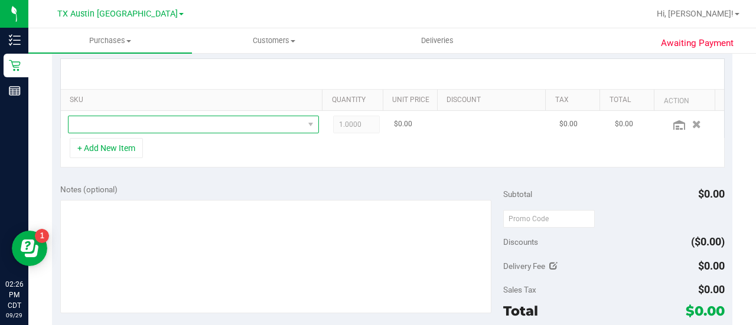
click at [223, 125] on span "NO DATA FOUND" at bounding box center [186, 124] width 235 height 17
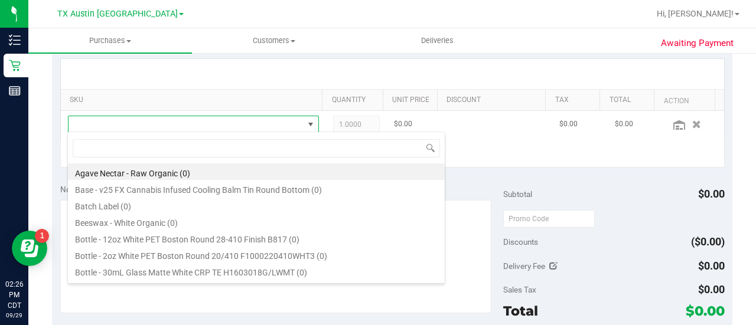
scroll to position [17, 238]
type input "serene"
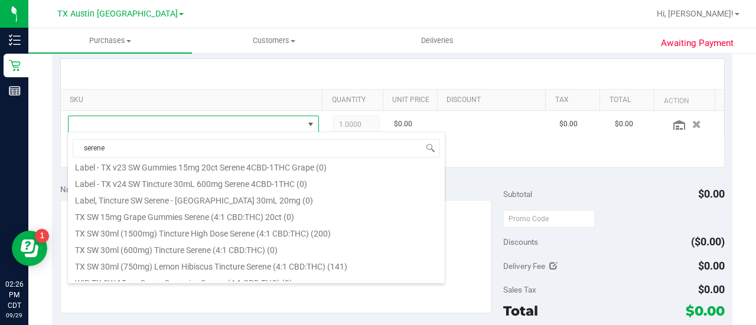
scroll to position [80, 0]
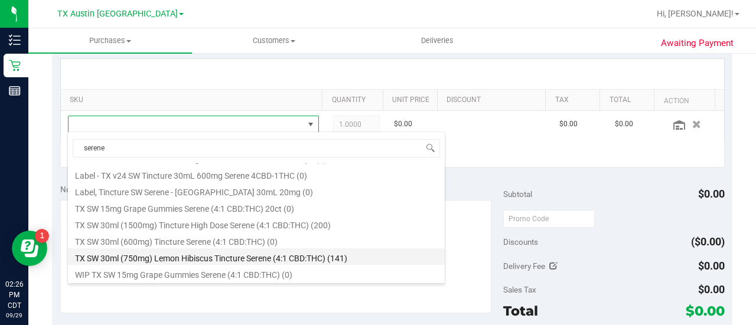
click at [371, 255] on li "TX SW 30ml (750mg) Lemon Hibiscus Tincture Serene (4:1 CBD:THC) (141)" at bounding box center [256, 257] width 377 height 17
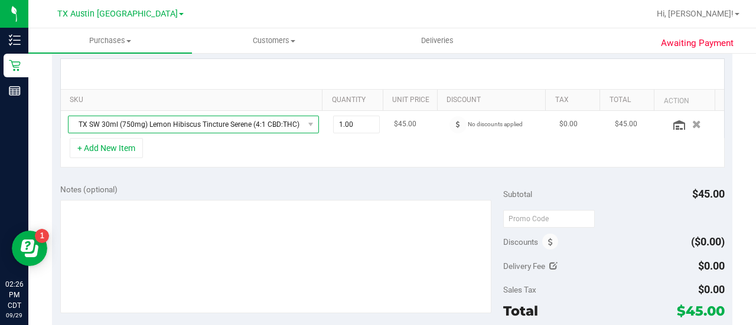
click at [295, 126] on span "TX SW 30ml (750mg) Lemon Hibiscus Tincture Serene (4:1 CBD:THC)" at bounding box center [186, 124] width 235 height 17
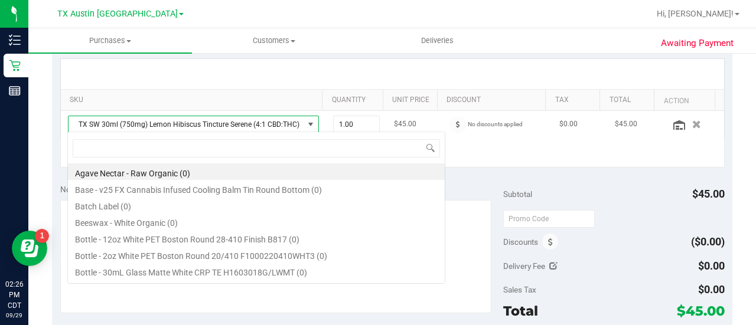
scroll to position [17, 238]
type input "serene"
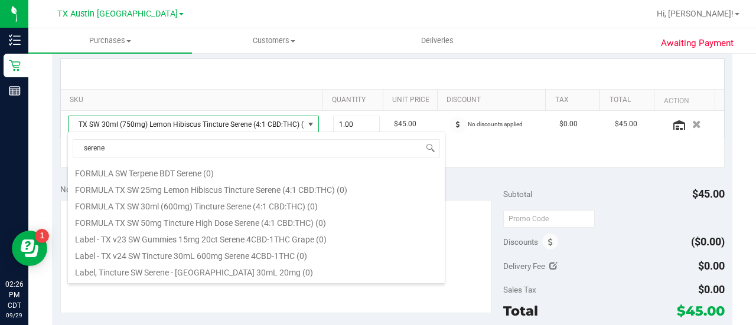
scroll to position [80, 0]
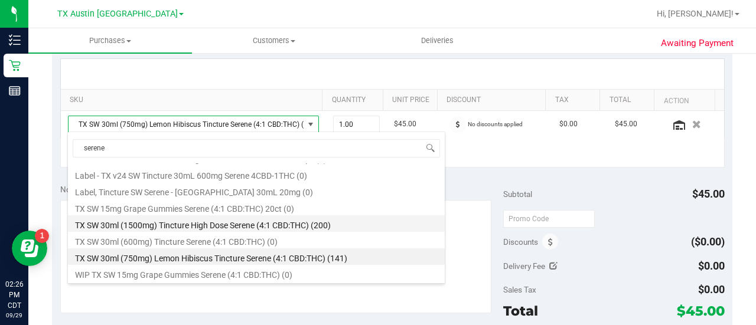
click at [332, 224] on li "TX SW 30ml (1500mg) Tincture High Dose Serene (4:1 CBD:THC) (200)" at bounding box center [256, 224] width 377 height 17
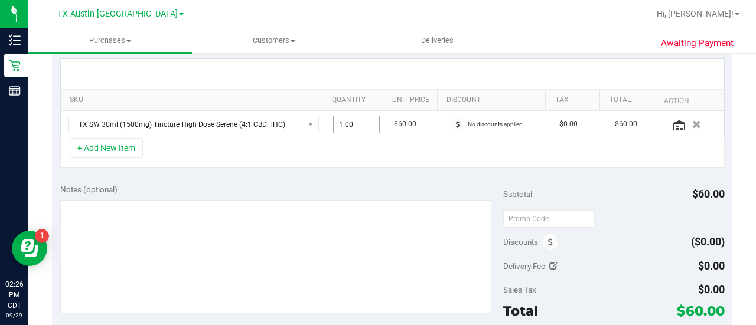
click at [343, 123] on span "1.00 1" at bounding box center [356, 125] width 47 height 18
type input "3"
type input "3.00"
click at [339, 185] on div "Notes (optional)" at bounding box center [281, 190] width 443 height 12
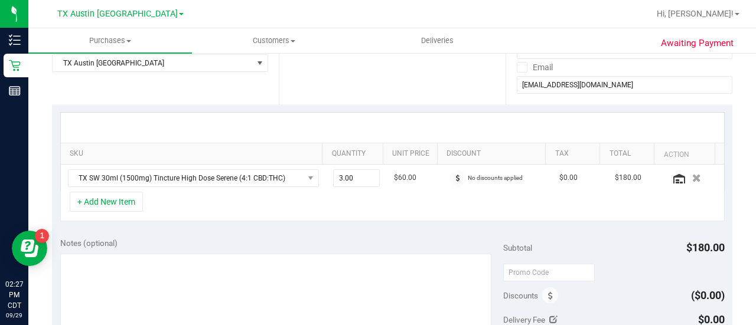
scroll to position [214, 0]
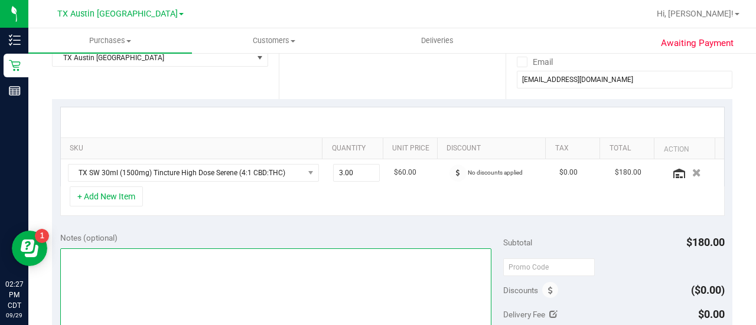
click at [281, 275] on textarea at bounding box center [275, 305] width 431 height 113
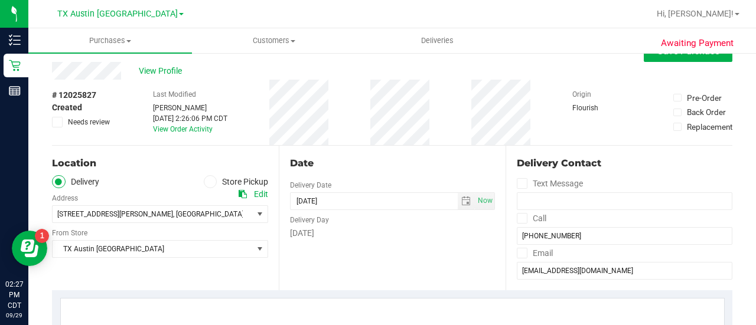
scroll to position [24, 0]
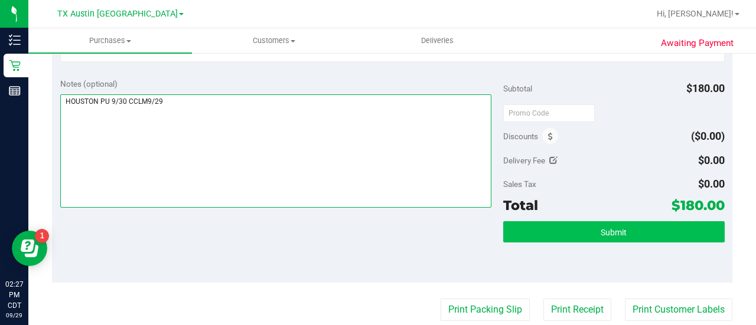
type textarea "HOUSTON PU 9/30 CCLM9/29"
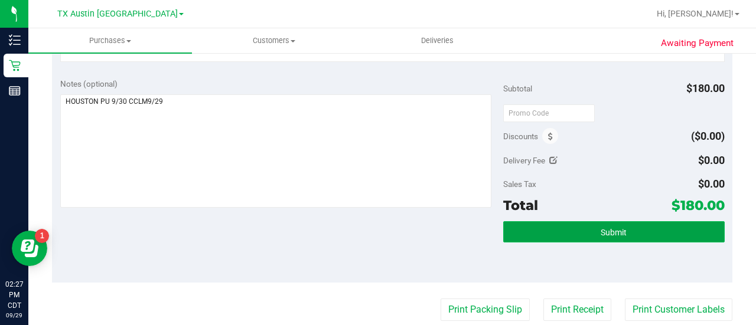
click at [658, 223] on button "Submit" at bounding box center [613, 231] width 221 height 21
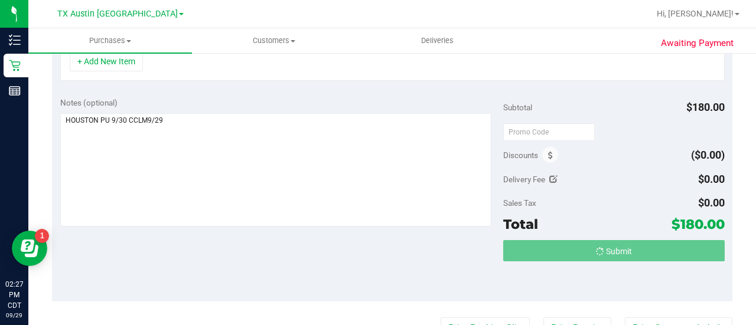
scroll to position [331, 0]
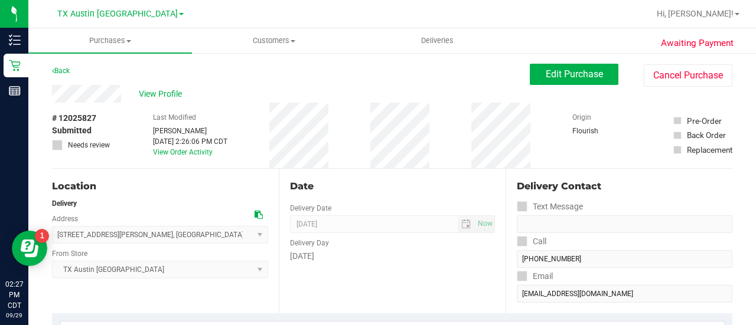
click at [169, 101] on div "View Profile" at bounding box center [291, 94] width 478 height 18
click at [169, 95] on span "View Profile" at bounding box center [162, 94] width 47 height 12
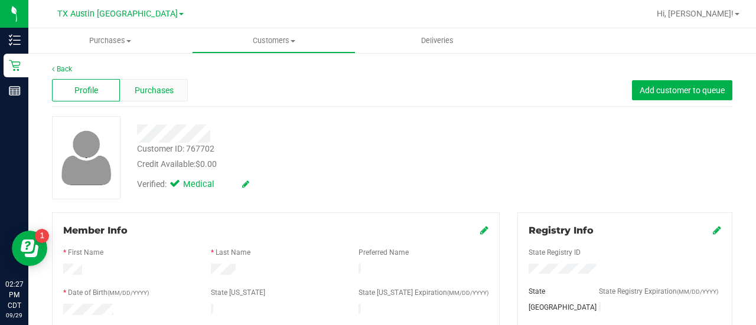
click at [164, 93] on span "Purchases" at bounding box center [154, 90] width 39 height 12
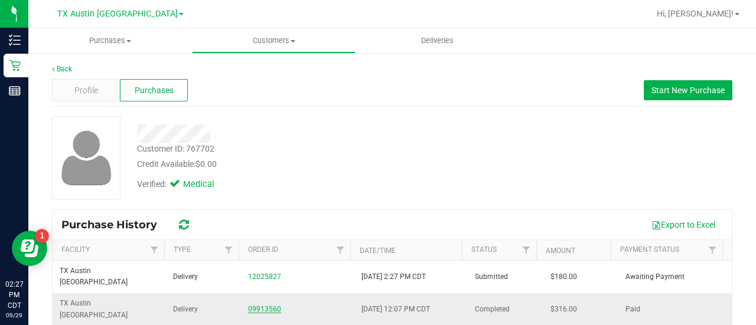
click at [272, 305] on link "09913560" at bounding box center [264, 309] width 33 height 8
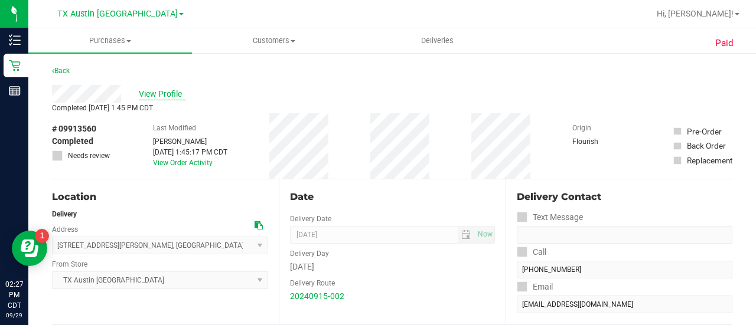
click at [142, 92] on span "View Profile" at bounding box center [162, 94] width 47 height 12
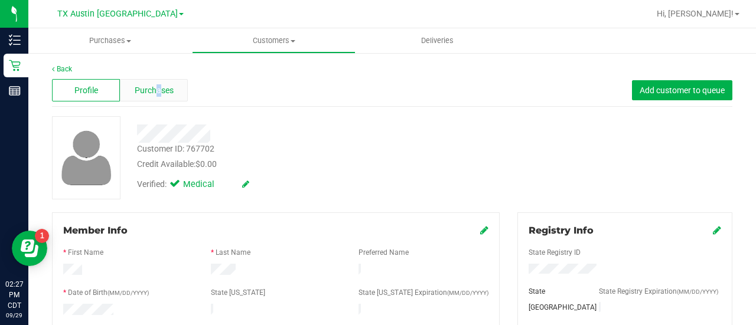
click at [155, 89] on span "Purchases" at bounding box center [154, 90] width 39 height 12
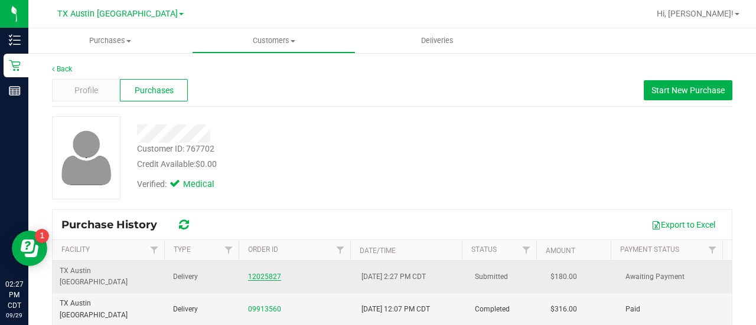
click at [252, 273] on link "12025827" at bounding box center [264, 277] width 33 height 8
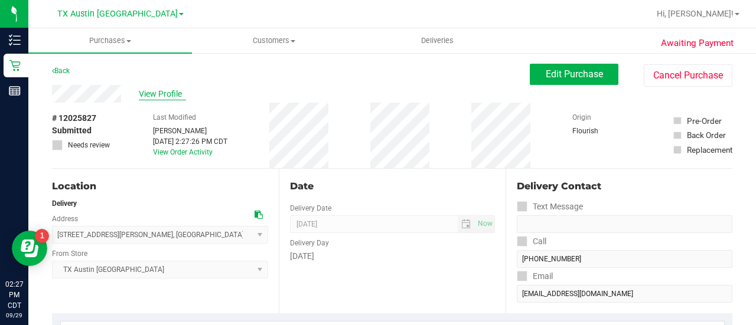
click at [158, 97] on span "View Profile" at bounding box center [162, 94] width 47 height 12
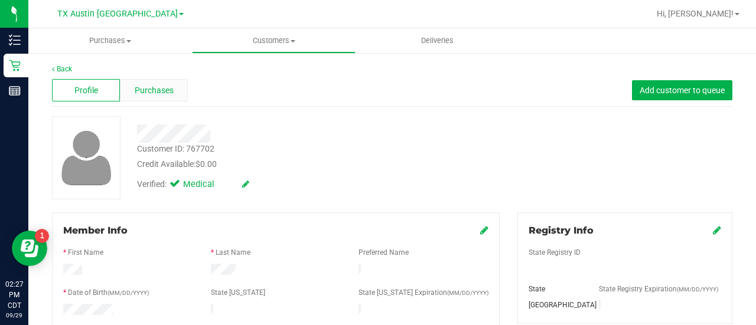
click at [173, 94] on div "Purchases" at bounding box center [154, 90] width 68 height 22
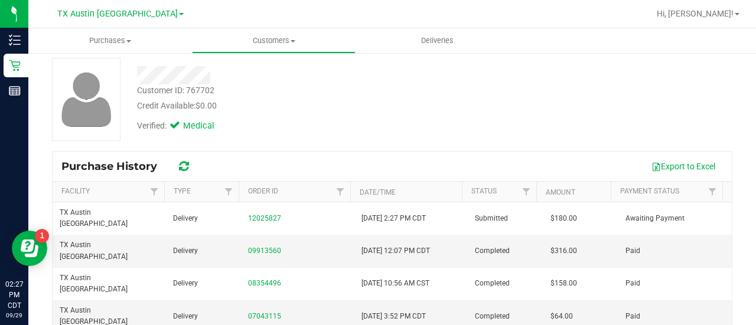
scroll to position [74, 0]
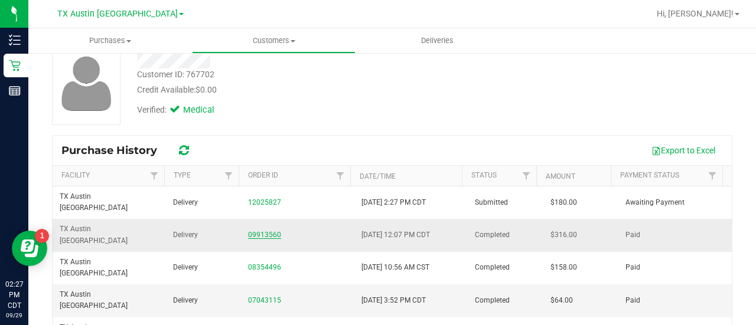
click at [256, 231] on link "09913560" at bounding box center [264, 235] width 33 height 8
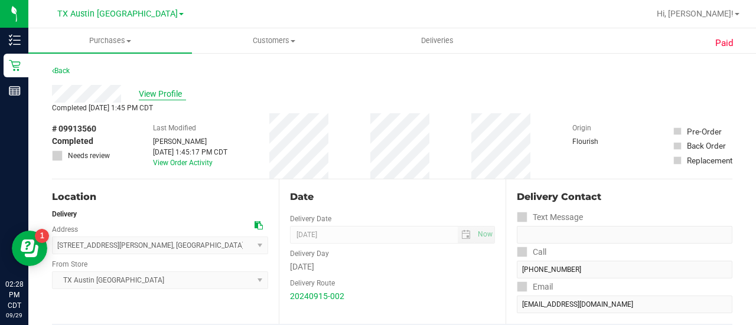
click at [155, 89] on span "View Profile" at bounding box center [162, 94] width 47 height 12
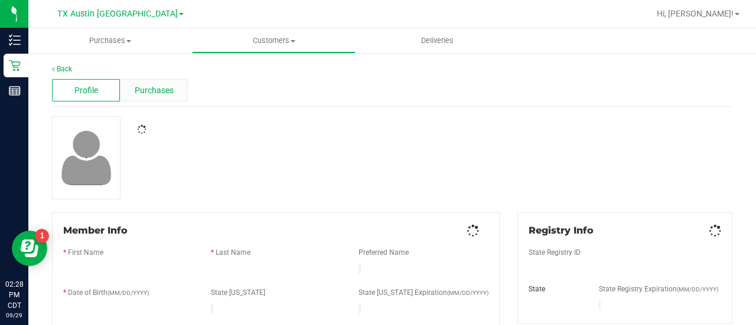
click at [165, 86] on span "Purchases" at bounding box center [154, 90] width 39 height 12
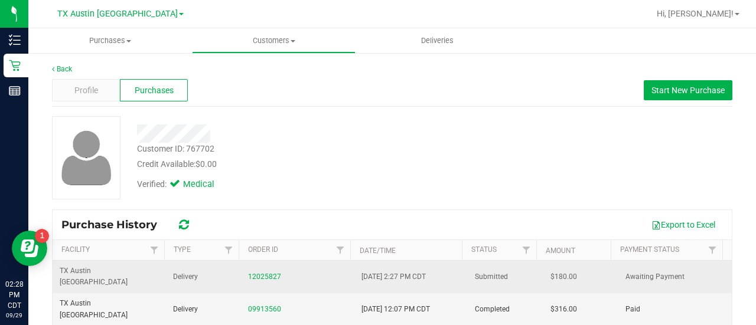
click at [257, 262] on td "12025827" at bounding box center [297, 277] width 113 height 32
click at [257, 273] on link "12025827" at bounding box center [264, 277] width 33 height 8
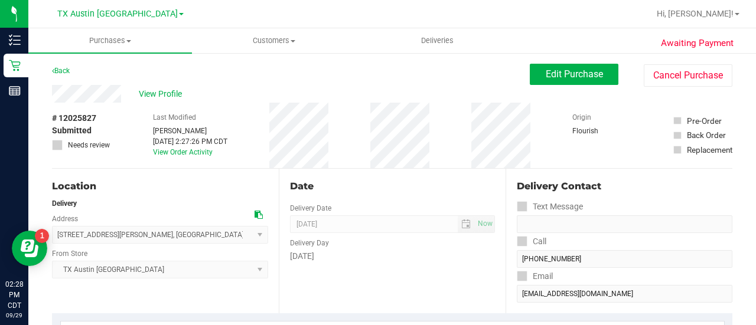
click at [556, 66] on button "Edit Purchase" at bounding box center [574, 74] width 89 height 21
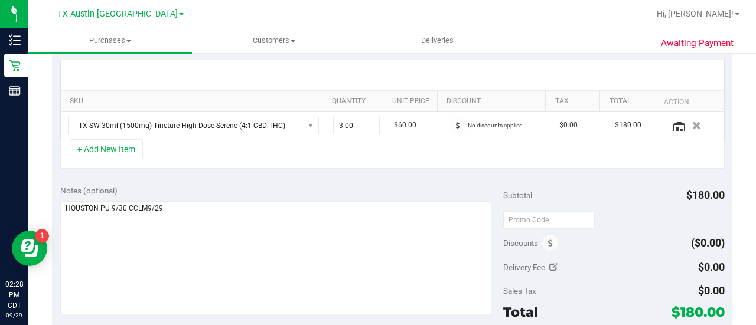
scroll to position [268, 0]
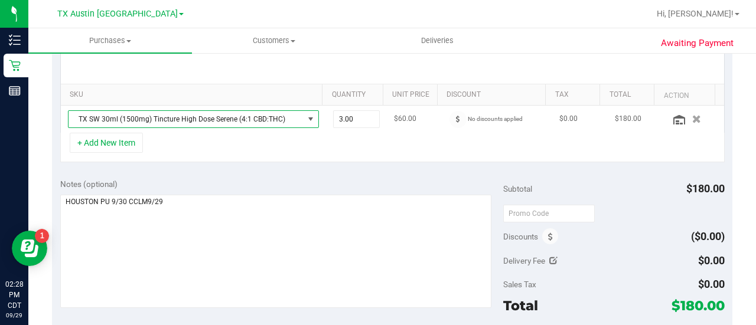
click at [256, 122] on span "TX SW 30ml (1500mg) Tincture High Dose Serene (4:1 CBD:THC)" at bounding box center [186, 119] width 235 height 17
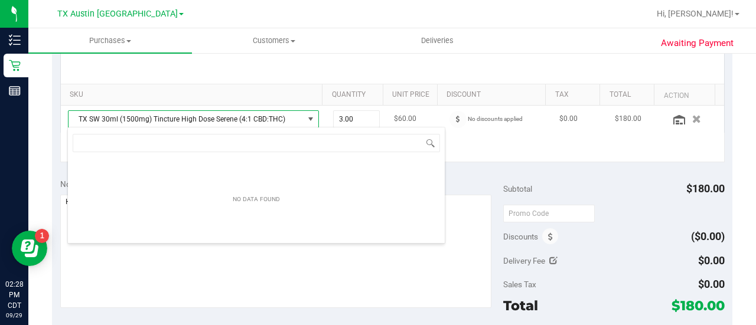
scroll to position [17, 238]
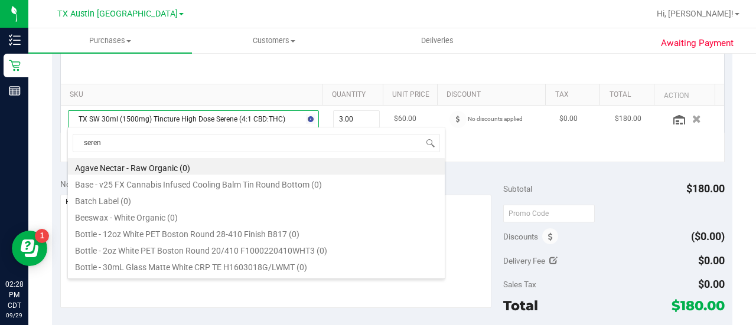
type input "serene"
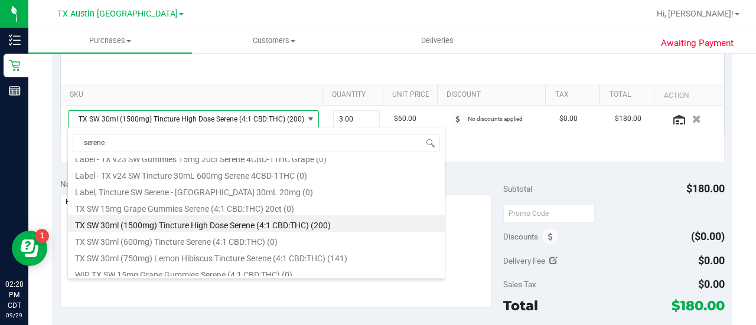
scroll to position [80, 0]
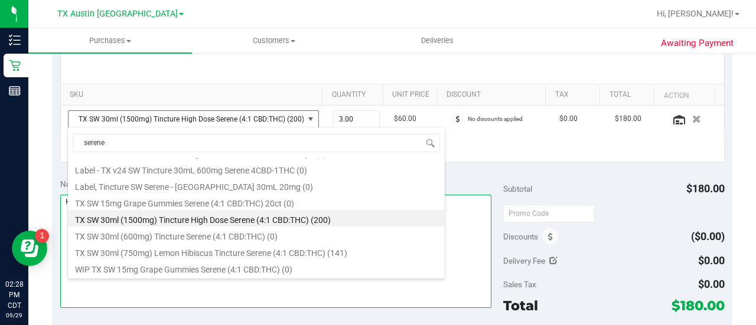
click at [448, 239] on textarea at bounding box center [275, 251] width 431 height 113
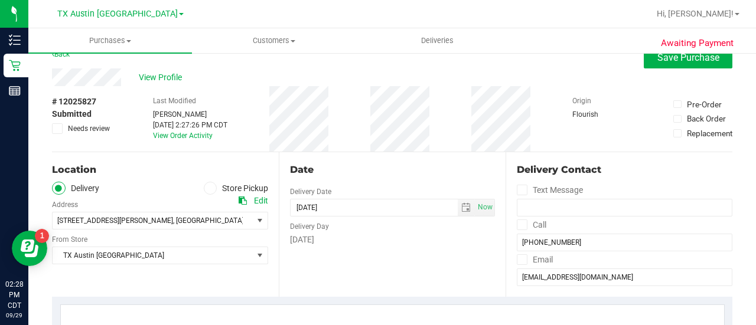
scroll to position [0, 0]
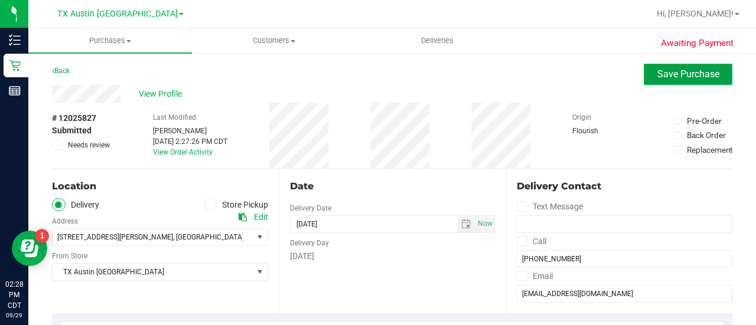
click at [663, 84] on button "Save Purchase" at bounding box center [688, 74] width 89 height 21
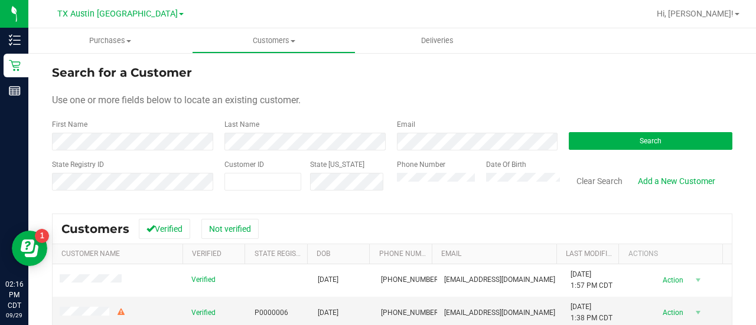
click at [421, 151] on form "Search for a Customer Use one or more fields below to locate an existing custom…" at bounding box center [392, 133] width 680 height 138
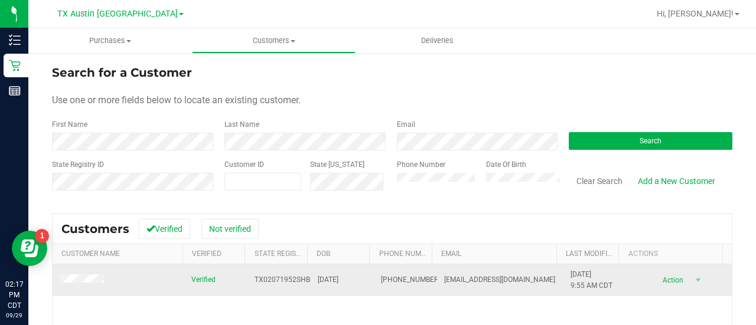
click at [97, 284] on span at bounding box center [84, 281] width 48 height 12
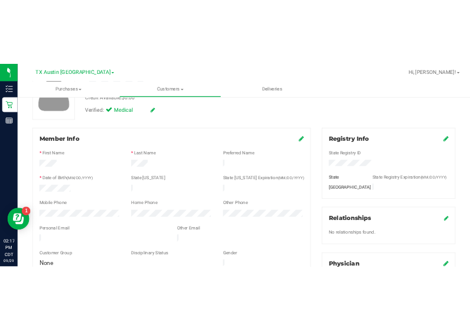
scroll to position [159, 0]
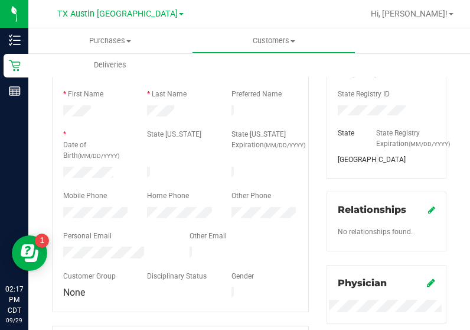
click at [84, 156] on label "Date of Birth (MM/DD/YYYY)" at bounding box center [96, 149] width 66 height 21
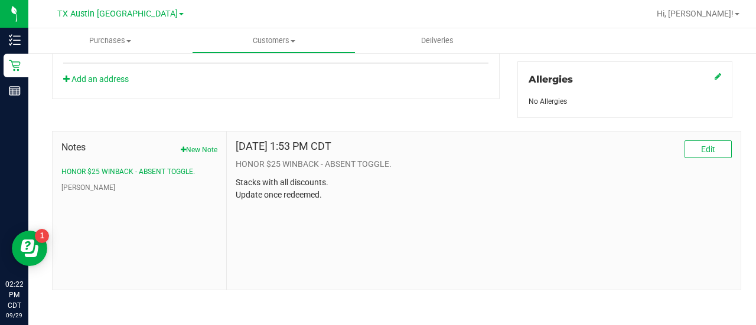
scroll to position [0, 0]
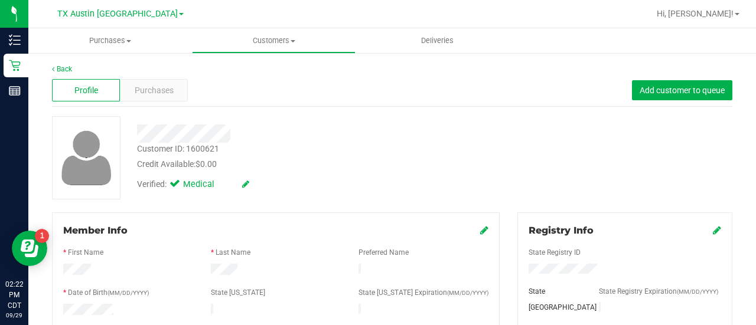
click at [146, 75] on div "Profile Purchases Add customer to queue" at bounding box center [392, 90] width 680 height 32
click at [151, 87] on span "Purchases" at bounding box center [154, 90] width 39 height 12
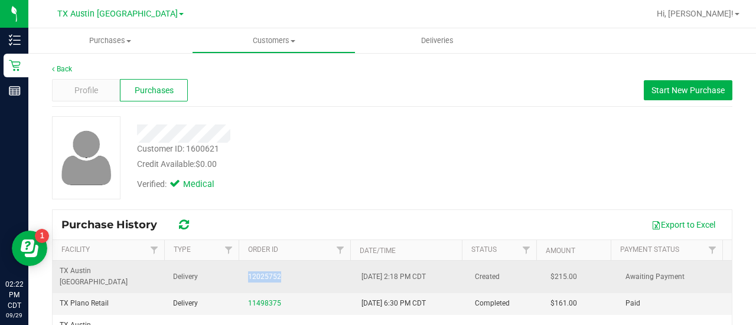
drag, startPoint x: 289, startPoint y: 272, endPoint x: 234, endPoint y: 270, distance: 55.5
click at [234, 270] on tr "TX Austin DC Delivery 12025752 9/29/2025 2:18 PM CDT Created $215.00 Awaiting P…" at bounding box center [392, 277] width 679 height 32
copy tr "12025752"
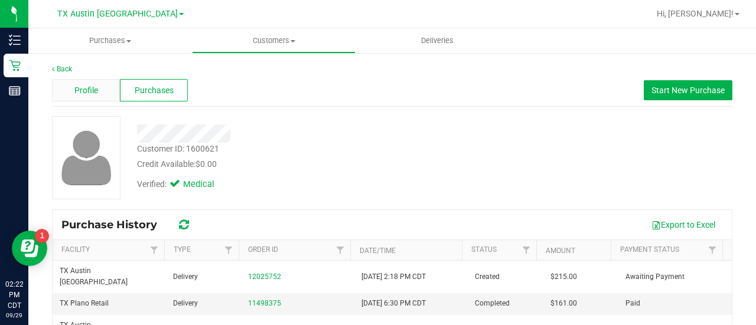
click at [68, 88] on div "Profile" at bounding box center [86, 90] width 68 height 22
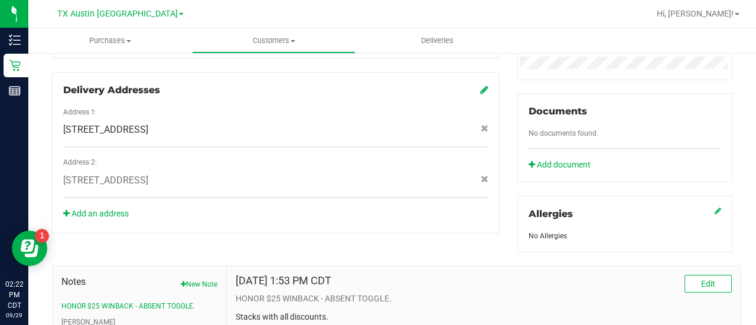
scroll to position [526, 0]
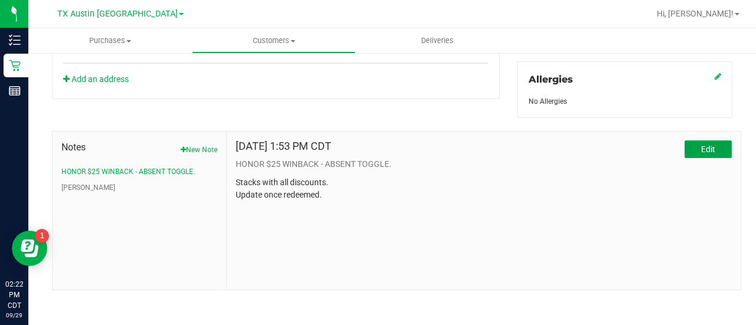
click at [711, 146] on button "Edit" at bounding box center [707, 150] width 47 height 18
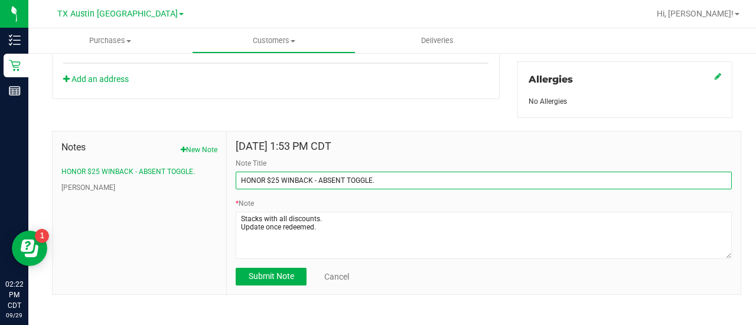
click at [240, 177] on input "HONOR $25 WINBACK - ABSENT TOGGLE." at bounding box center [484, 181] width 496 height 18
type input "REDEEMED - HONOR $25 WINBACK - ABSENT TOGGLE."
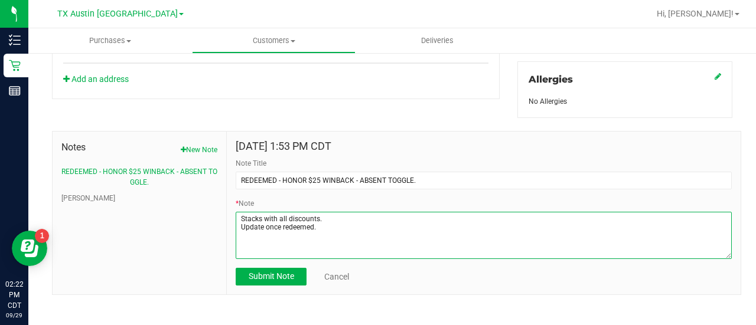
click at [389, 229] on textarea "* Note" at bounding box center [484, 235] width 496 height 47
paste textarea "12025752"
type textarea "Stacks with all discounts. Update once redeemed. Redeem - 12025752"
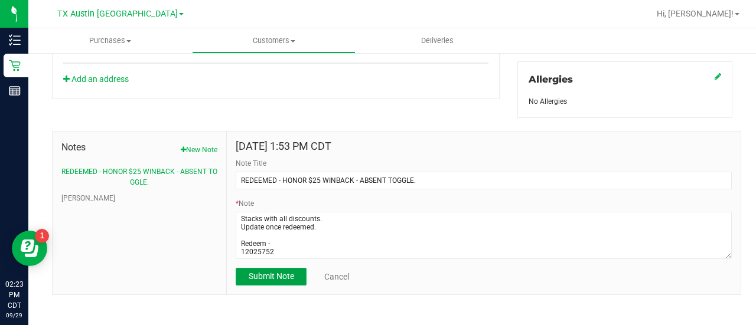
click at [255, 268] on button "Submit Note" at bounding box center [271, 277] width 71 height 18
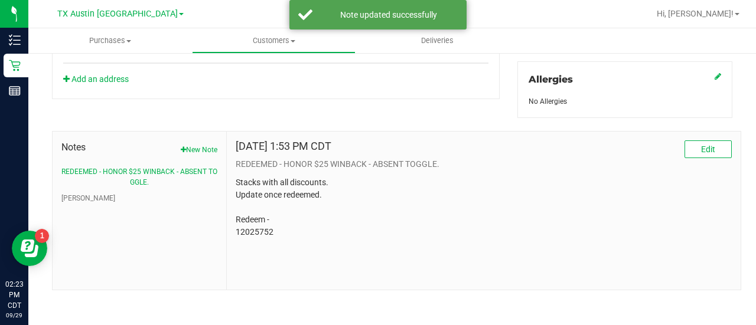
drag, startPoint x: 748, startPoint y: 276, endPoint x: 755, endPoint y: 221, distance: 54.9
click at [755, 175] on div "Purchases Summary of purchases Fulfillment All purchases Customers All customer…" at bounding box center [392, 176] width 728 height 297
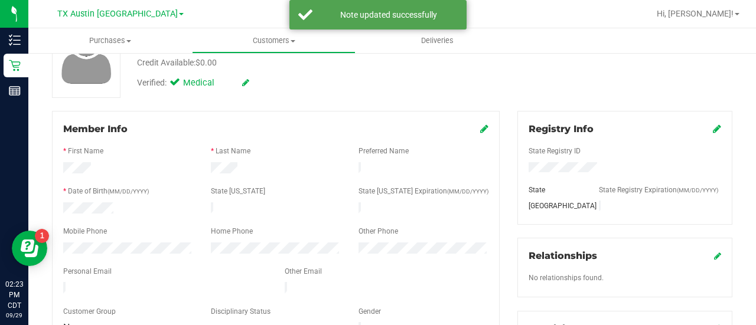
scroll to position [0, 0]
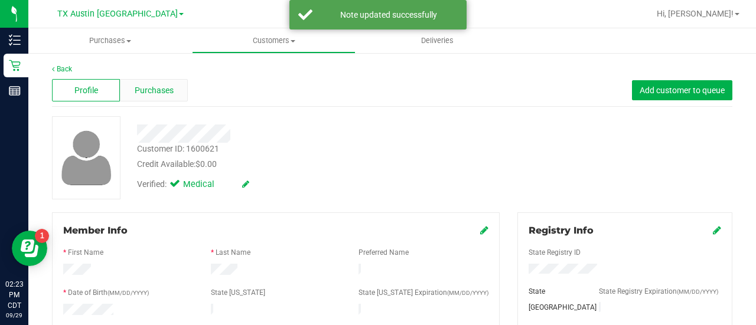
click at [172, 85] on span "Purchases" at bounding box center [154, 90] width 39 height 12
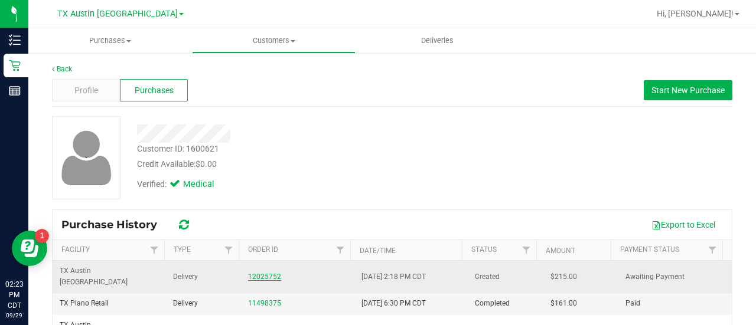
click at [259, 273] on link "12025752" at bounding box center [264, 277] width 33 height 8
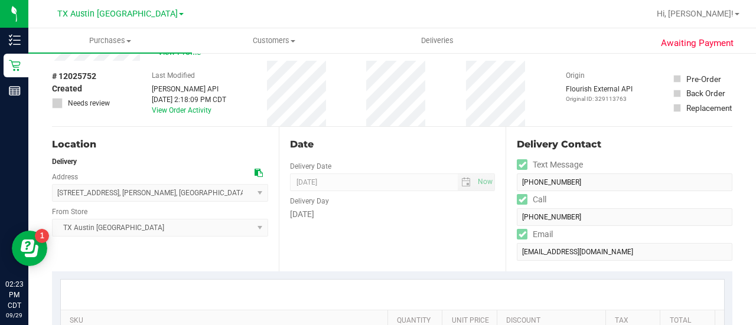
scroll to position [81, 0]
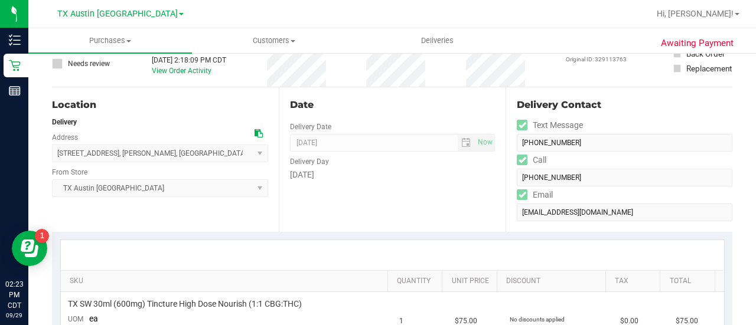
click at [255, 133] on icon at bounding box center [259, 133] width 8 height 8
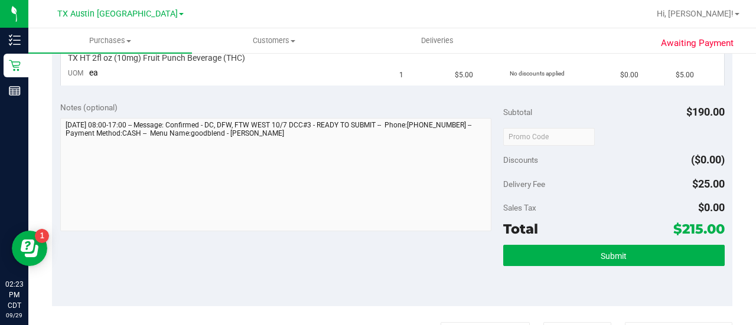
scroll to position [0, 0]
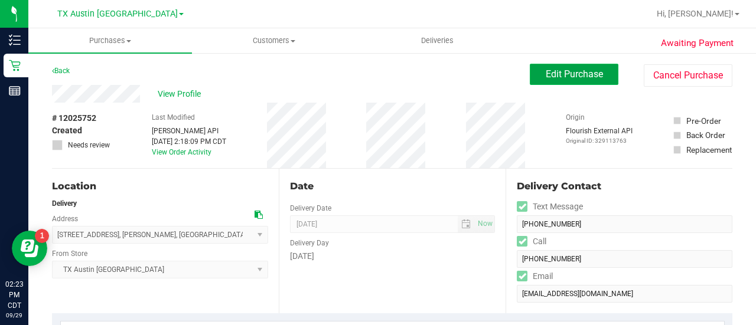
click at [584, 69] on span "Edit Purchase" at bounding box center [574, 74] width 57 height 11
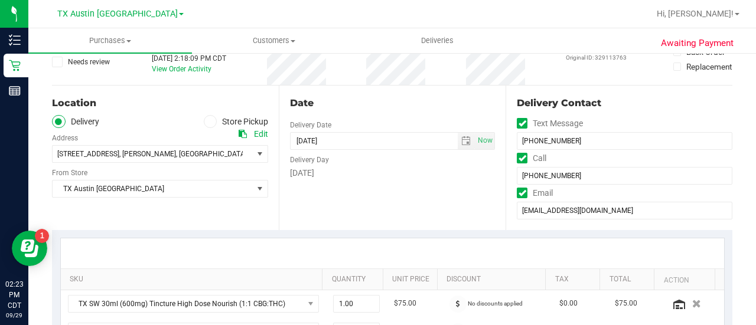
scroll to position [97, 0]
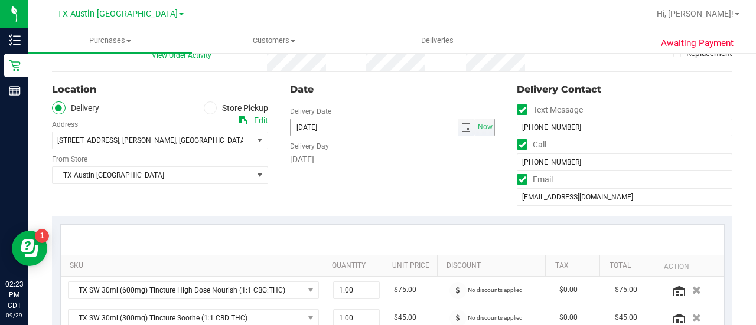
click at [461, 127] on span "select" at bounding box center [465, 127] width 9 height 9
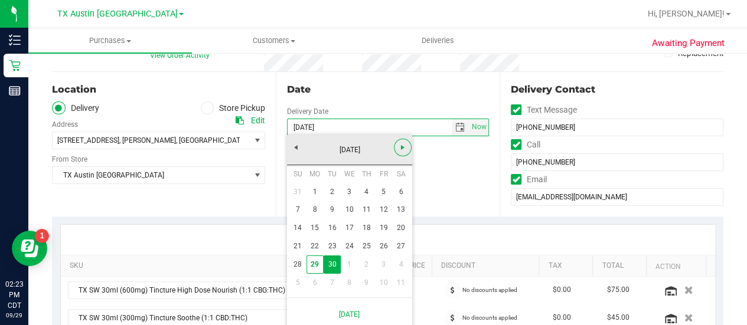
click at [401, 149] on span "Next" at bounding box center [402, 147] width 9 height 9
click at [331, 211] on link "7" at bounding box center [332, 210] width 17 height 18
type input "[DATE]"
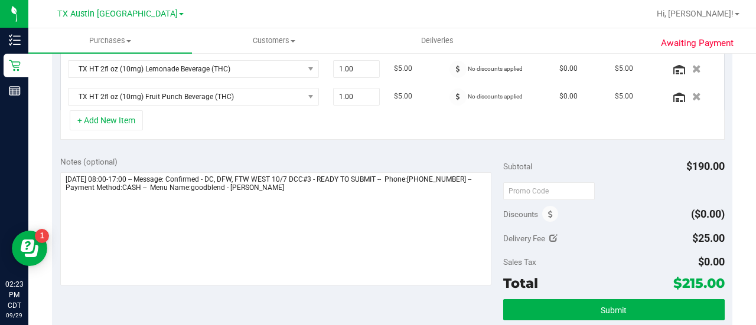
scroll to position [403, 0]
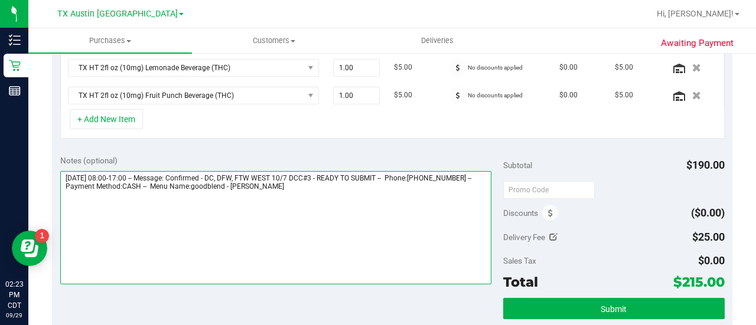
drag, startPoint x: 246, startPoint y: 168, endPoint x: 351, endPoint y: 175, distance: 105.9
click at [351, 175] on textarea at bounding box center [275, 227] width 431 height 113
click at [359, 192] on textarea at bounding box center [275, 227] width 431 height 113
paste textarea "DC, DFW, FTW WEST 10/7 DCC#3"
type textarea "Tuesday 09/30/2025 08:00-17:00 -- Message: Confirmed - DC, DFW, FTW WEST 10/7 D…"
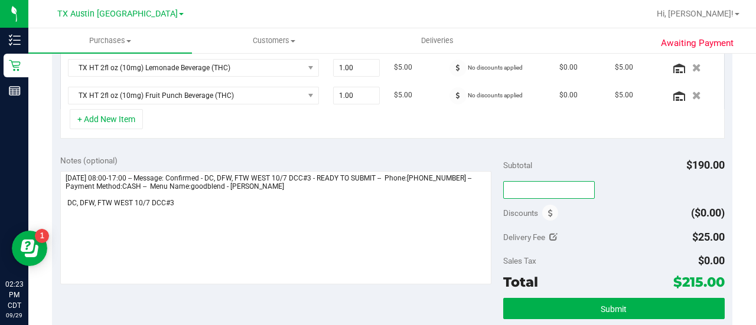
click at [533, 190] on input "text" at bounding box center [549, 190] width 92 height 18
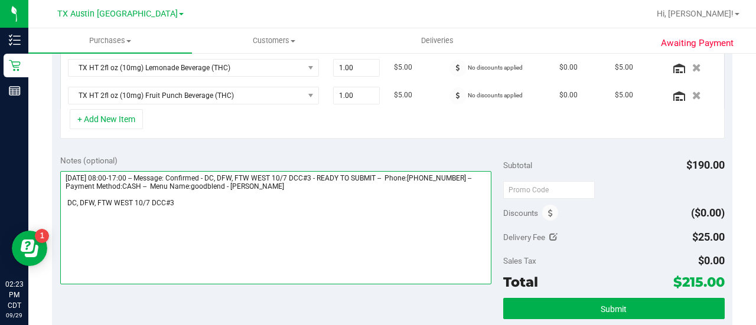
drag, startPoint x: 469, startPoint y: 226, endPoint x: 516, endPoint y: 208, distance: 49.7
click at [469, 225] on textarea at bounding box center [275, 227] width 431 height 113
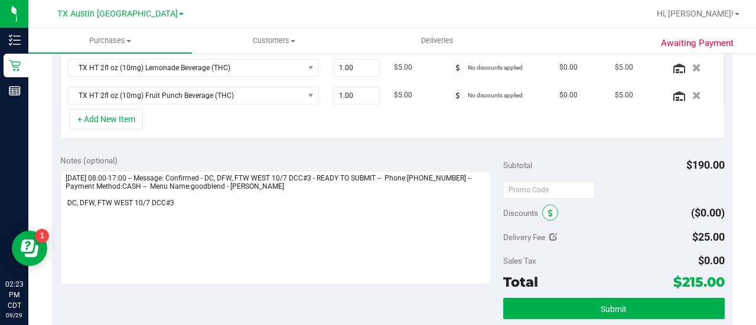
click at [548, 210] on icon at bounding box center [550, 214] width 5 height 8
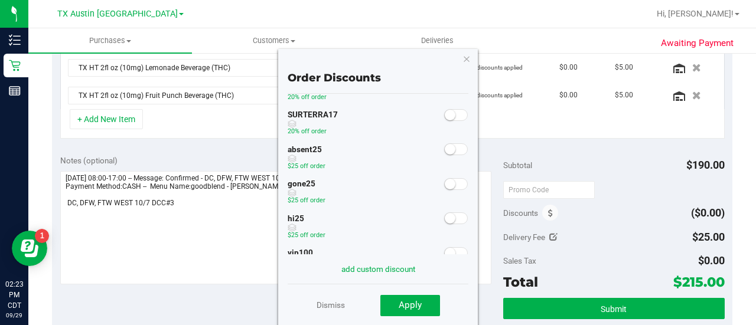
scroll to position [135, 0]
click at [447, 107] on div at bounding box center [456, 114] width 24 height 15
click at [447, 119] on span at bounding box center [456, 115] width 24 height 12
click at [412, 318] on div "Dismiss Apply" at bounding box center [378, 304] width 181 height 41
click at [415, 289] on div "Dismiss Apply" at bounding box center [378, 304] width 181 height 41
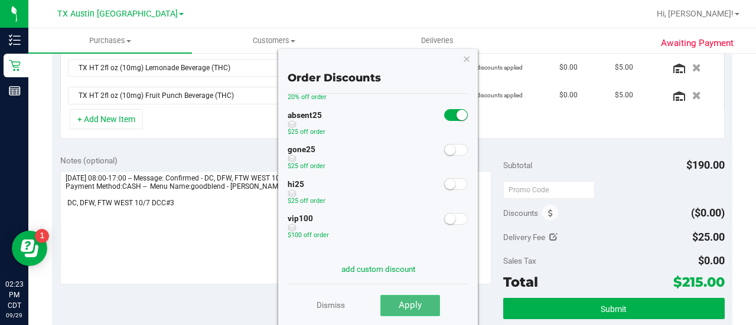
click at [415, 295] on button "Apply" at bounding box center [410, 305] width 60 height 21
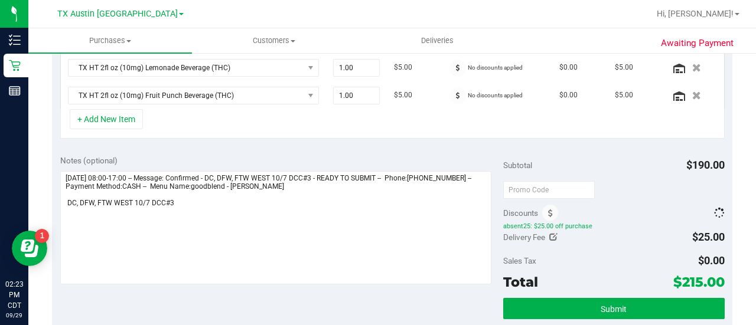
scroll to position [384, 0]
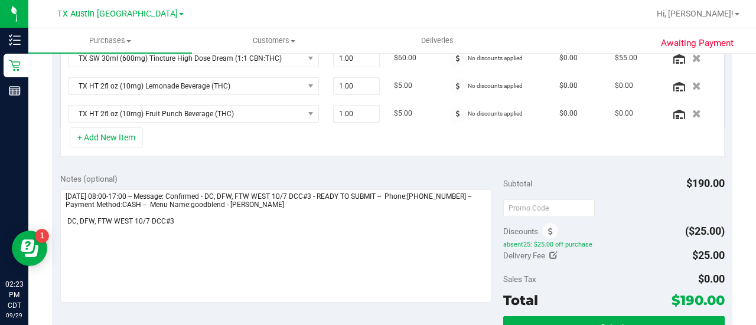
click at [467, 135] on div "+ Add New Item" at bounding box center [392, 143] width 664 height 30
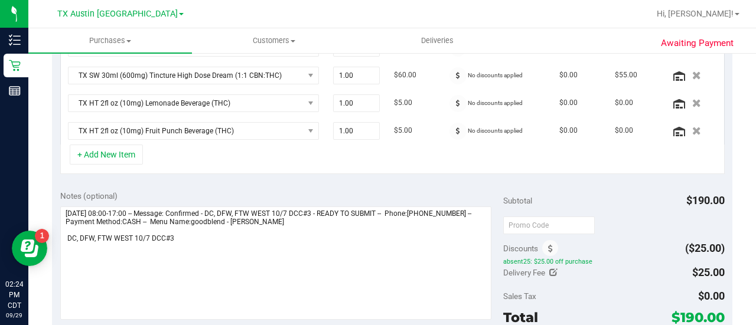
scroll to position [490, 0]
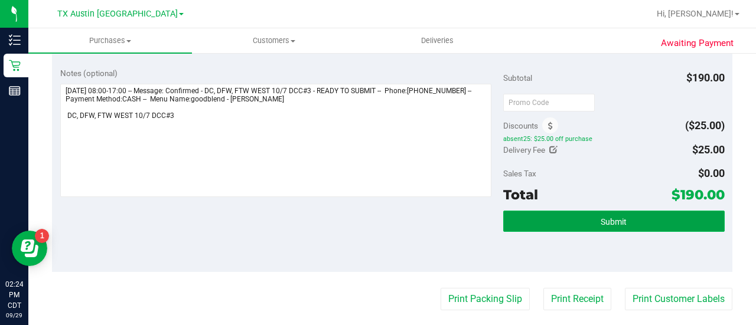
click at [572, 219] on button "Submit" at bounding box center [613, 221] width 221 height 21
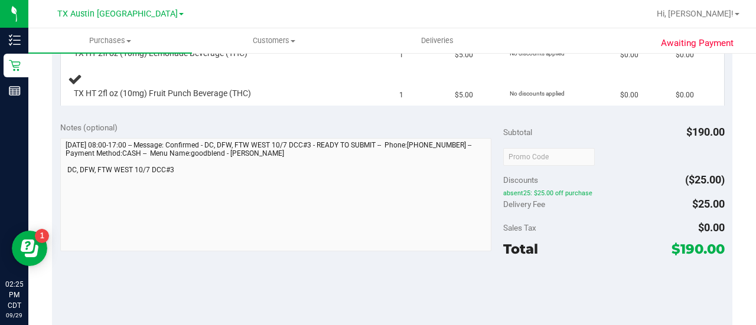
scroll to position [474, 0]
